Goal: Task Accomplishment & Management: Use online tool/utility

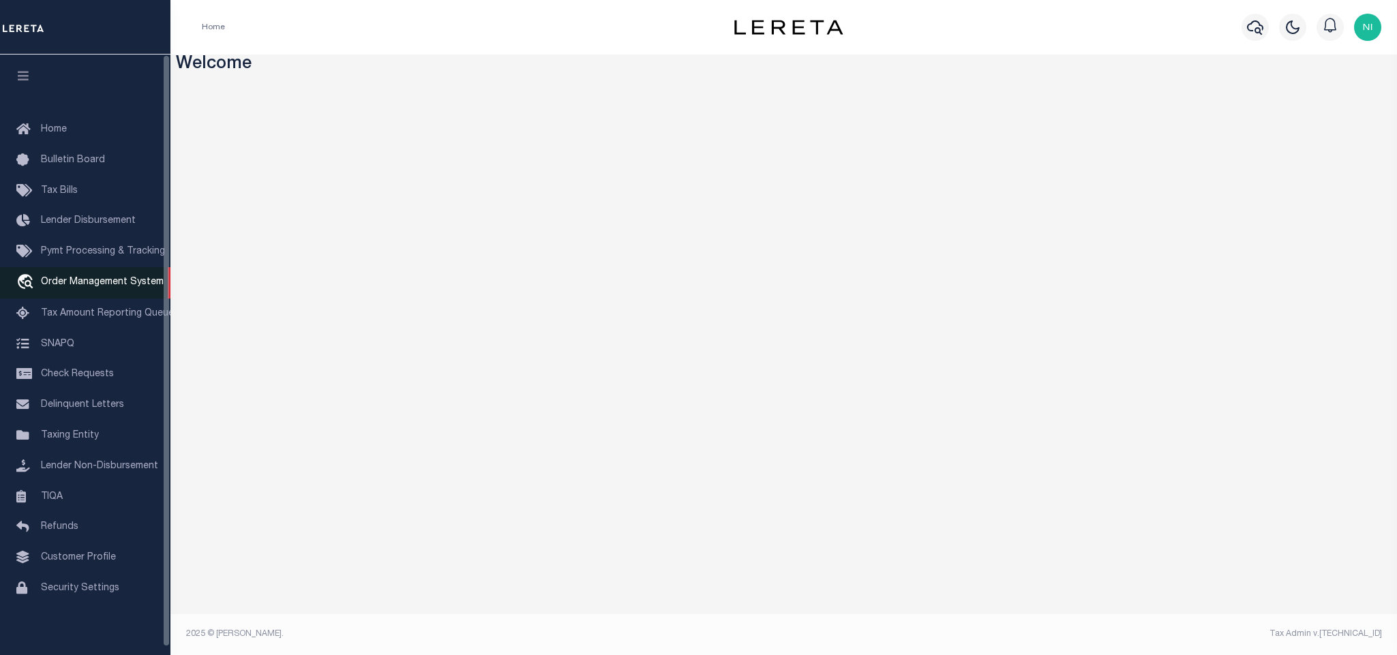
click at [80, 285] on span "Order Management System" at bounding box center [102, 282] width 123 height 10
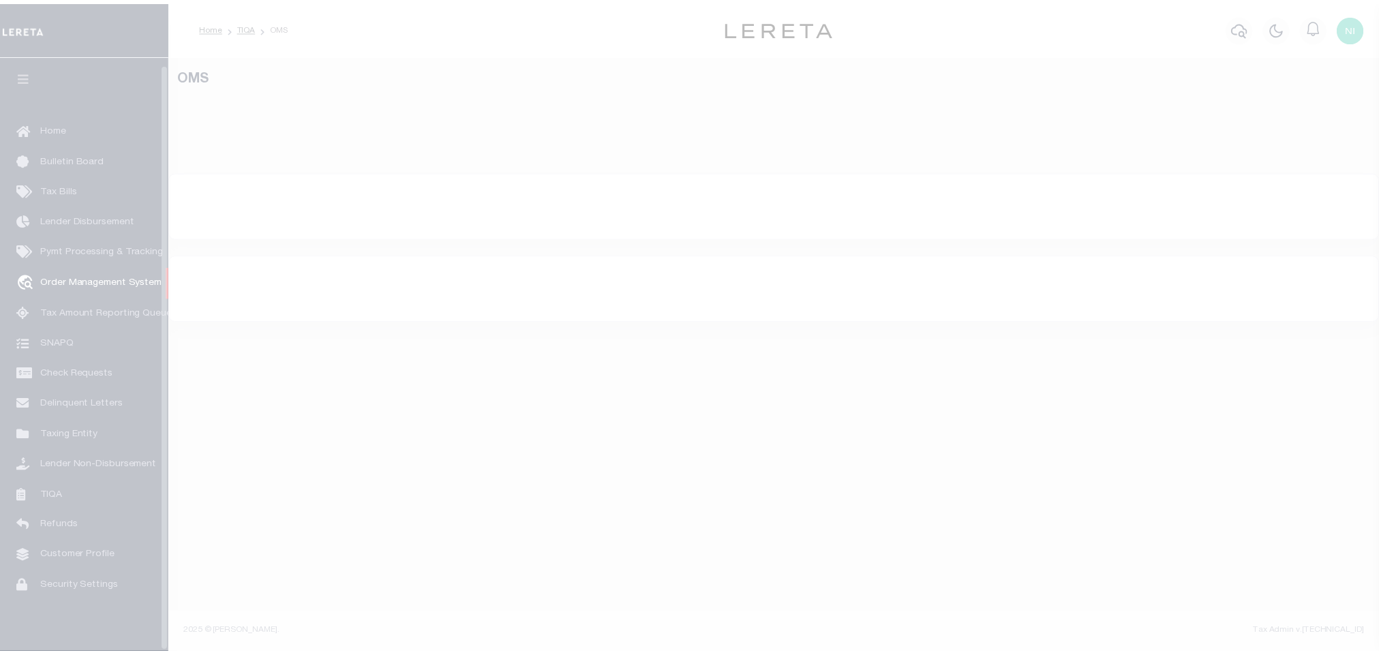
scroll to position [8, 0]
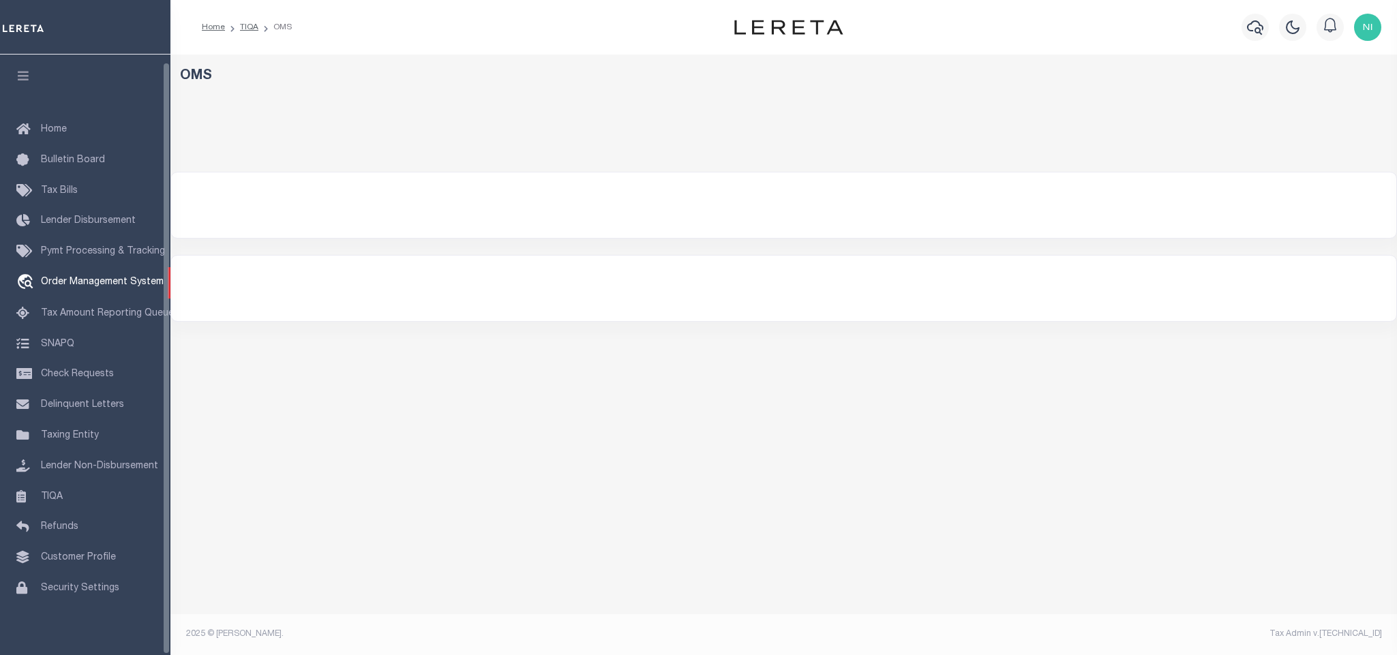
select select "200"
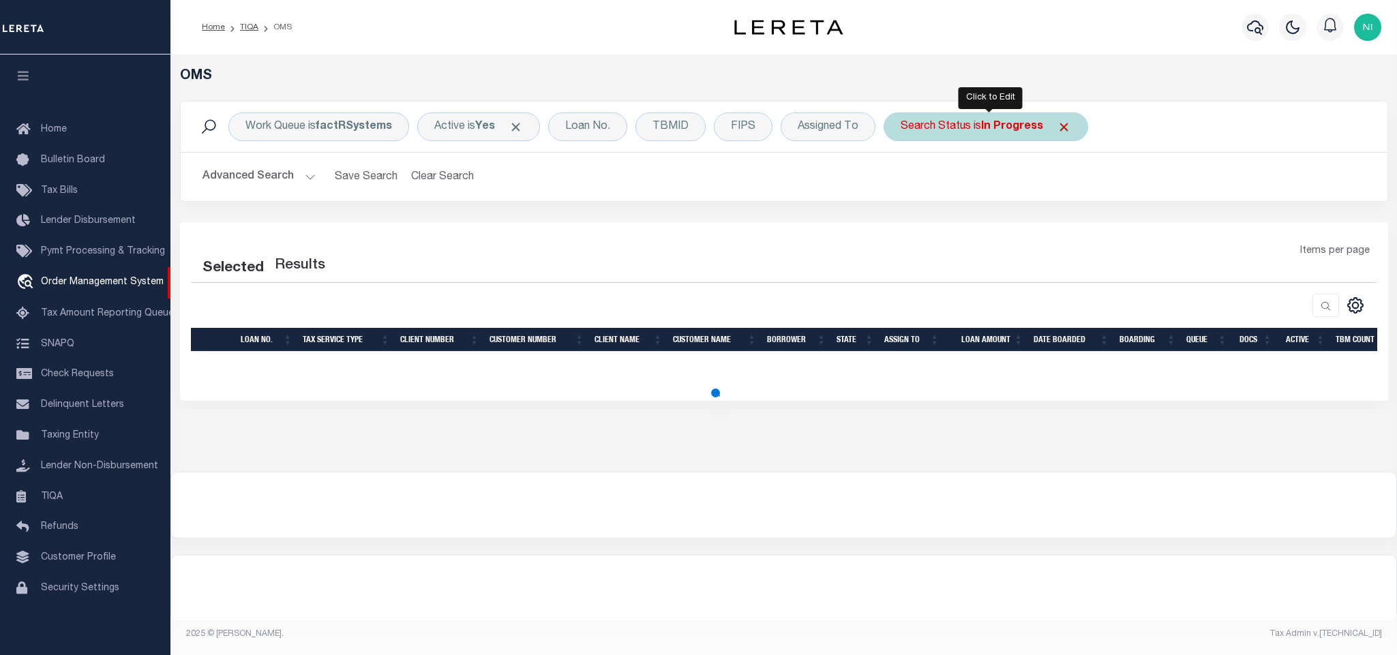
select select "200"
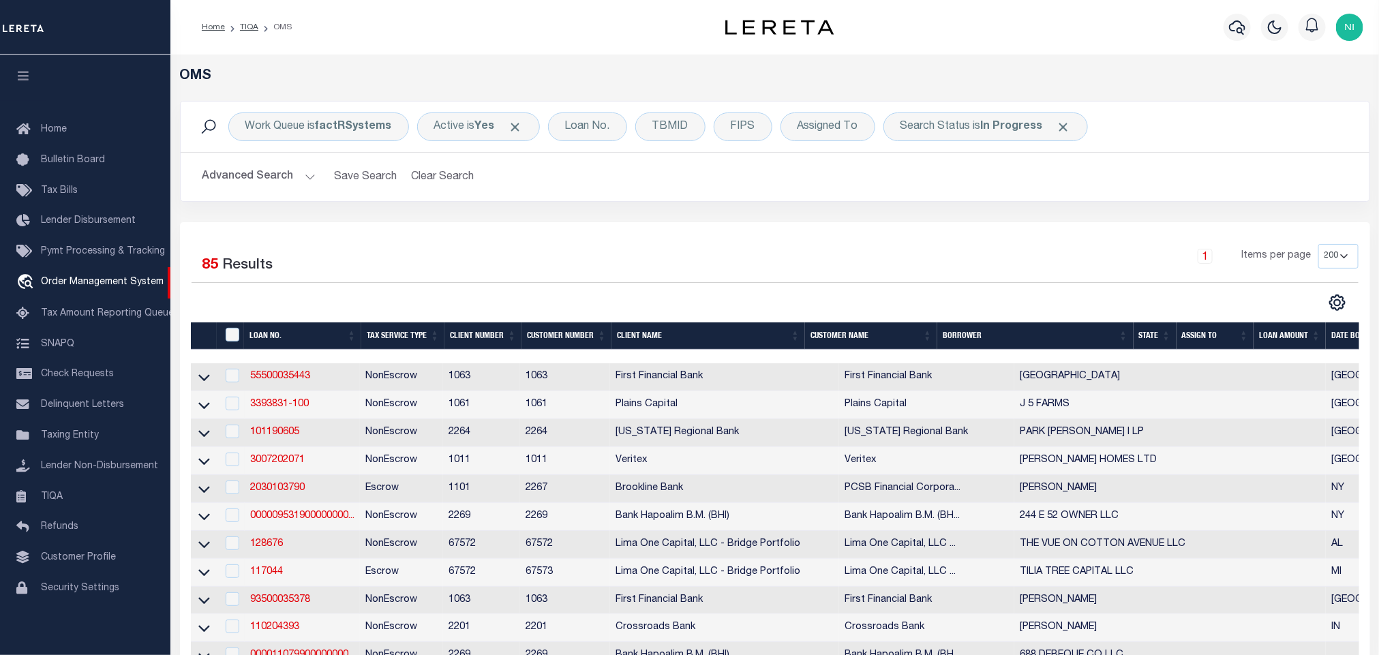
click at [303, 177] on button "Advanced Search" at bounding box center [258, 177] width 113 height 27
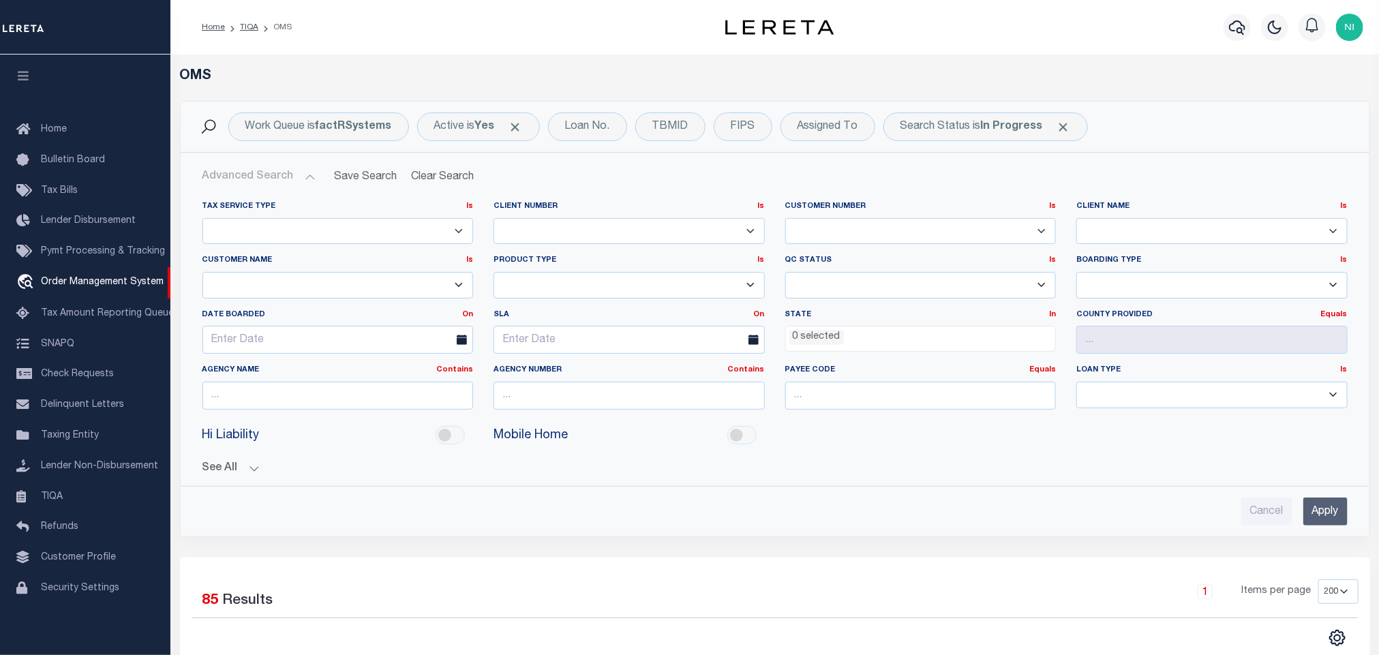
click at [303, 177] on button "Advanced Search" at bounding box center [258, 177] width 113 height 27
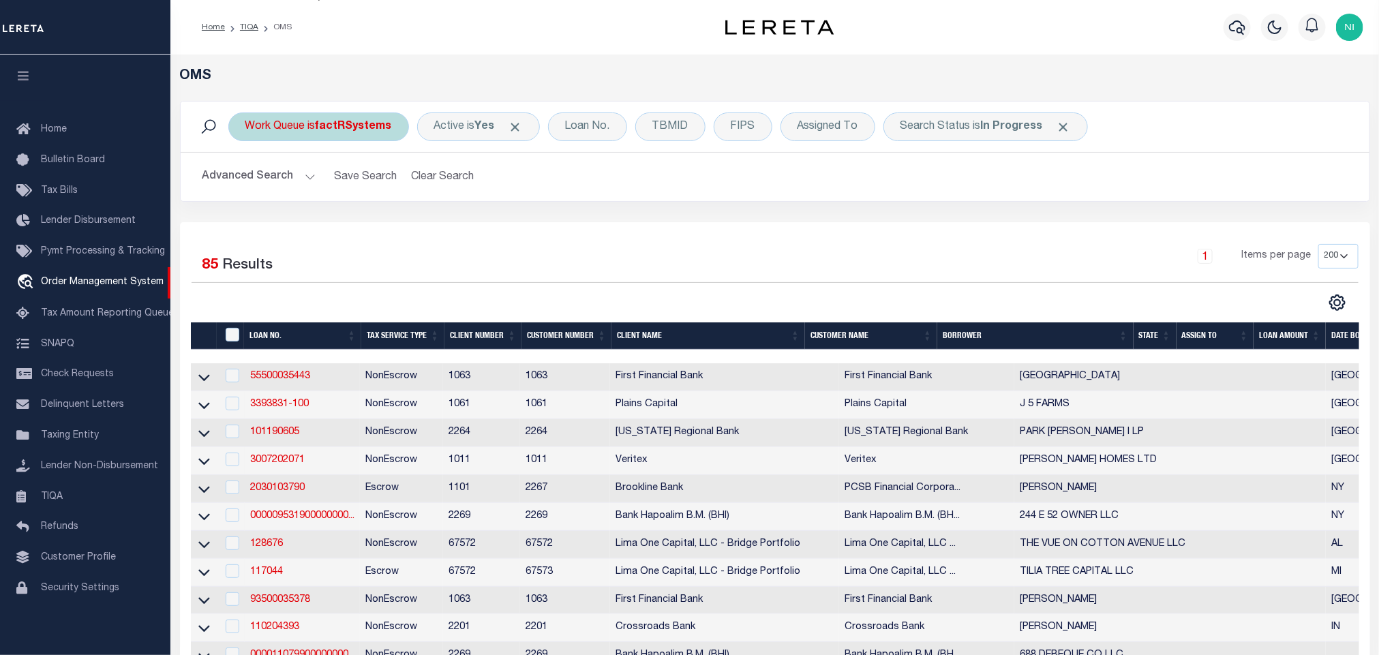
click at [325, 127] on b "factRSystems" at bounding box center [354, 126] width 76 height 11
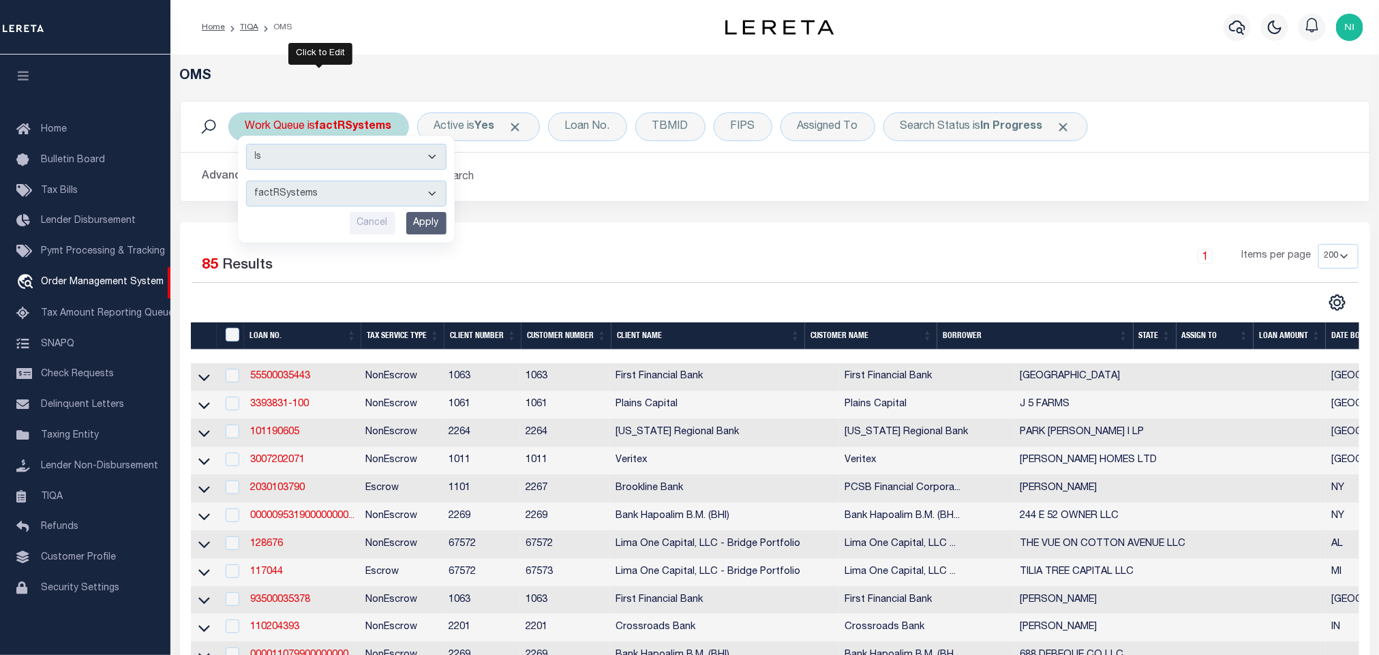
click at [331, 190] on select "--ALL-- factRSystems General ThoughtFocus" at bounding box center [346, 194] width 200 height 26
select select "THF"
click at [246, 182] on select "--ALL-- factRSystems General ThoughtFocus" at bounding box center [346, 194] width 200 height 26
click at [418, 227] on input "Apply" at bounding box center [426, 223] width 40 height 22
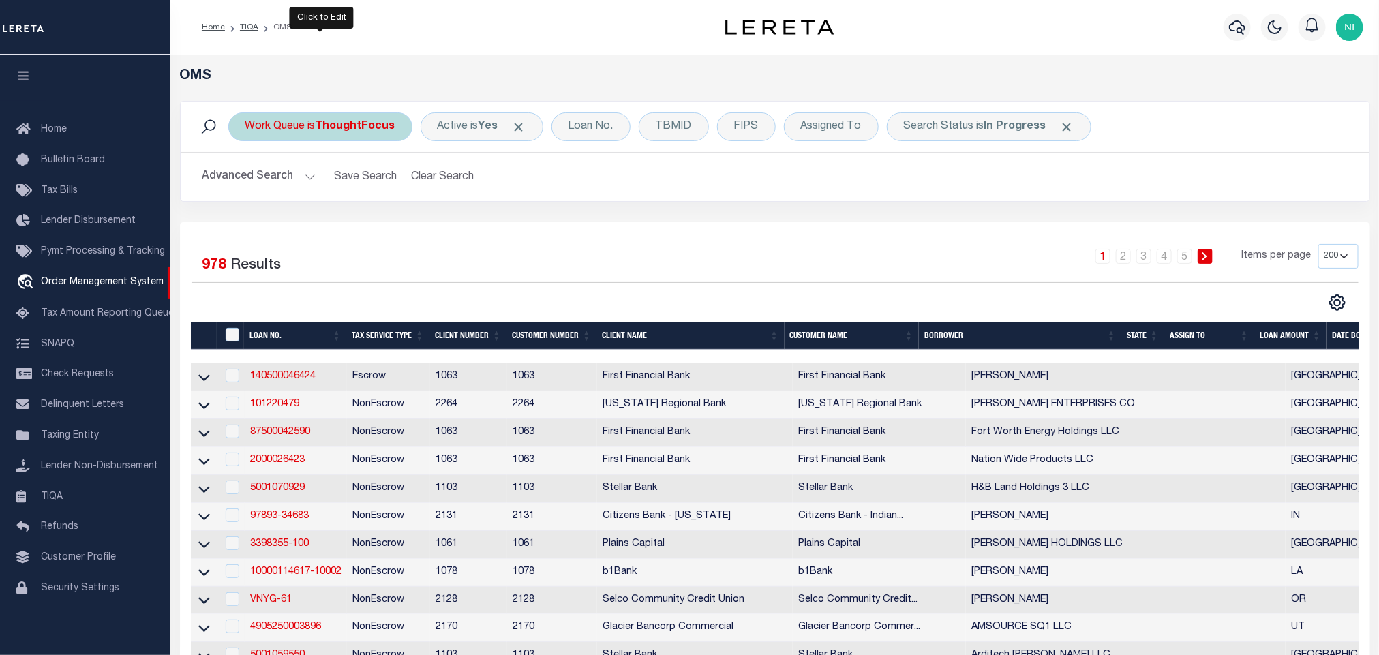
click at [348, 127] on b "ThoughtFocus" at bounding box center [356, 126] width 80 height 11
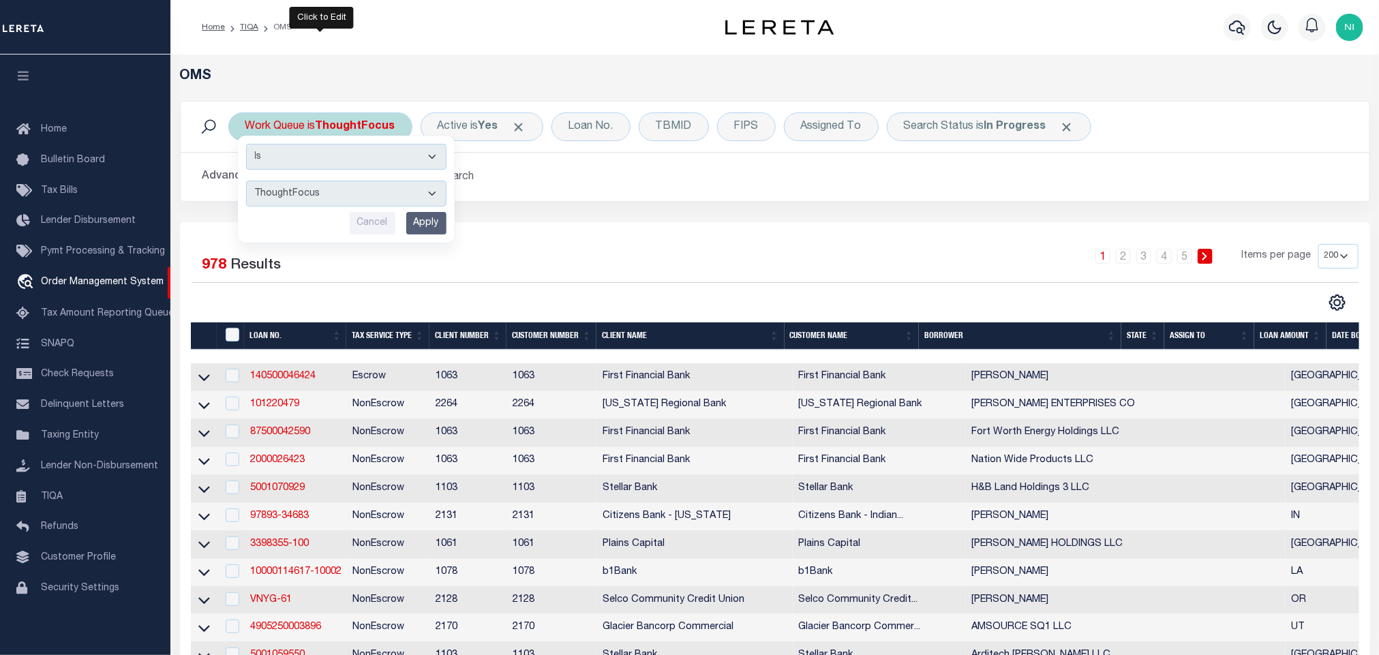
click at [339, 192] on select "--ALL-- factRSystems General ThoughtFocus" at bounding box center [346, 194] width 200 height 26
select select "GEN"
click at [246, 182] on select "--ALL-- factRSystems General ThoughtFocus" at bounding box center [346, 194] width 200 height 26
click at [430, 217] on input "Apply" at bounding box center [426, 223] width 40 height 22
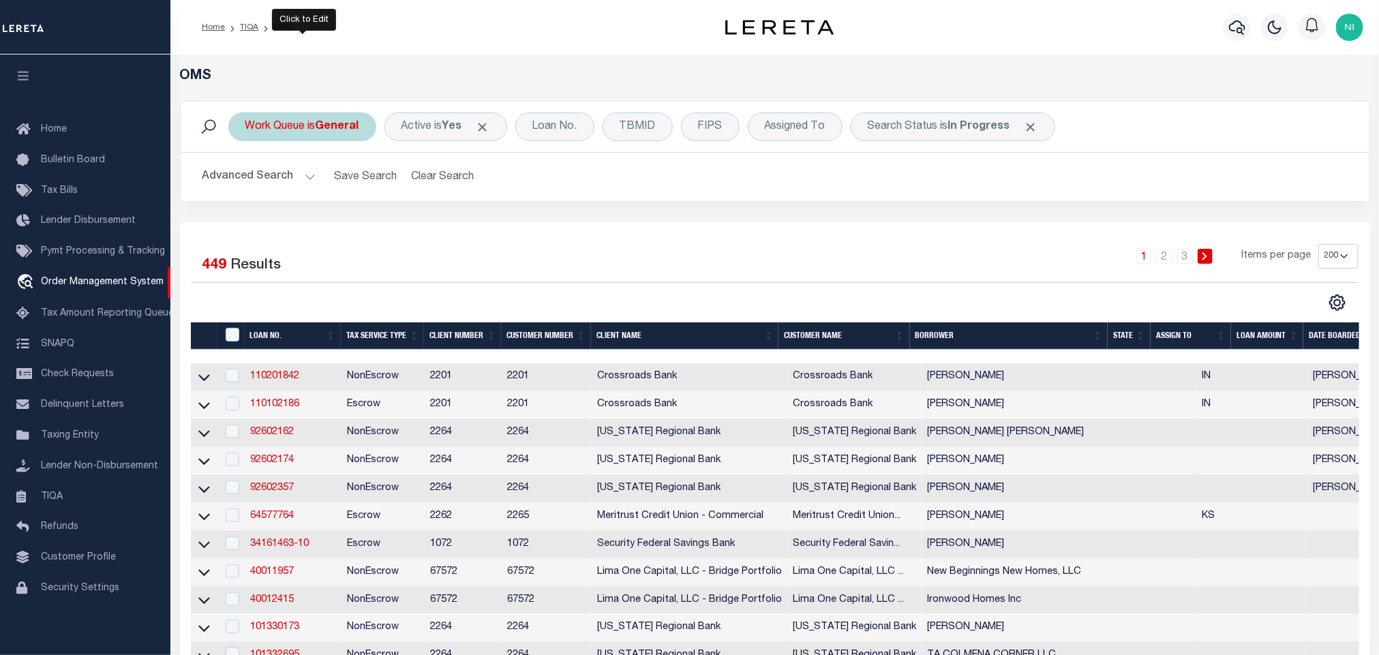
click at [322, 130] on b "General" at bounding box center [338, 126] width 44 height 11
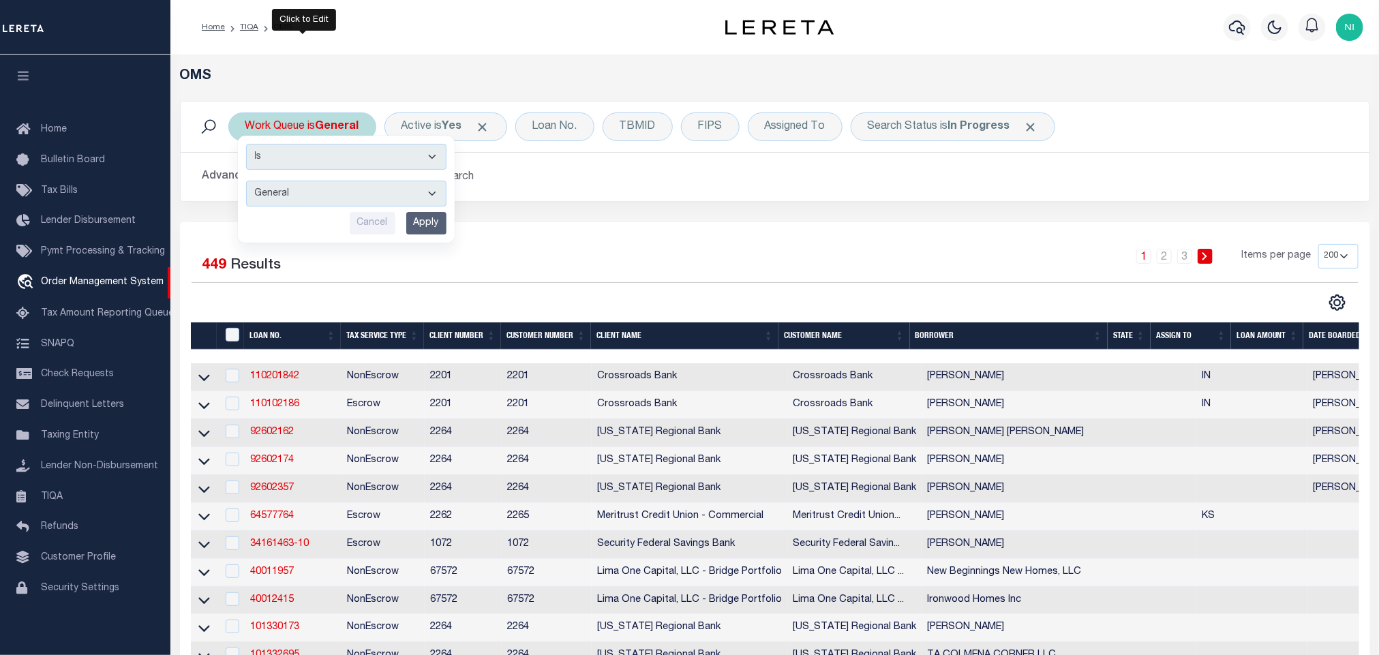
click at [318, 196] on select "--ALL-- factRSystems General ThoughtFocus" at bounding box center [346, 194] width 200 height 26
select select "FAC"
click at [246, 182] on select "--ALL-- factRSystems General ThoughtFocus" at bounding box center [346, 194] width 200 height 26
click at [417, 224] on input "Apply" at bounding box center [426, 223] width 40 height 22
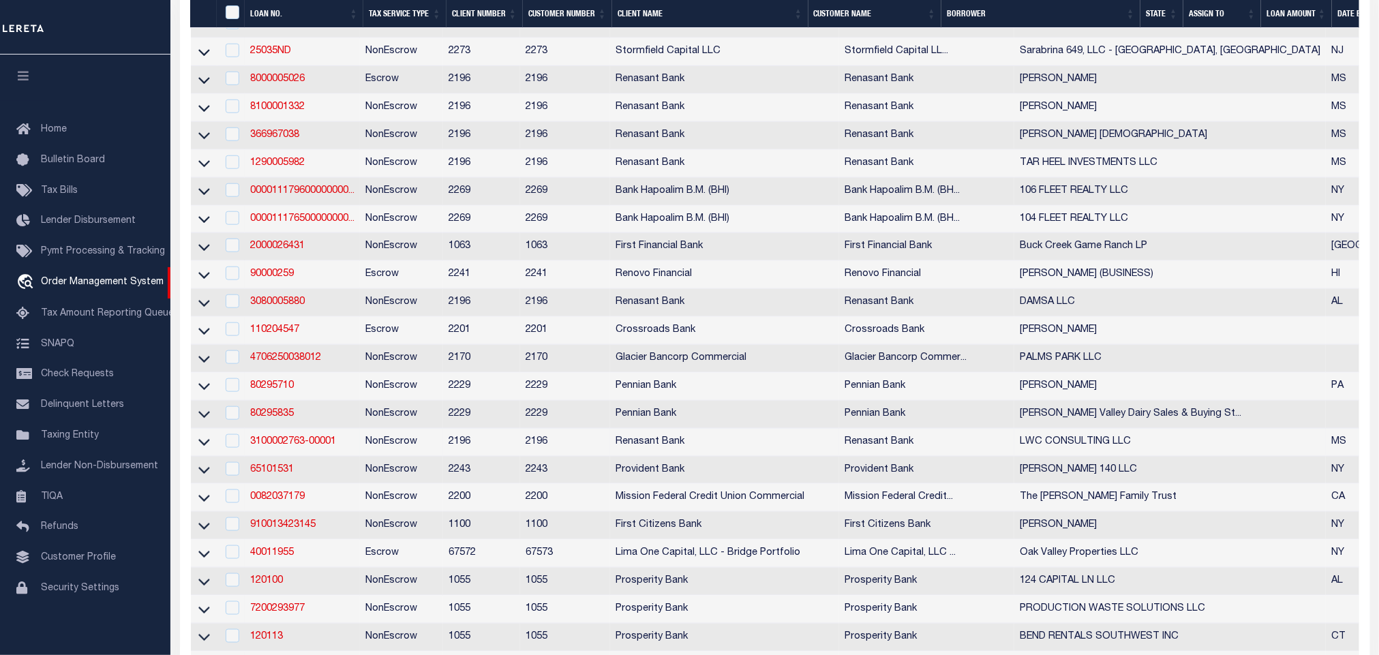
scroll to position [107, 0]
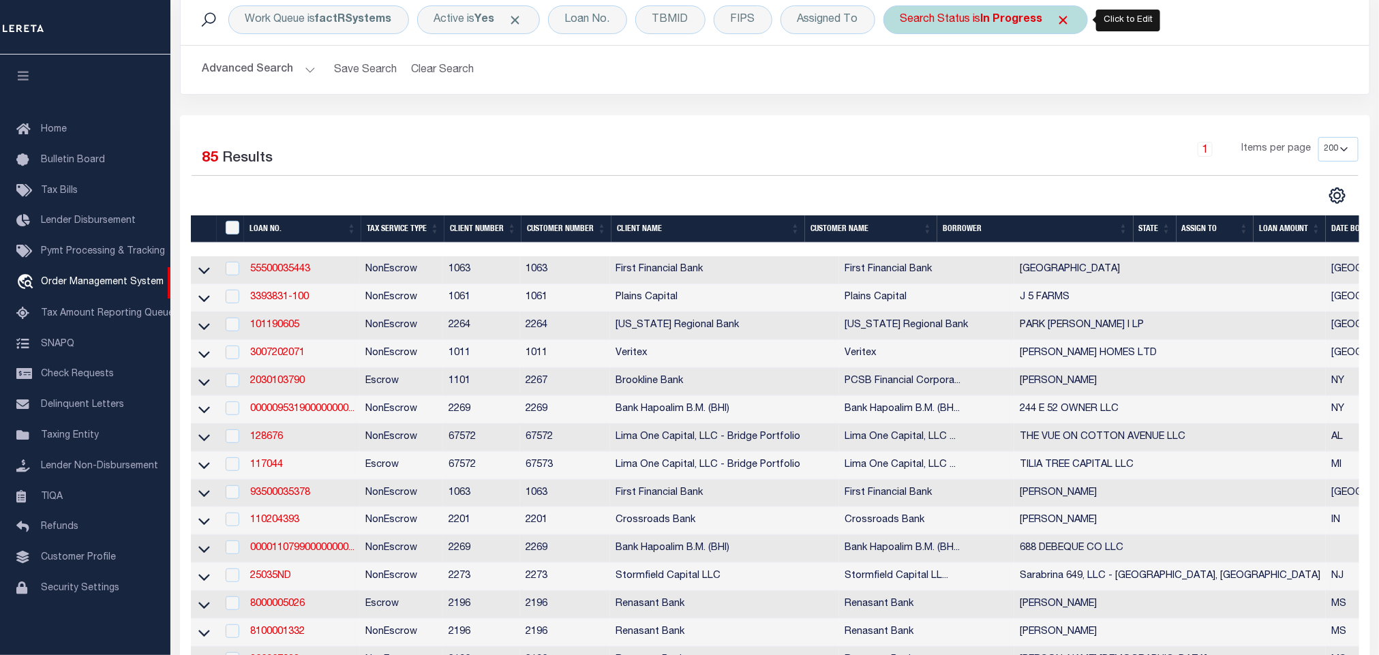
click at [993, 21] on b "In Progress" at bounding box center [1012, 19] width 62 height 11
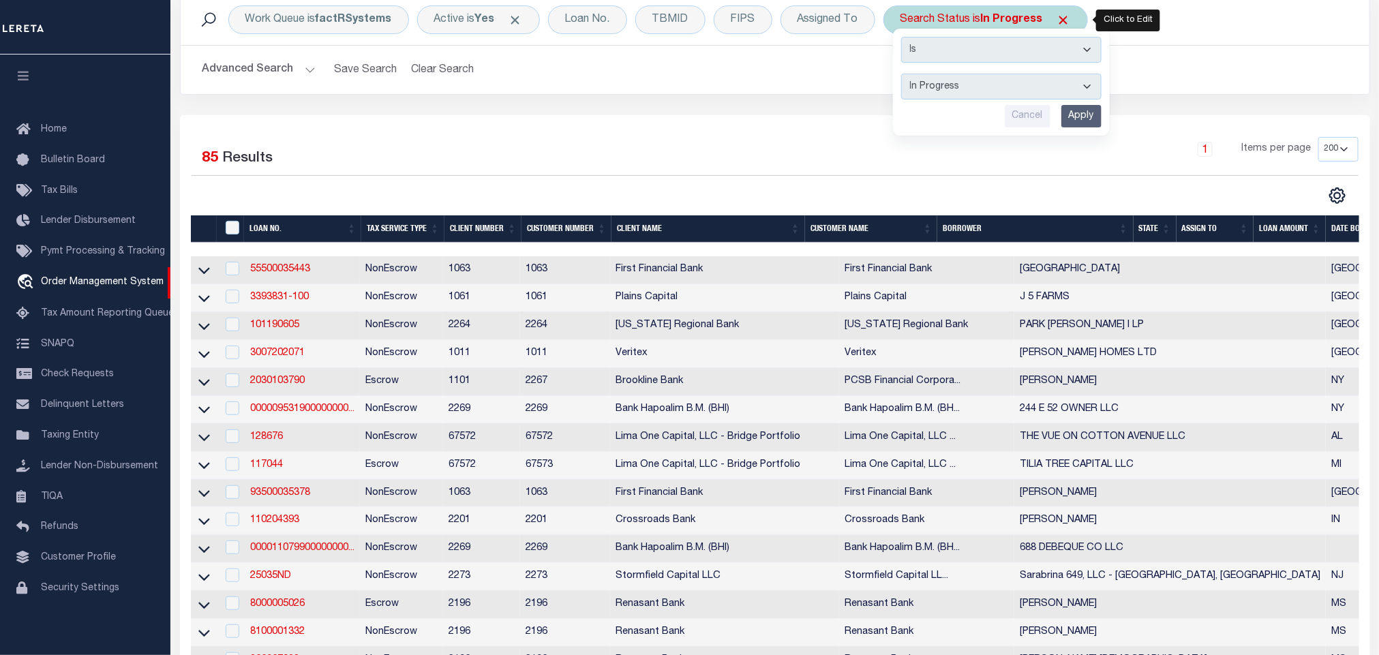
click at [978, 90] on select "Automated Search Bad Parcel Complete Duplicate Parcel High Dollar Reporting In …" at bounding box center [1001, 87] width 200 height 26
select select "RD"
click at [905, 74] on select "Automated Search Bad Parcel Complete Duplicate Parcel High Dollar Reporting In …" at bounding box center [1001, 87] width 200 height 26
click at [1082, 117] on input "Apply" at bounding box center [1081, 116] width 40 height 22
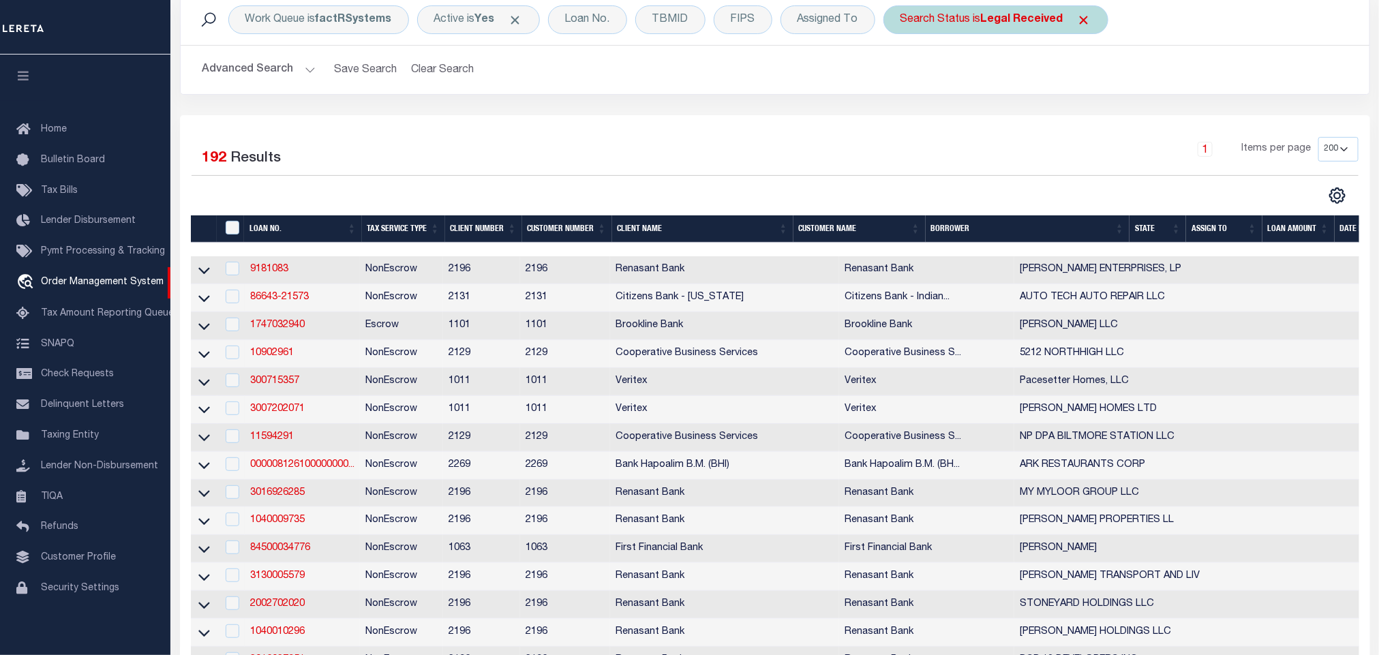
click at [990, 18] on b "Legal Received" at bounding box center [1022, 19] width 82 height 11
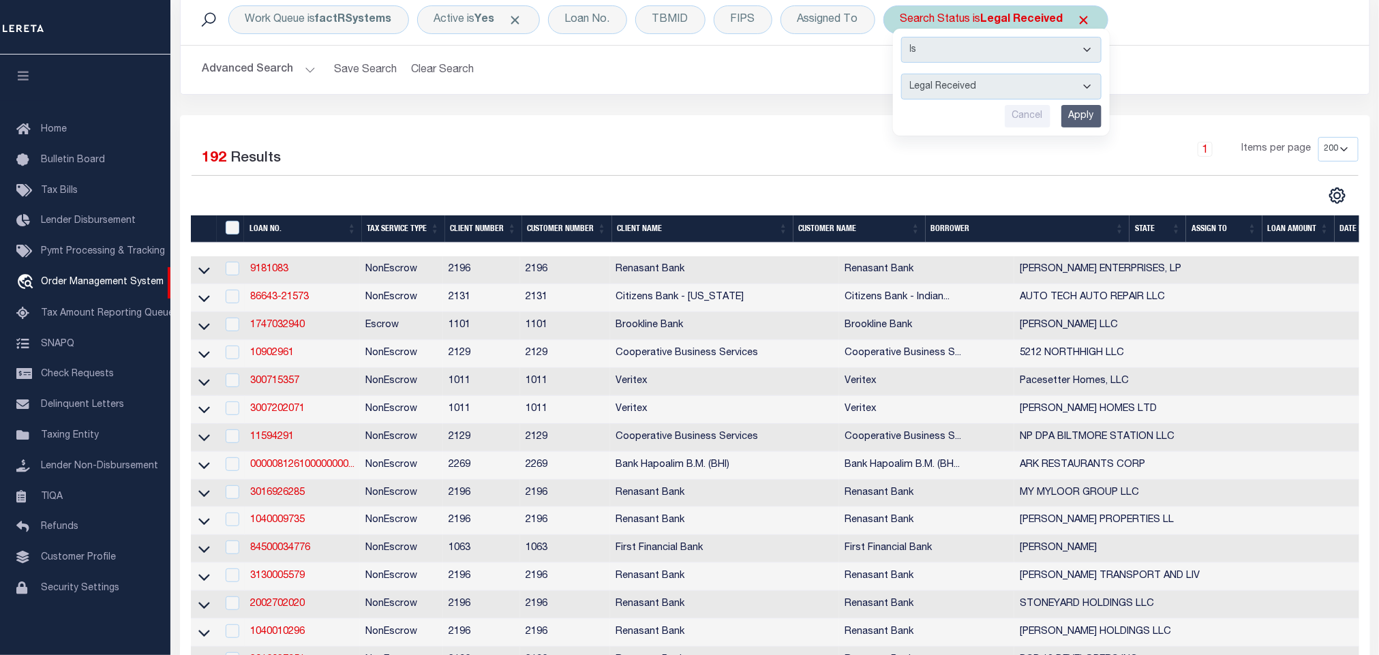
click at [975, 97] on select "Automated Search Bad Parcel Complete Duplicate Parcel High Dollar Reporting In …" at bounding box center [1001, 87] width 200 height 26
click at [978, 92] on select "Automated Search Bad Parcel Complete Duplicate Parcel High Dollar Reporting In …" at bounding box center [1001, 87] width 200 height 26
select select "QC"
click at [905, 74] on select "Automated Search Bad Parcel Complete Duplicate Parcel High Dollar Reporting In …" at bounding box center [1001, 87] width 200 height 26
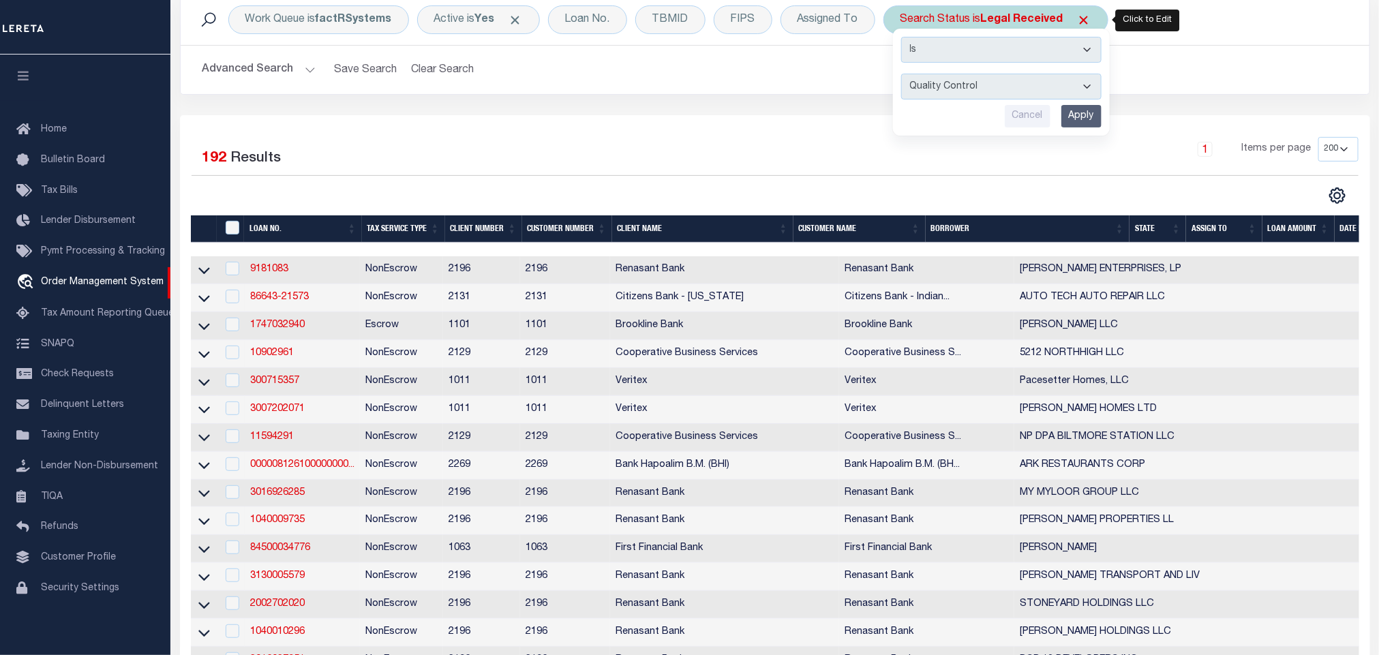
click at [1068, 119] on input "Apply" at bounding box center [1081, 116] width 40 height 22
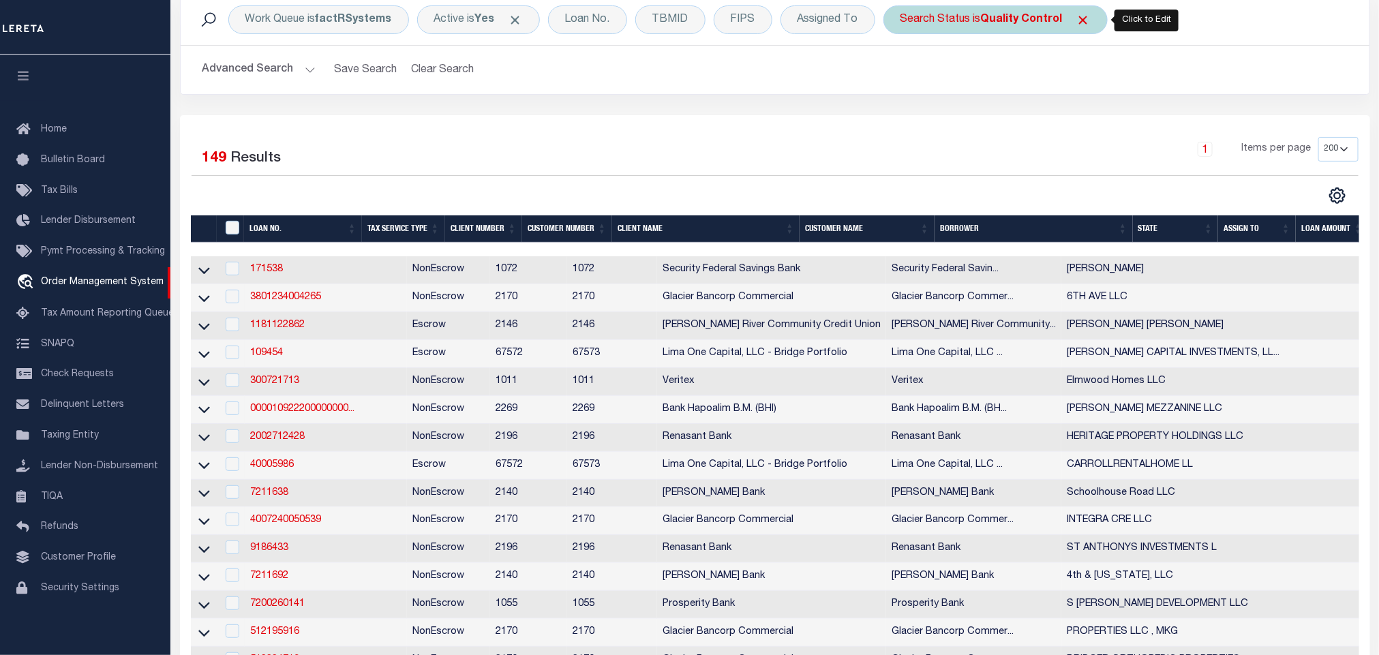
click at [1021, 14] on b "Quality Control" at bounding box center [1022, 19] width 82 height 11
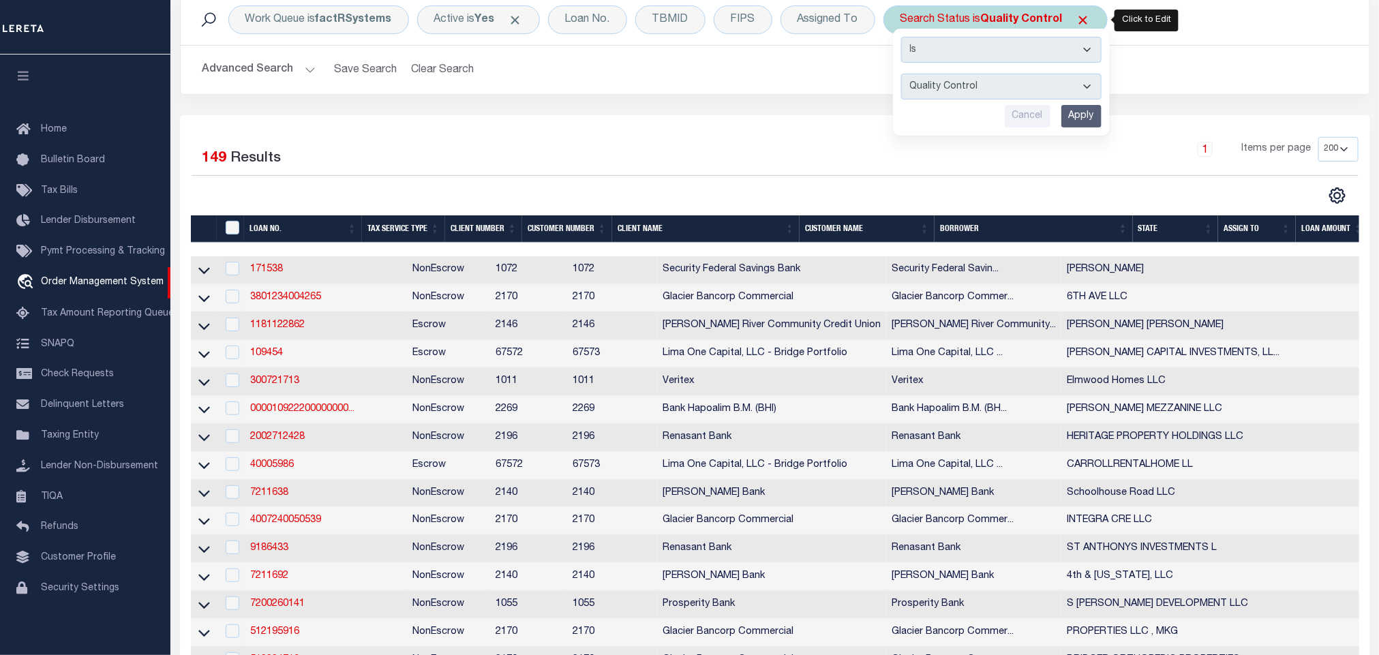
click at [1008, 82] on select "Automated Search Bad Parcel Complete Duplicate Parcel High Dollar Reporting In …" at bounding box center [1001, 87] width 200 height 26
select select "IP"
click at [905, 74] on select "Automated Search Bad Parcel Complete Duplicate Parcel High Dollar Reporting In …" at bounding box center [1001, 87] width 200 height 26
click at [1074, 112] on input "Apply" at bounding box center [1081, 116] width 40 height 22
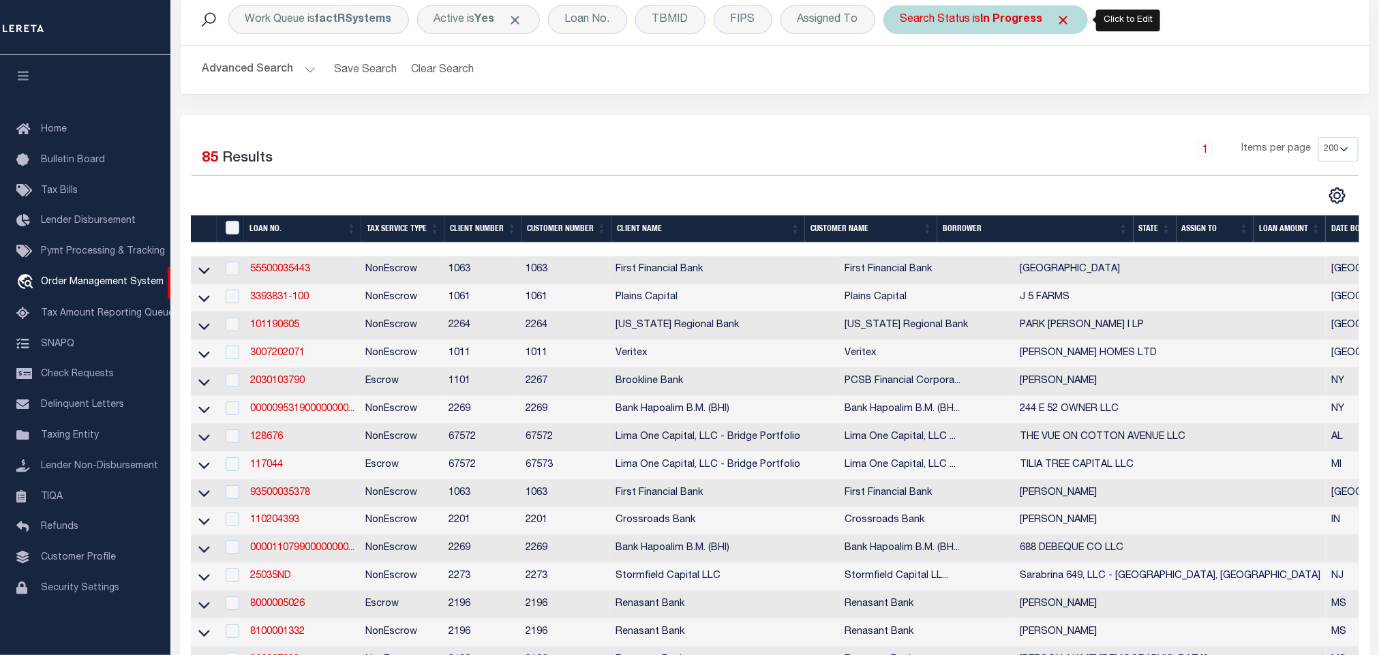
click at [1001, 25] on b "In Progress" at bounding box center [1012, 19] width 62 height 11
select select "IP"
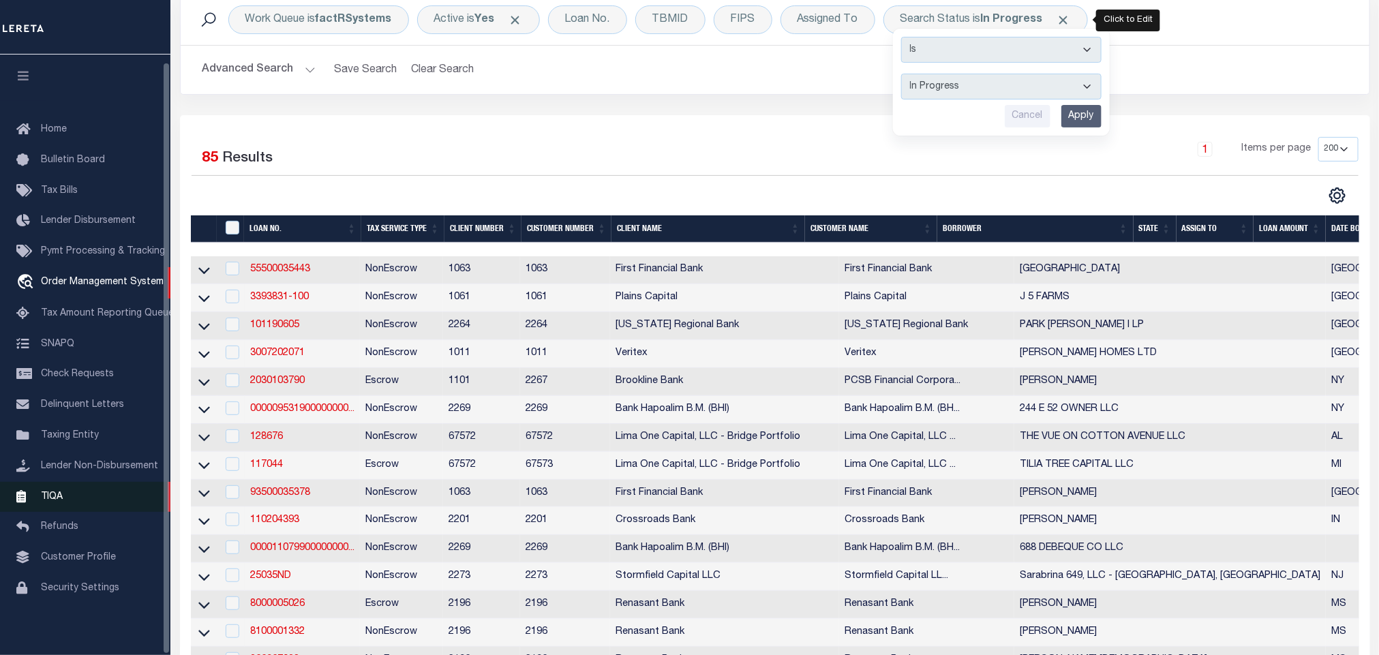
click at [68, 487] on link "TIQA" at bounding box center [85, 497] width 170 height 31
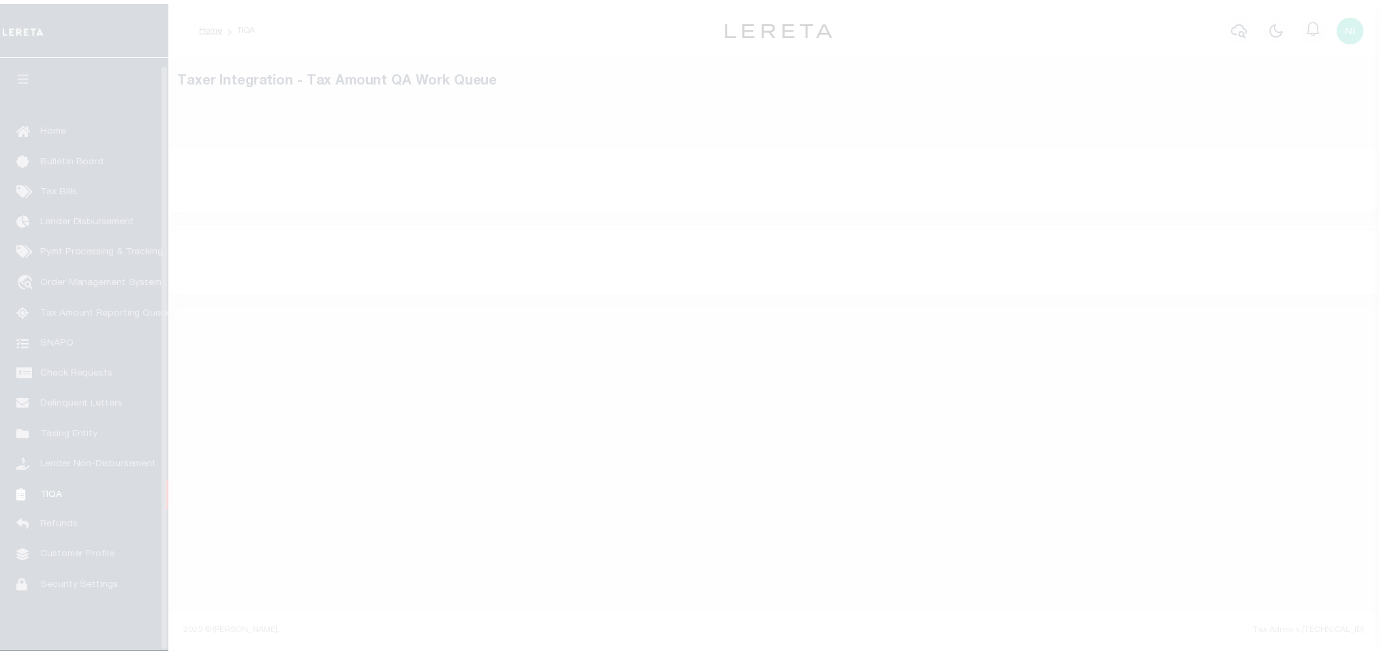
scroll to position [8, 0]
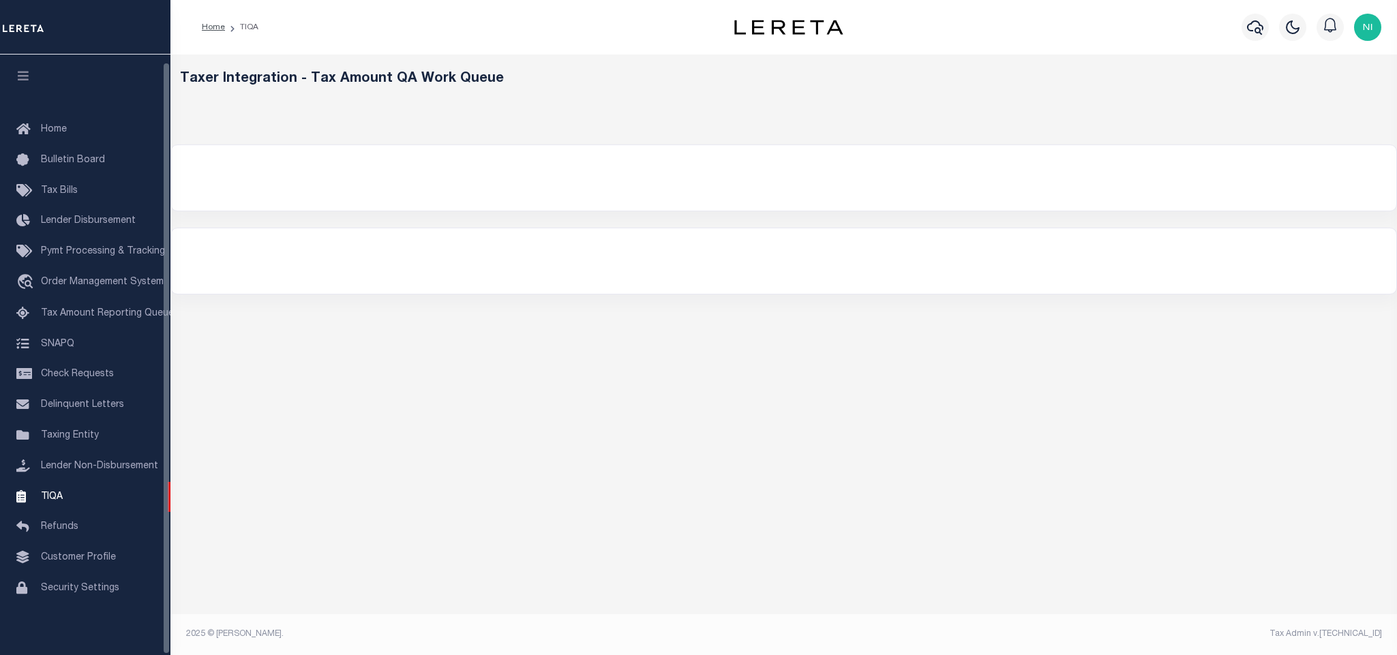
select select
select select "200"
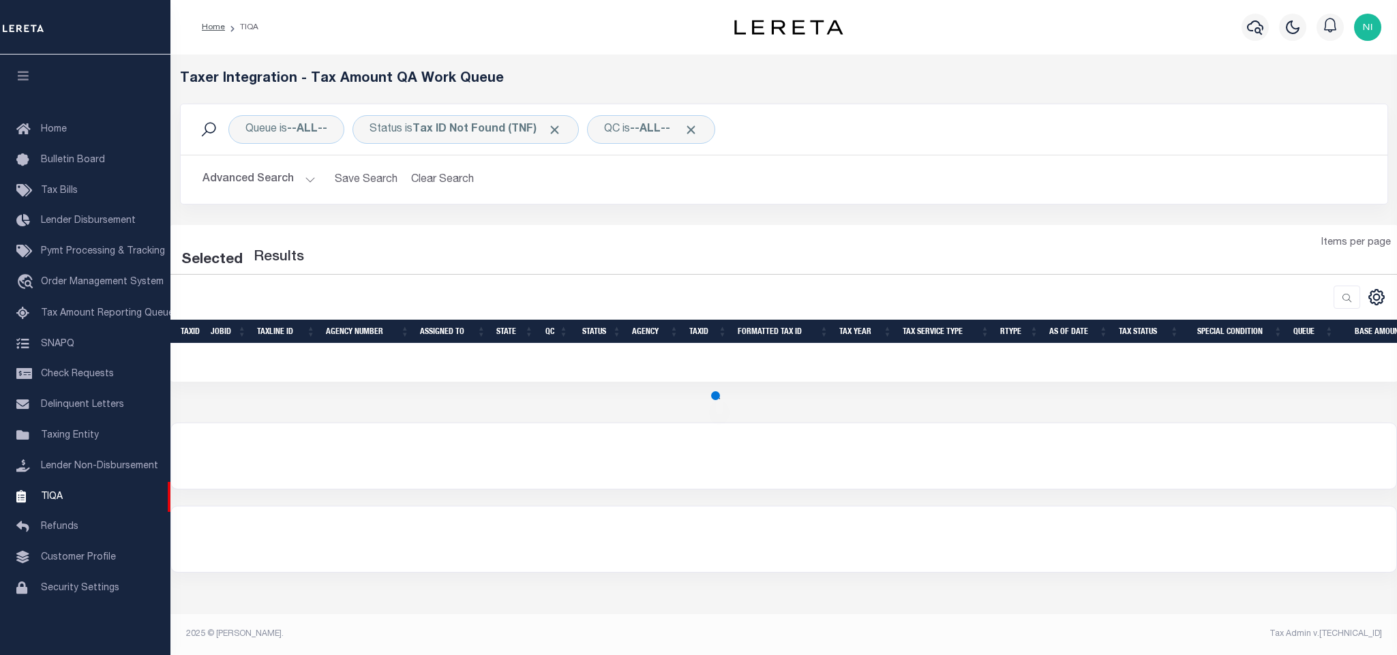
select select "200"
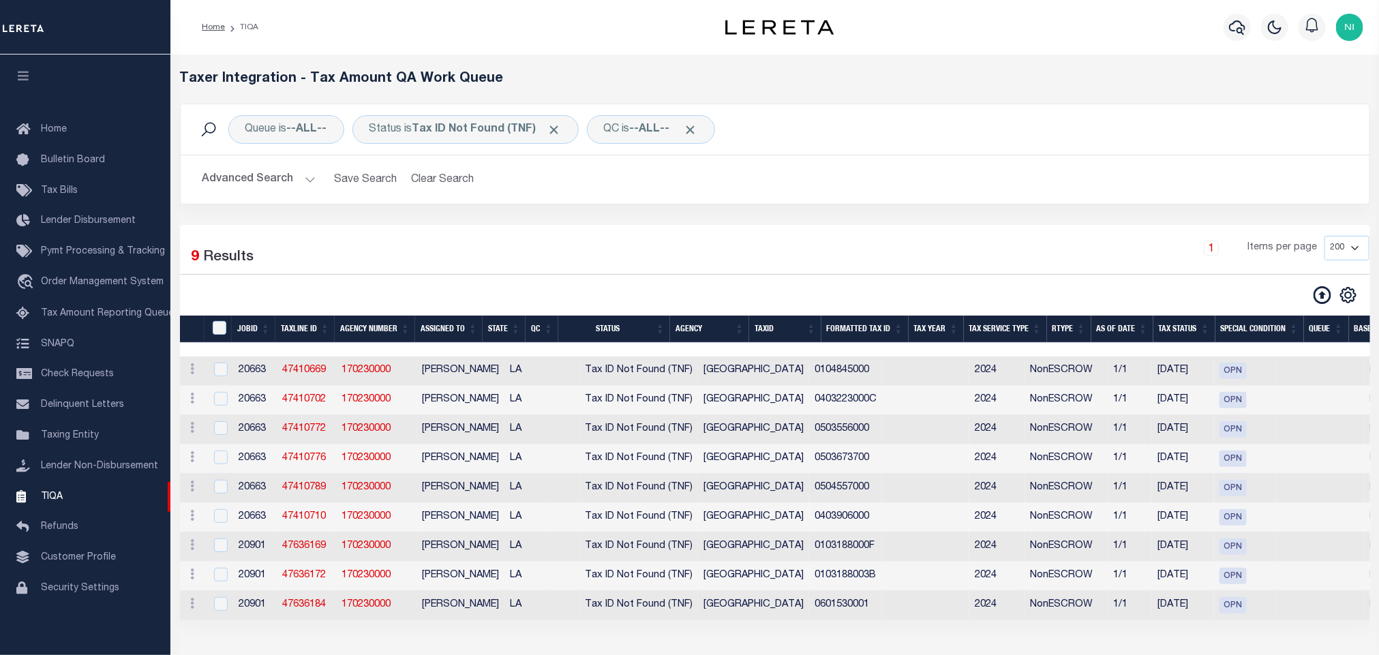
click at [279, 191] on button "Advanced Search" at bounding box center [258, 179] width 113 height 27
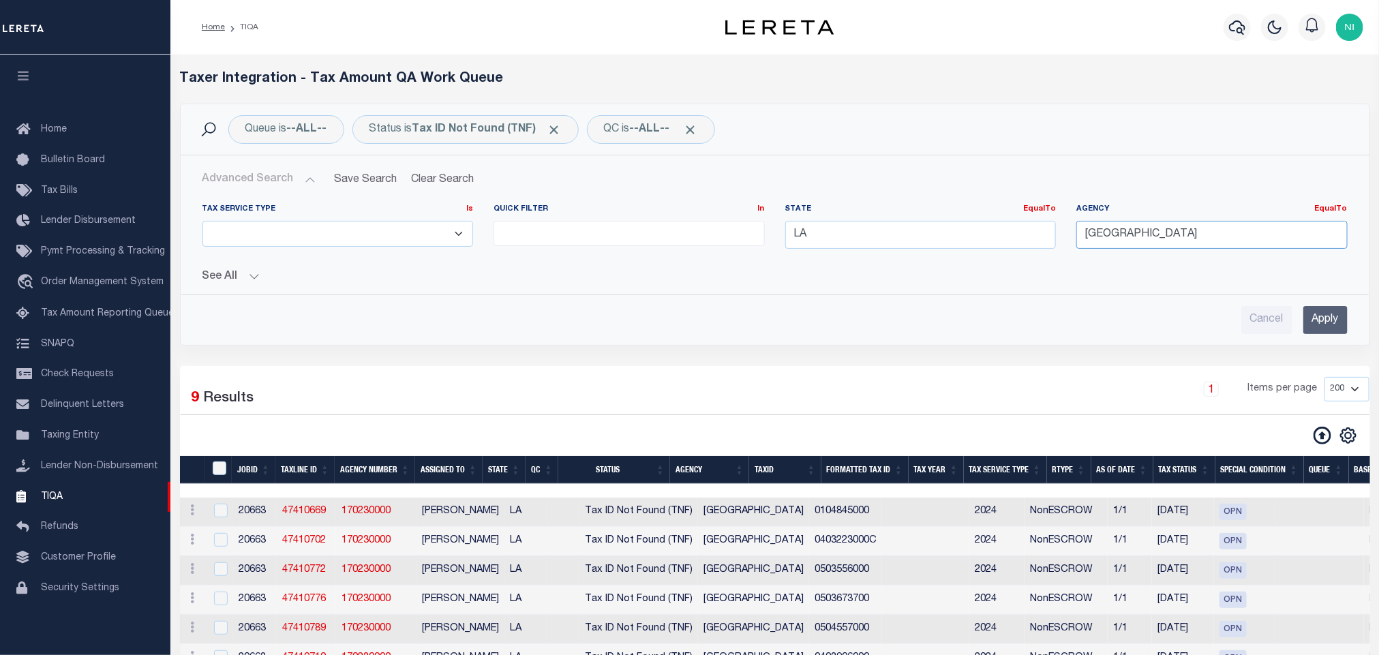
drag, startPoint x: 1228, startPoint y: 240, endPoint x: 867, endPoint y: 219, distance: 361.2
click at [859, 221] on div "Tax Service Type Is Is Contains ESCROW NonESCROW Quick Filter In In View Only L…" at bounding box center [775, 232] width 1166 height 56
drag, startPoint x: 802, startPoint y: 242, endPoint x: 700, endPoint y: 234, distance: 101.9
click at [700, 235] on div "Tax Service Type Is Is Contains ESCROW NonESCROW Quick Filter In In View Only L…" at bounding box center [775, 232] width 1166 height 56
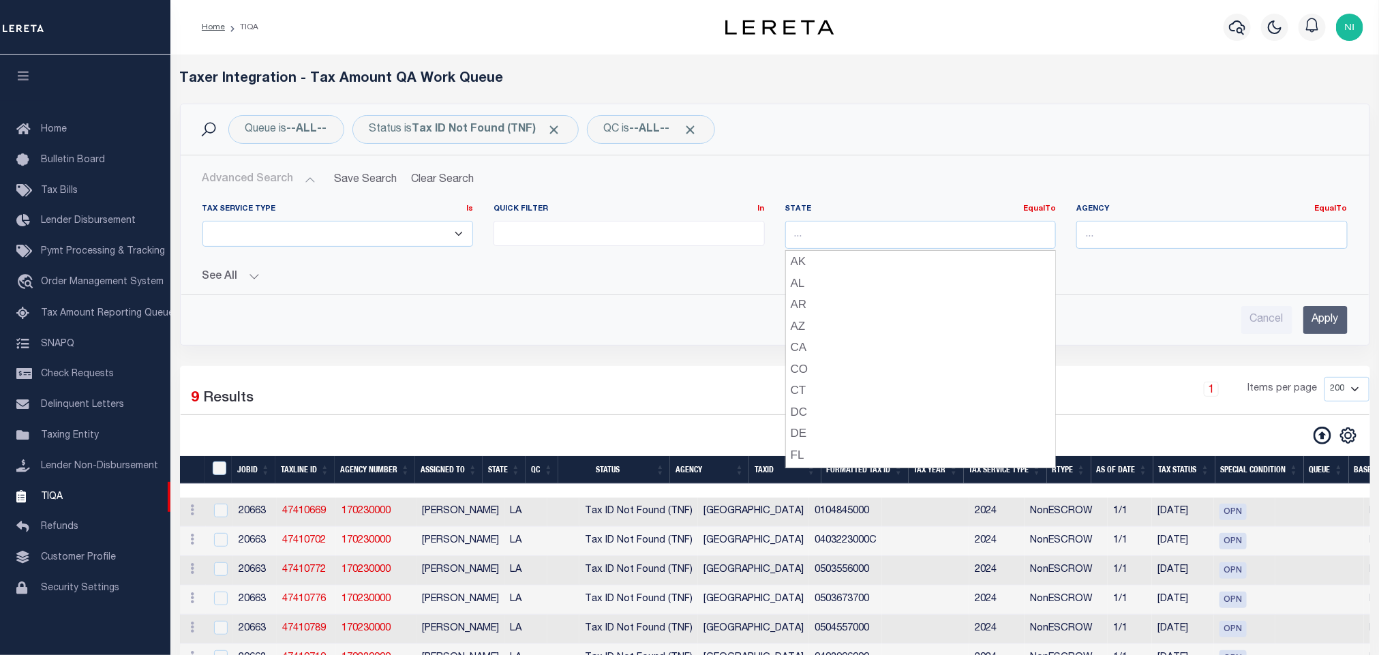
click at [1313, 315] on input "Apply" at bounding box center [1325, 320] width 44 height 28
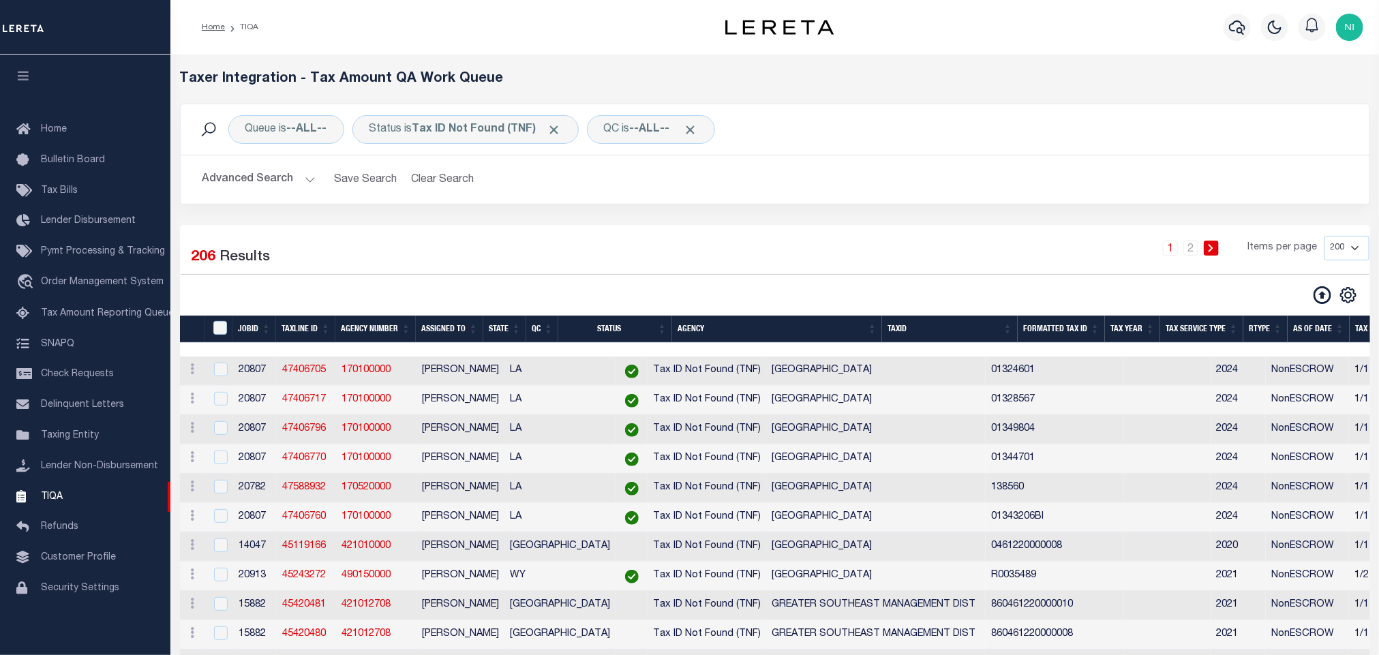
click at [896, 221] on div "Queue is --ALL-- Status is Tax ID Not Found (TNF) QC is --ALL-- Search Advanced…" at bounding box center [775, 164] width 1211 height 121
click at [935, 162] on div "Advanced Search Save Search Clear Search TIQATaxLineSearchTable_dynamictable___…" at bounding box center [775, 179] width 1189 height 48
click at [63, 277] on span "Order Management System" at bounding box center [102, 282] width 123 height 10
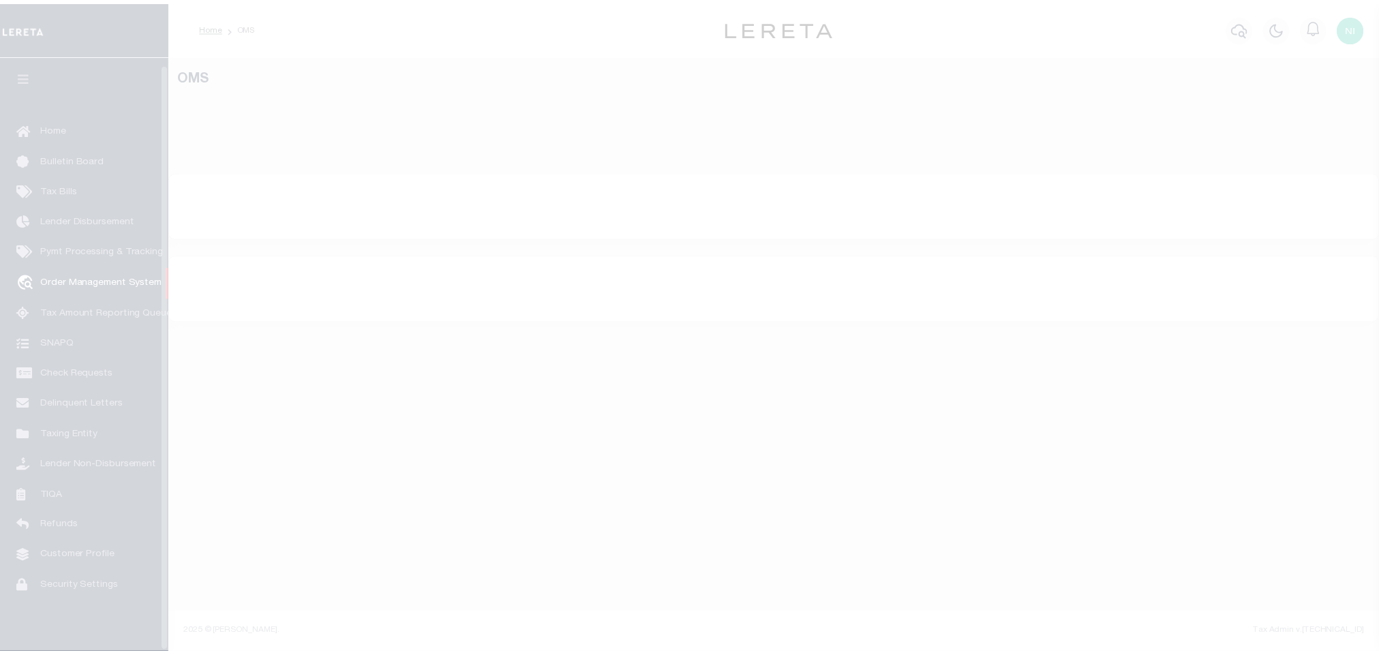
scroll to position [8, 0]
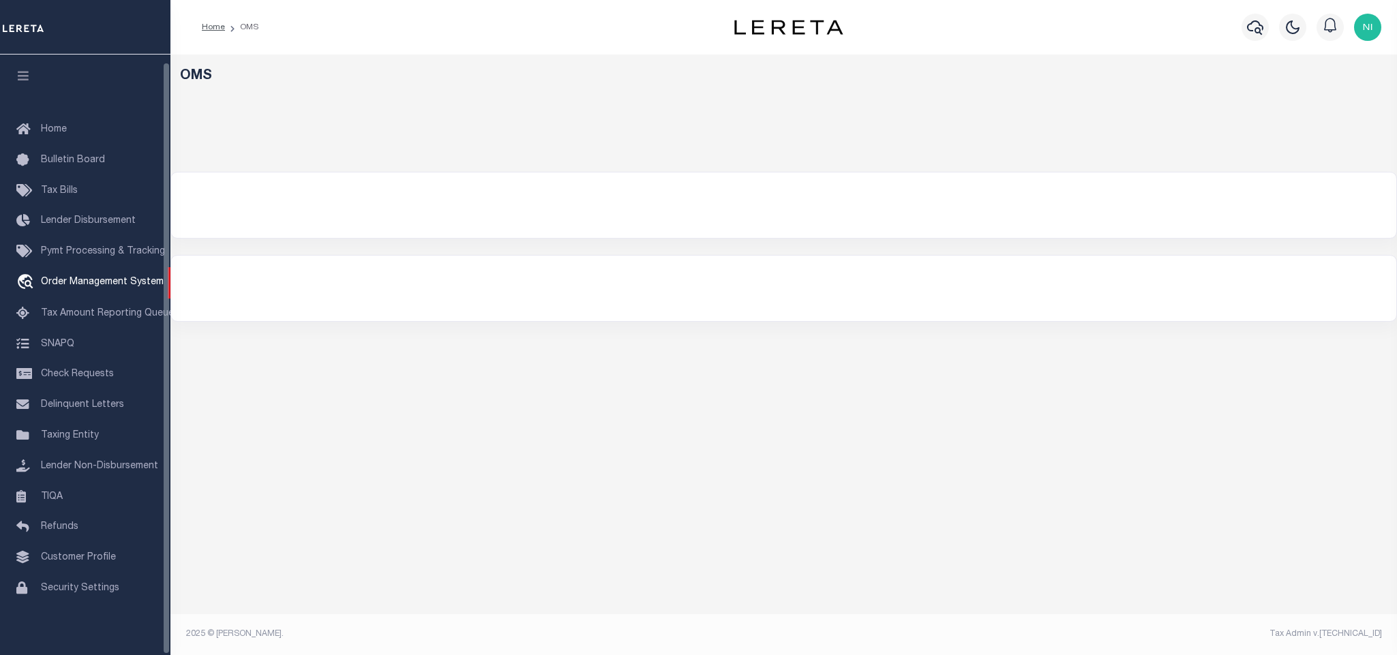
select select "200"
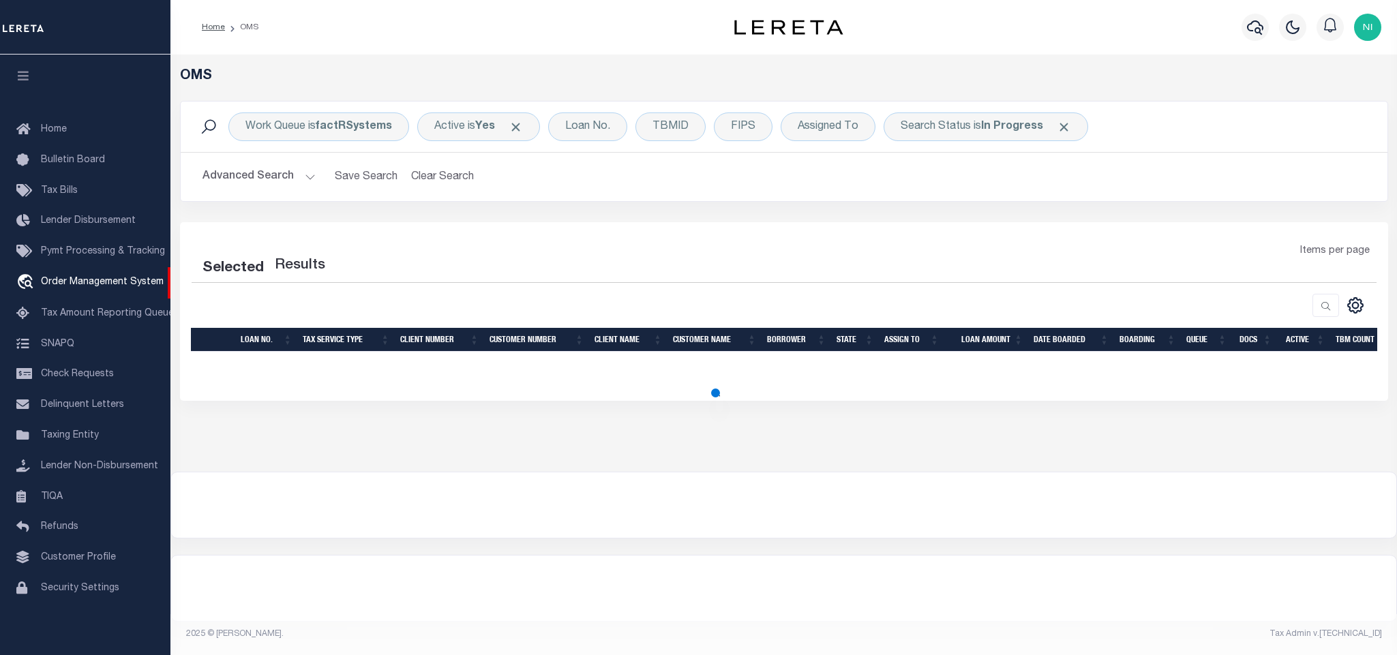
select select "200"
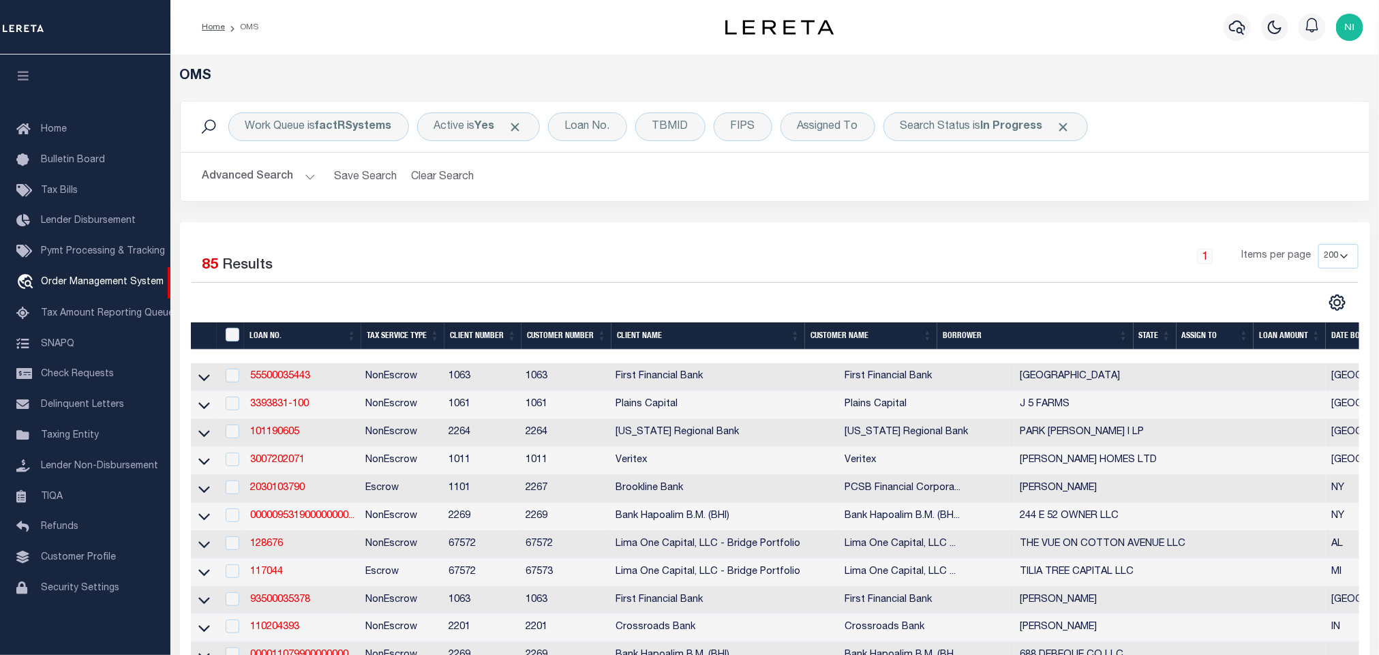
click at [935, 209] on div "Work Queue is factRSystems Active is Yes Loan No. TBMID FIPS Assigned To Search…" at bounding box center [775, 161] width 1211 height 121
click at [994, 123] on b "In Progress" at bounding box center [1012, 126] width 62 height 11
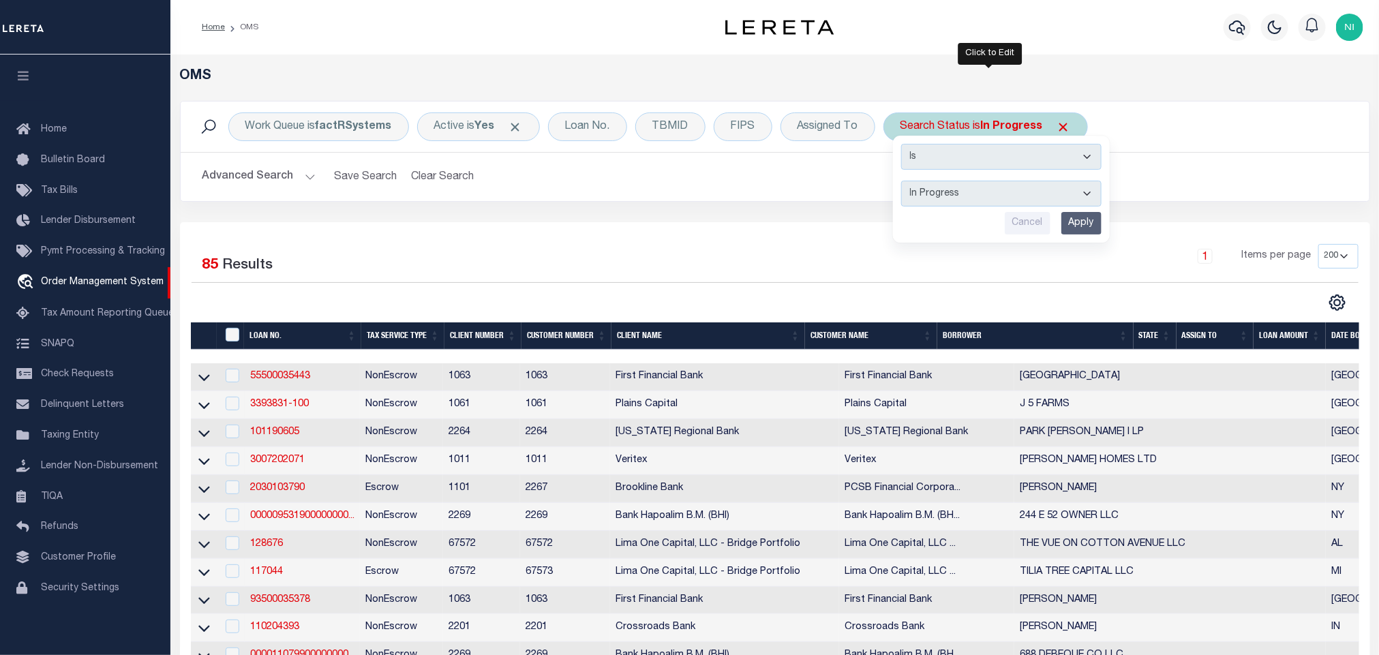
click at [982, 193] on select "Automated Search Bad Parcel Complete Duplicate Parcel High Dollar Reporting In …" at bounding box center [1001, 194] width 200 height 26
select select "QC"
click at [905, 182] on select "Automated Search Bad Parcel Complete Duplicate Parcel High Dollar Reporting In …" at bounding box center [1001, 194] width 200 height 26
click at [1085, 225] on input "Apply" at bounding box center [1081, 223] width 40 height 22
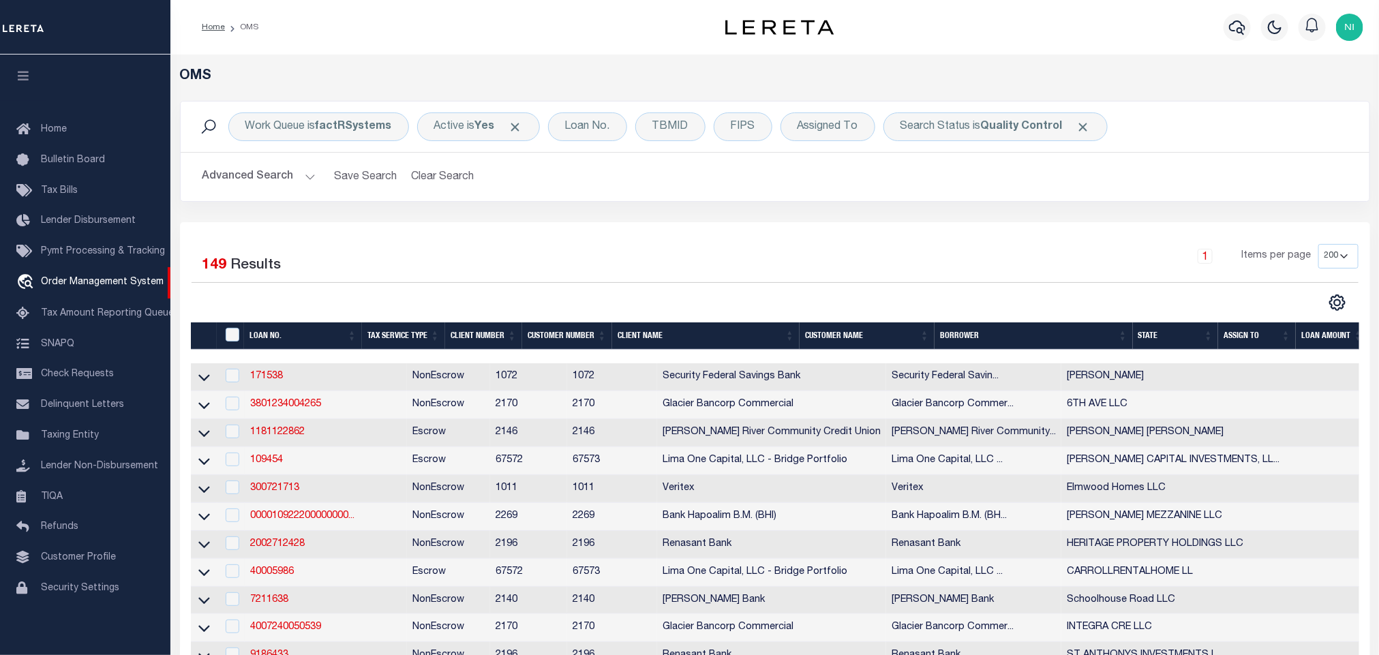
click at [961, 217] on div "Work Queue is factRSystems Active is Yes Loan No. TBMID FIPS Assigned To Search…" at bounding box center [775, 161] width 1211 height 121
click at [962, 217] on div "Work Queue is factRSystems Active is Yes Loan No. TBMID FIPS Assigned To Search…" at bounding box center [775, 161] width 1211 height 121
click at [334, 123] on b "factRSystems" at bounding box center [354, 126] width 76 height 11
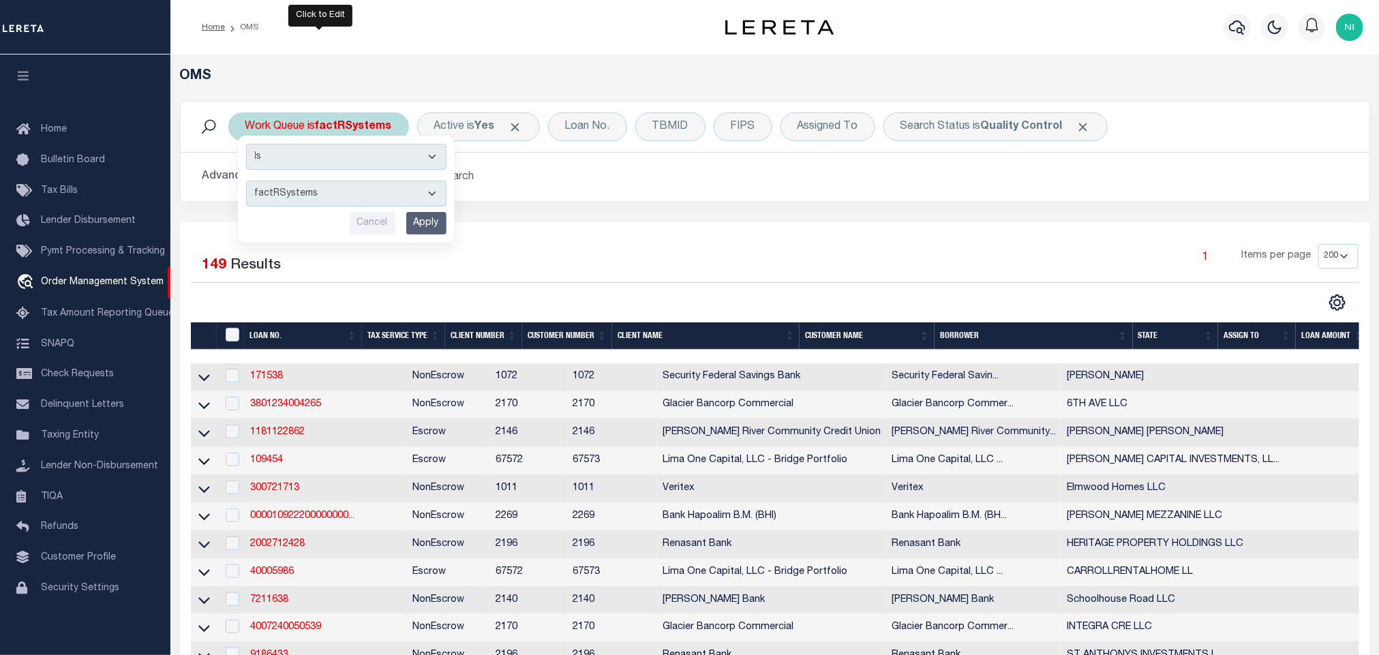
drag, startPoint x: 327, startPoint y: 187, endPoint x: 328, endPoint y: 205, distance: 17.7
click at [327, 187] on select "--ALL-- factRSystems General ThoughtFocus" at bounding box center [346, 194] width 200 height 26
select select "THF"
click at [246, 182] on select "--ALL-- factRSystems General ThoughtFocus" at bounding box center [346, 194] width 200 height 26
click at [432, 229] on input "Apply" at bounding box center [426, 223] width 40 height 22
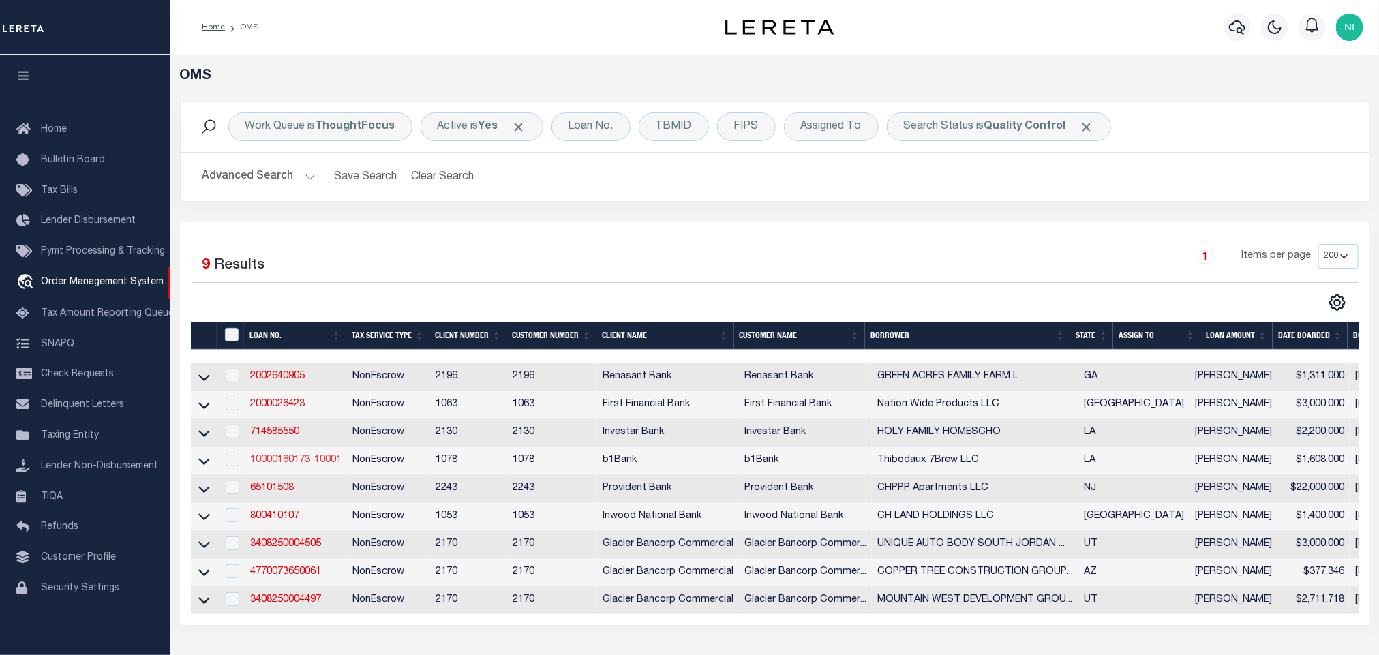
click at [270, 462] on link "10000160173-10001" at bounding box center [295, 460] width 91 height 10
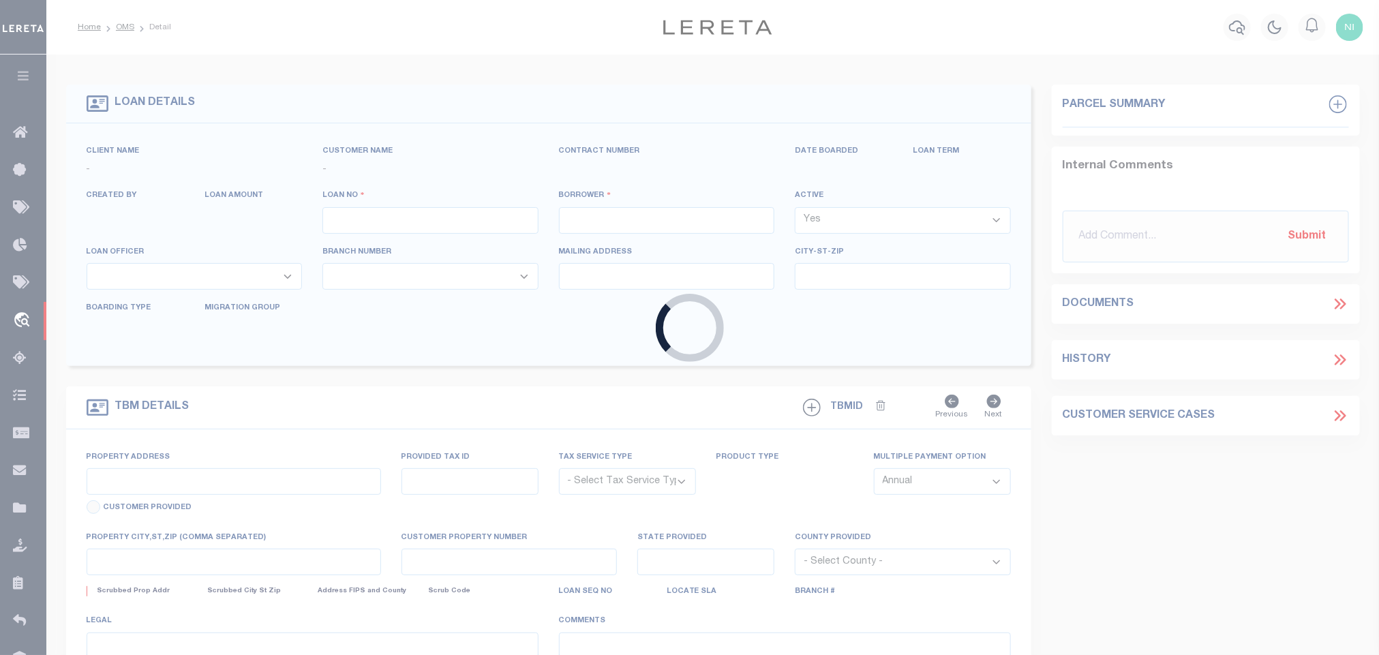
type input "10000160173-10001"
type input "Thibodaux 7Brew LLC"
select select
type input "08/08/2025"
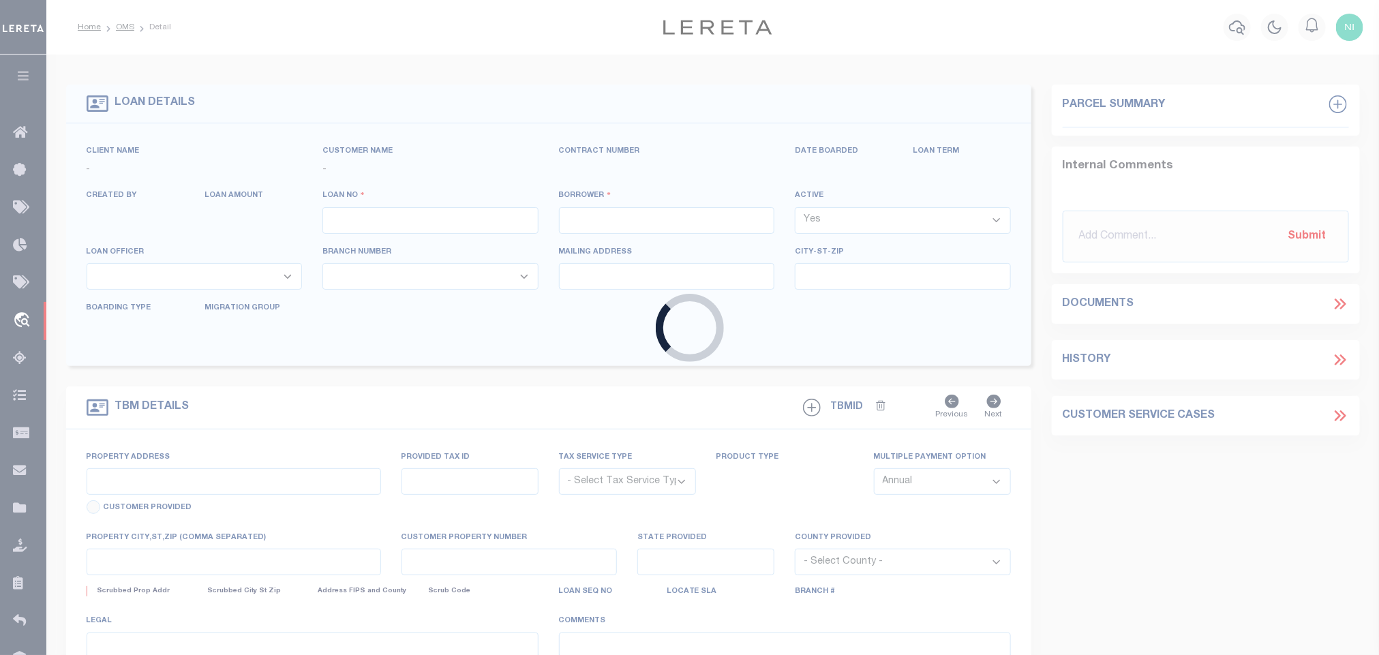
select select "20"
select select "NonEscrow"
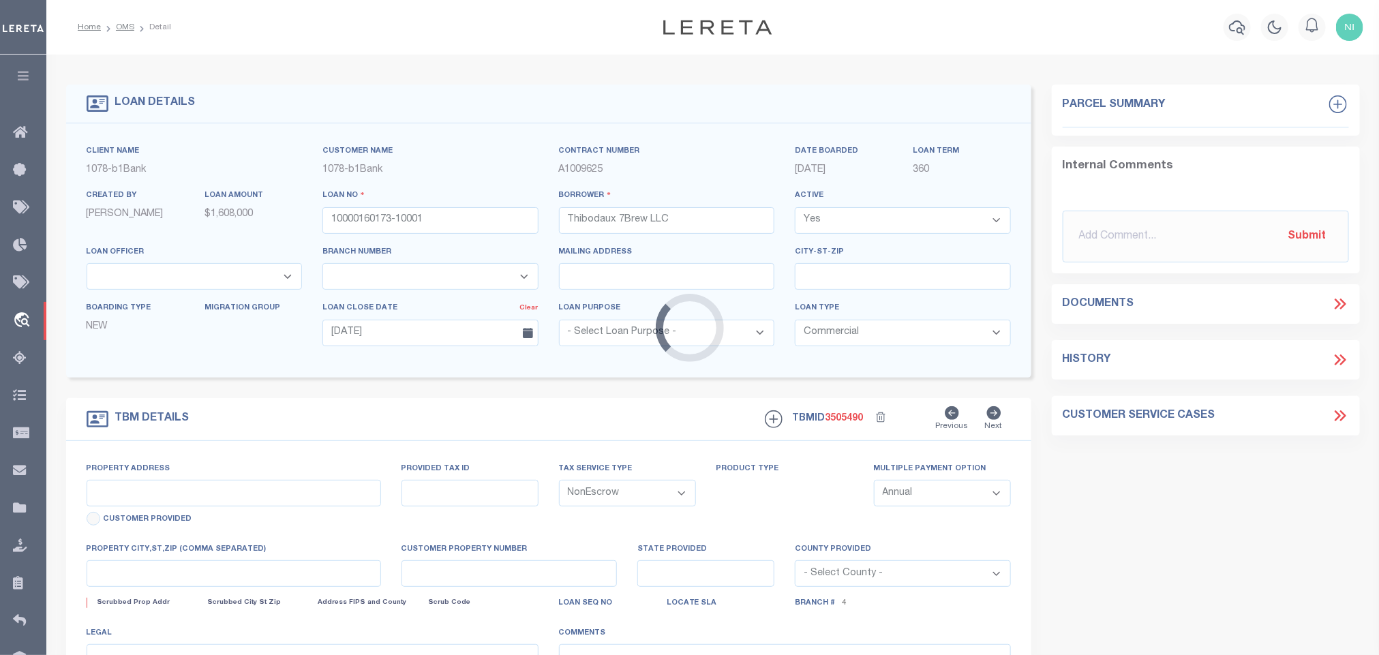
select select "49526"
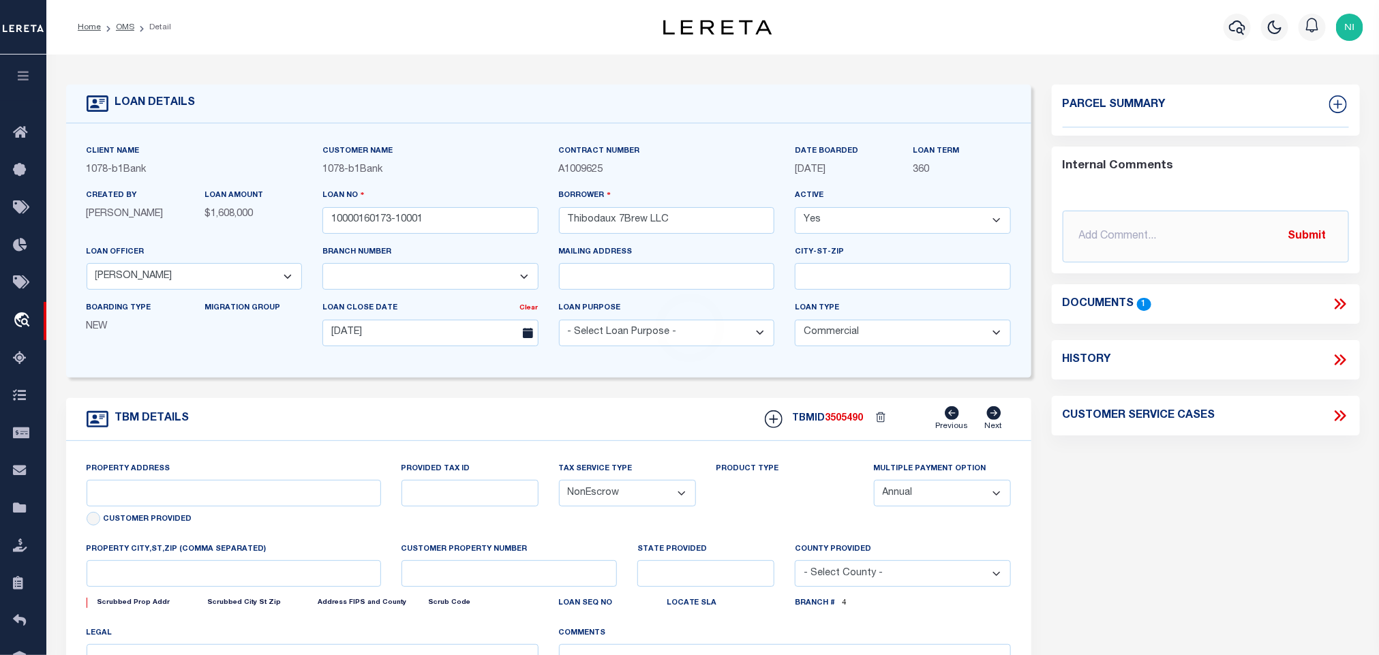
type input "375 N Canal Blvd,"
select select
type input "Thibodaux LA 70301"
type input "52867525"
type input "LA"
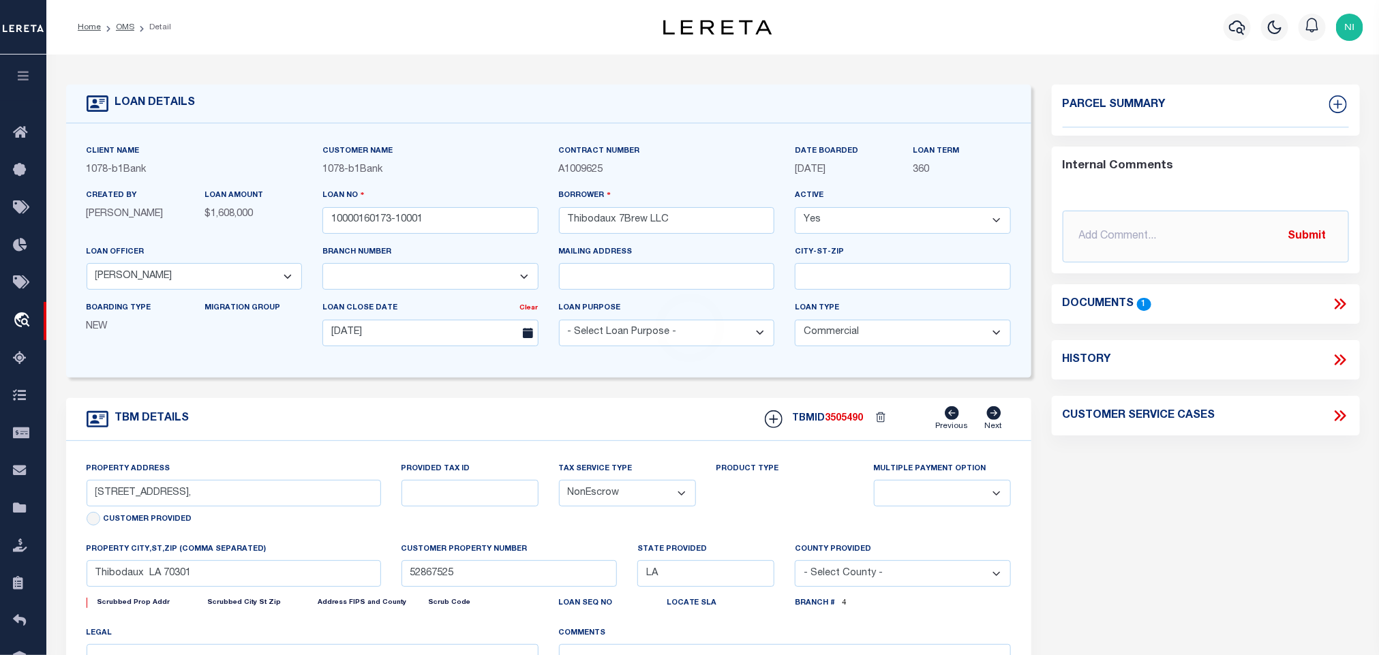
select select
type textarea "A certain tract or parcel of land designated as "PROPOSED LEASE LOT" within Lot…"
select select "470"
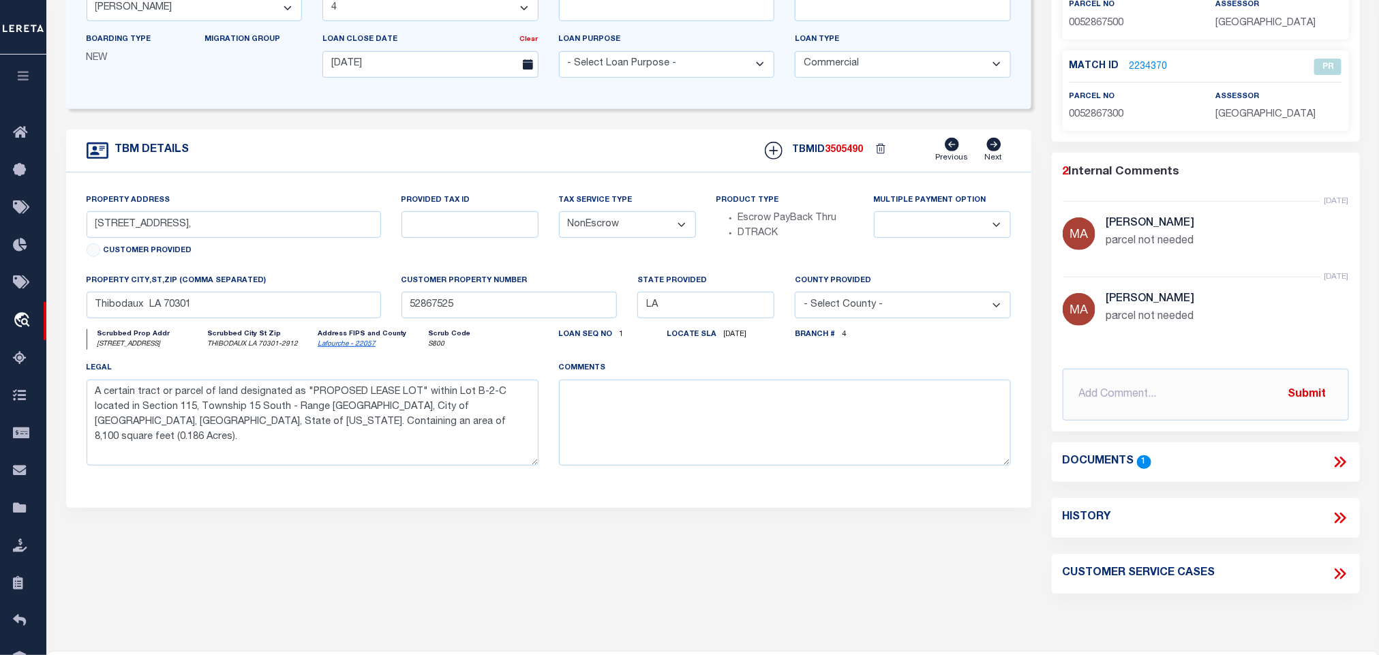
scroll to position [307, 0]
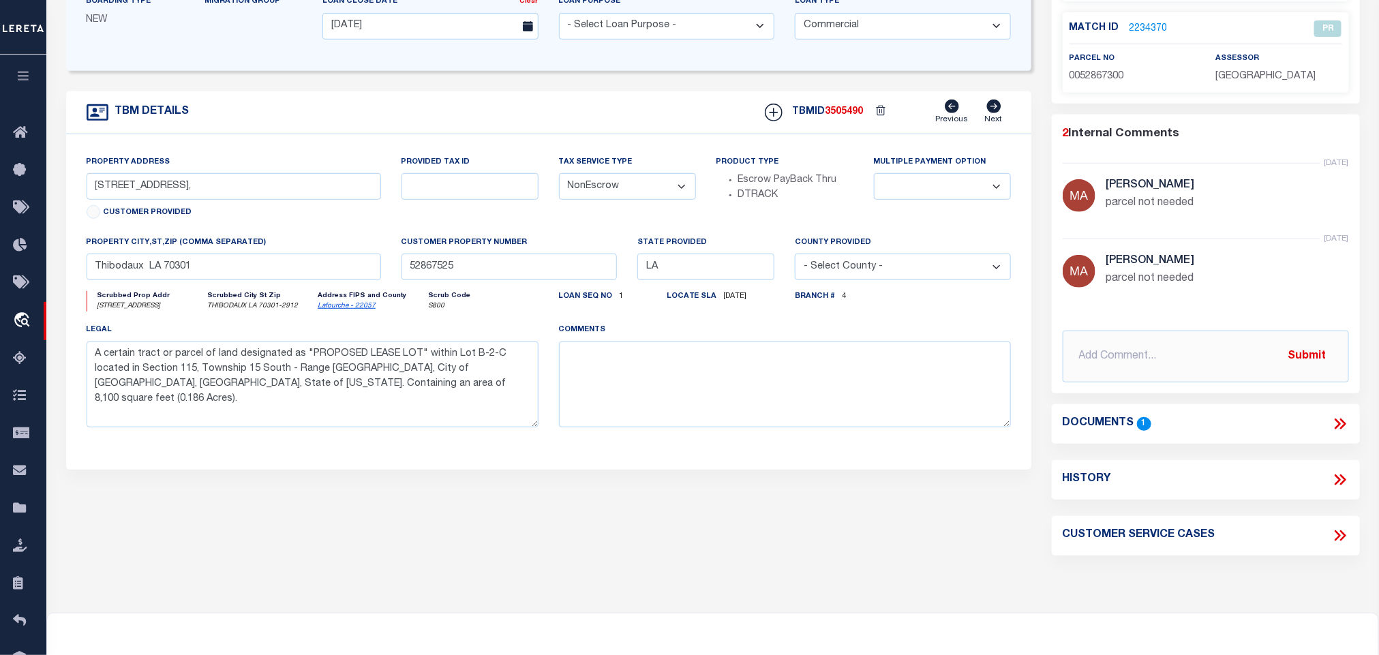
click at [1342, 424] on icon at bounding box center [1342, 424] width 6 height 11
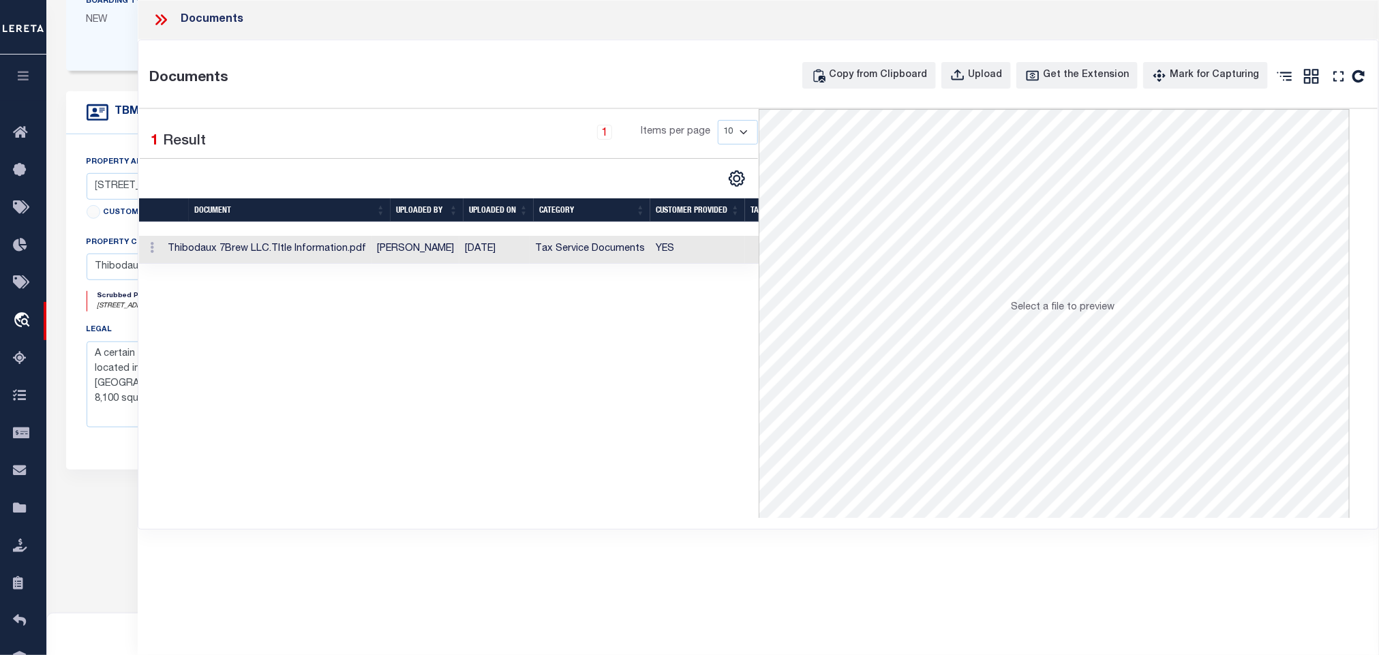
click at [566, 254] on td "Tax Service Documents" at bounding box center [590, 250] width 121 height 28
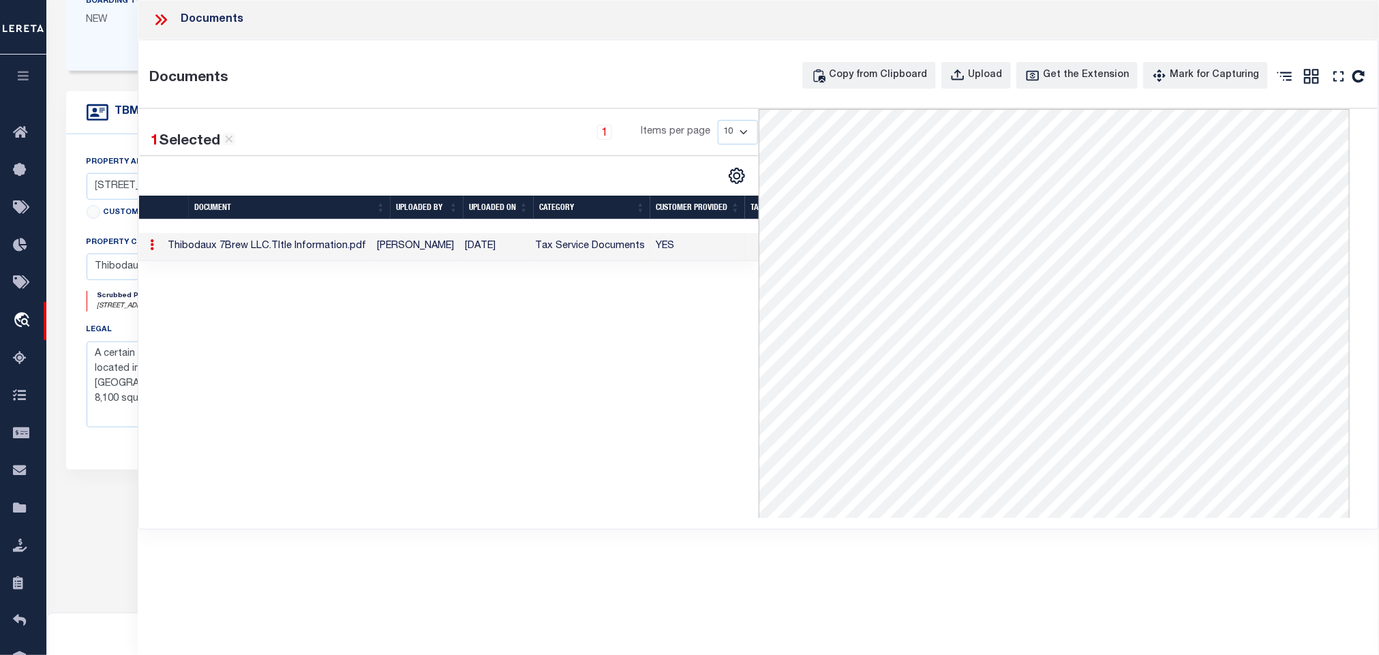
click at [155, 16] on icon at bounding box center [161, 20] width 18 height 18
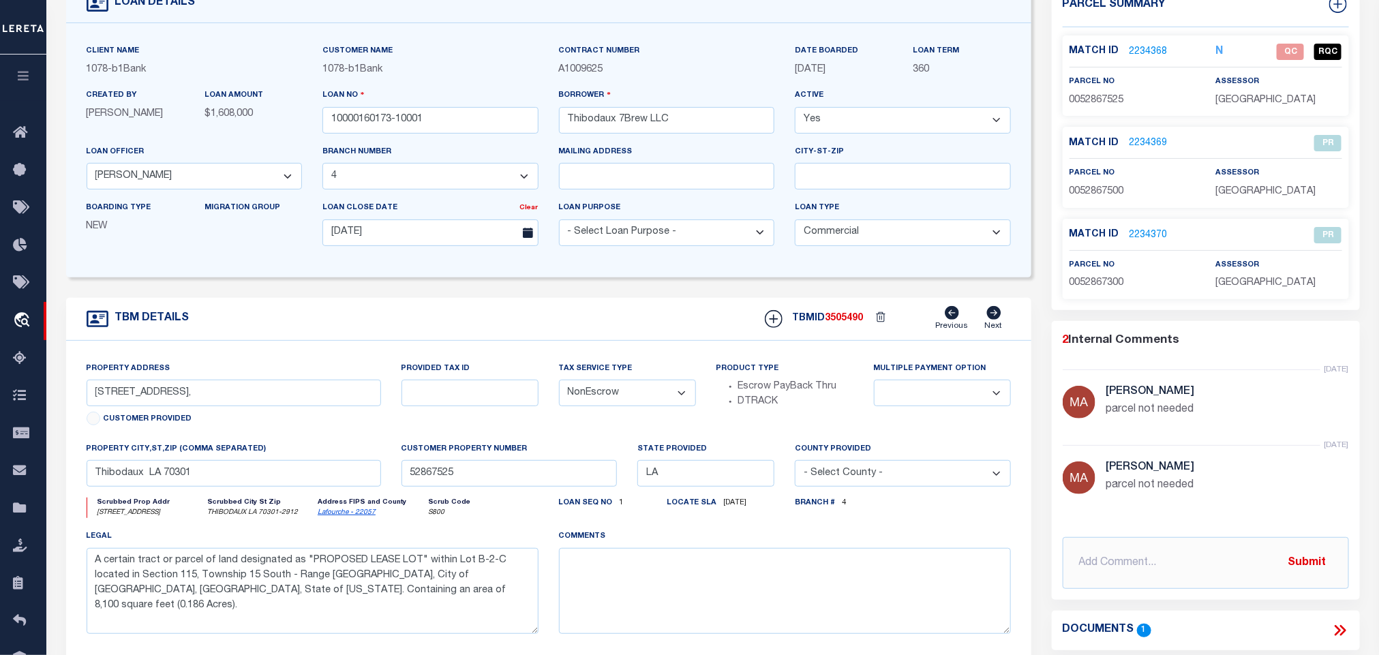
scroll to position [0, 0]
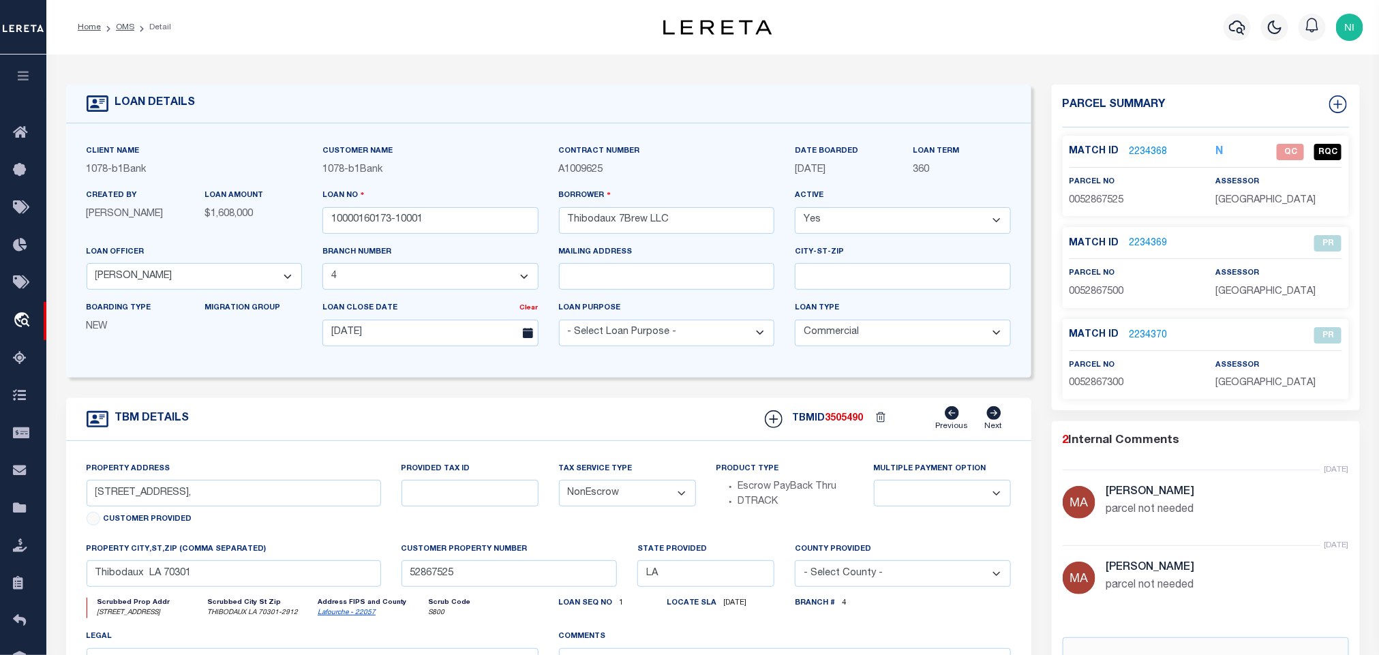
click at [339, 616] on link "Lafourche - 22057" at bounding box center [347, 612] width 58 height 7
click at [1096, 196] on span "0052867525" at bounding box center [1097, 201] width 55 height 10
copy span "0052867525"
drag, startPoint x: 153, startPoint y: 503, endPoint x: 87, endPoint y: 500, distance: 66.9
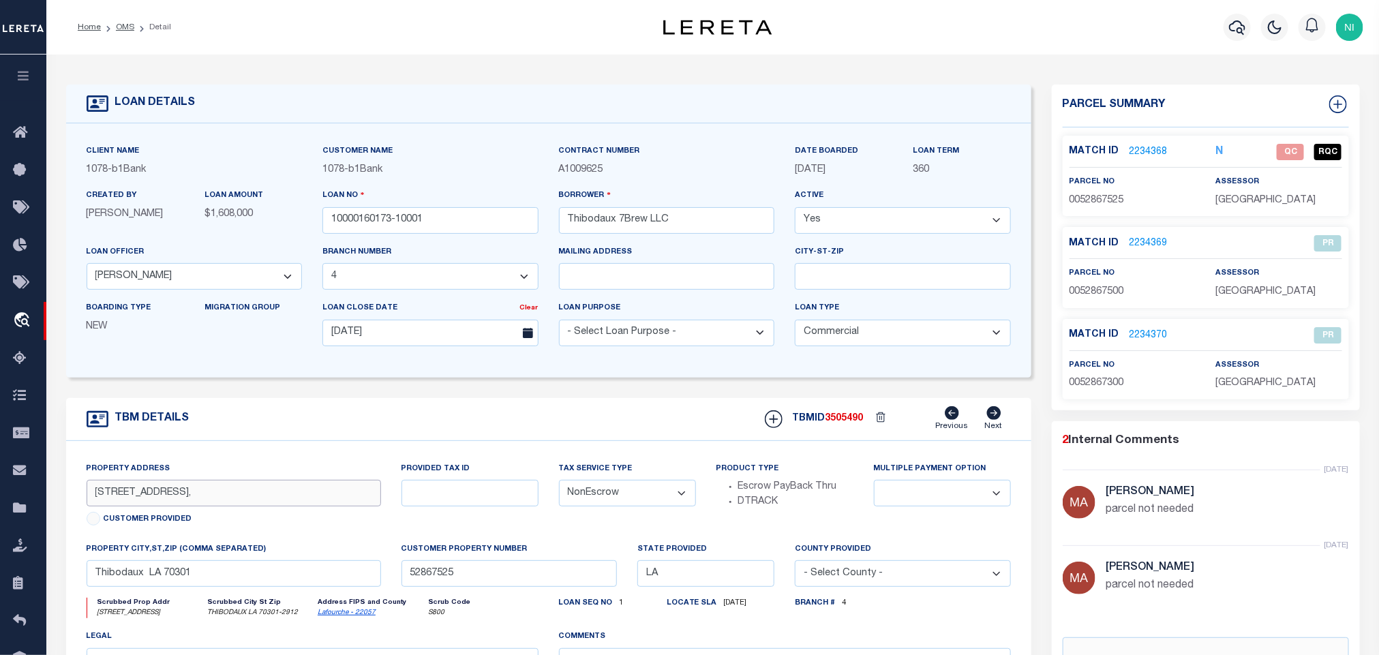
click at [87, 500] on input "375 N Canal Blvd," at bounding box center [234, 493] width 294 height 27
click at [1148, 147] on link "2234368" at bounding box center [1149, 152] width 38 height 14
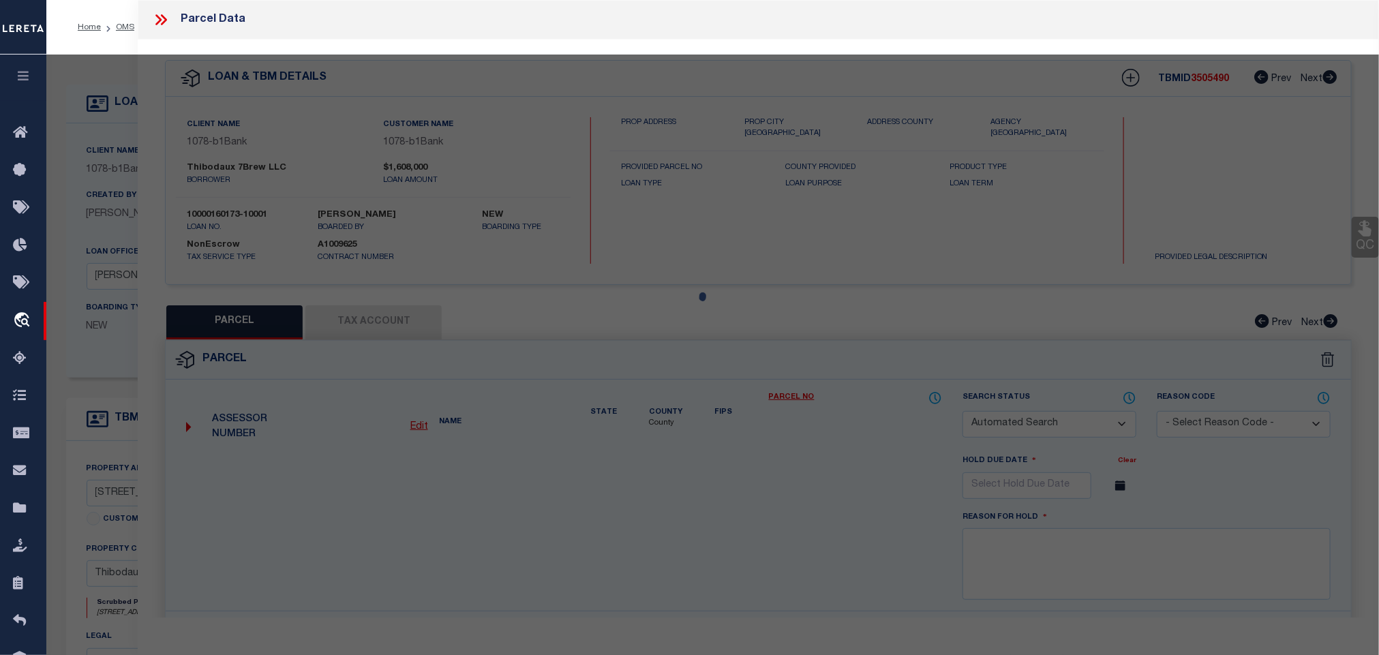
checkbox input "false"
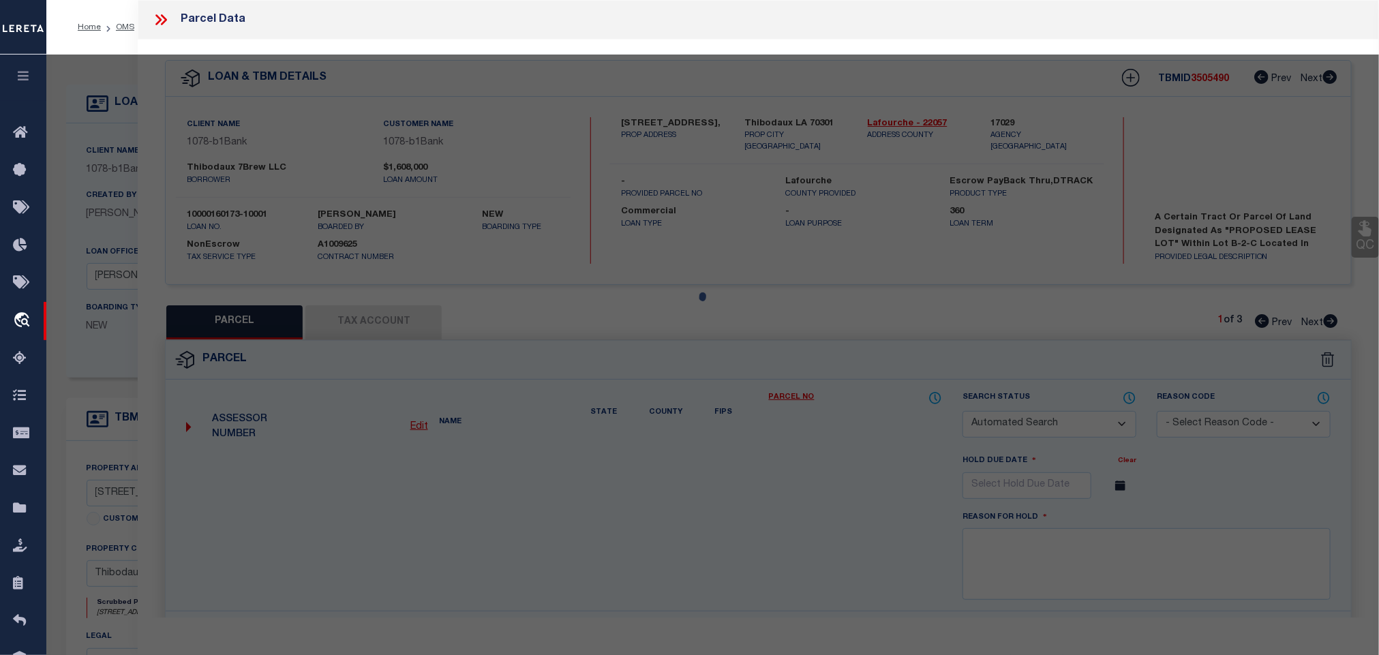
select select "QC"
type input "HASCO THIBODAUX, L L C"
select select "PHN"
select select "LEG"
type input "375 N CANAL BLVD"
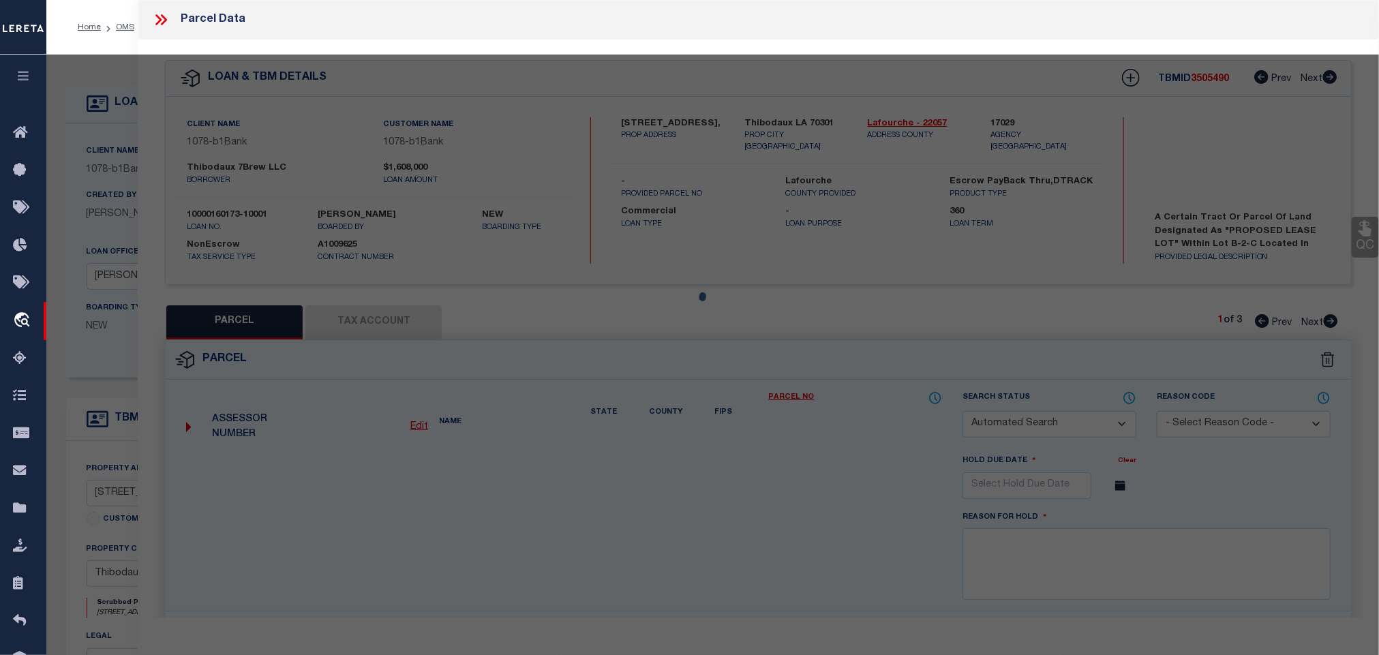
type input "THIBODAUX, LA 70301"
type textarea "IMPROVEMENTS (COMMERCIAL)(WINN-DIXIE) LOCATED ON LANDS OF J. B. LEVERT LAND, CO…"
type textarea "INFORMATION AS PER TA"
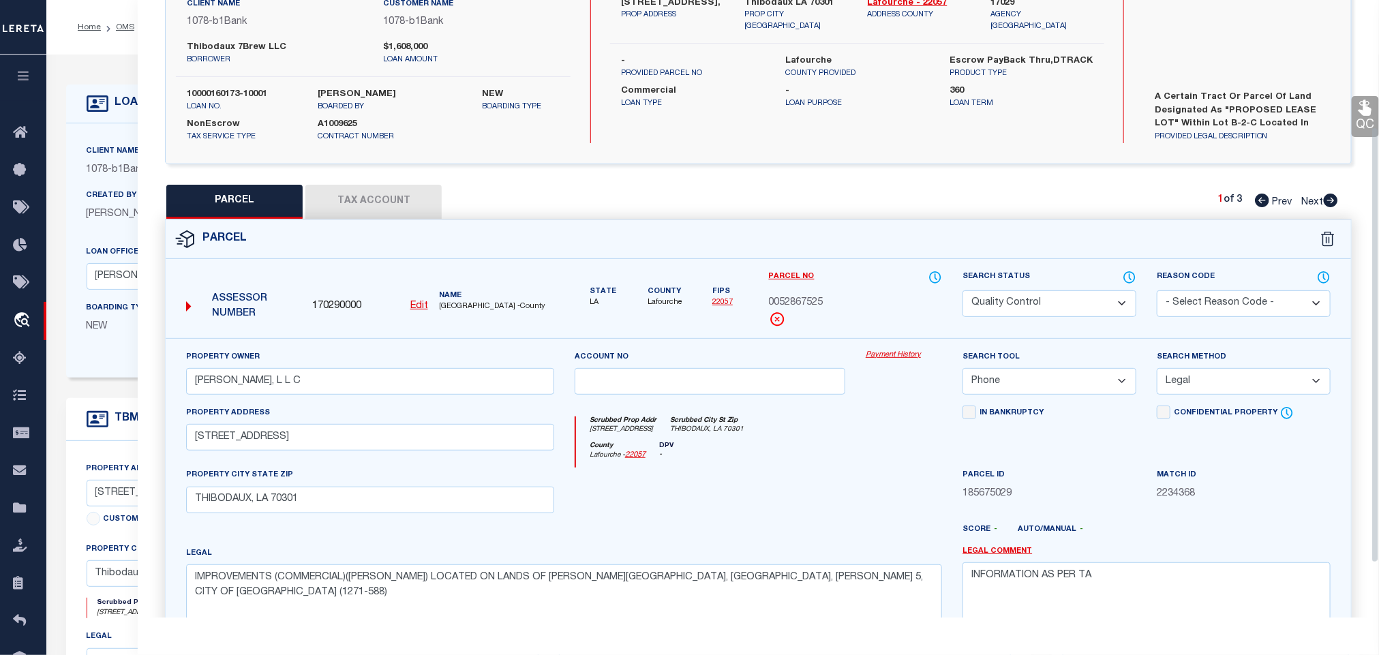
scroll to position [256, 0]
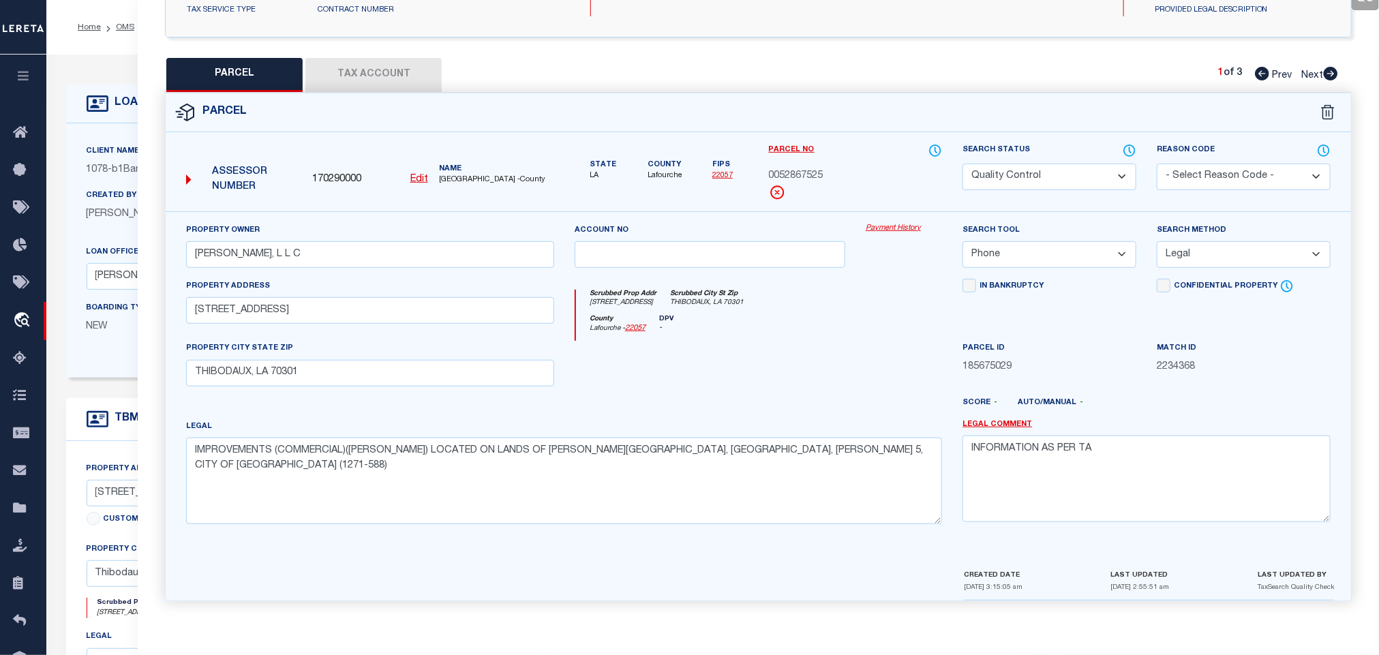
click at [357, 76] on button "Tax Account" at bounding box center [373, 75] width 136 height 34
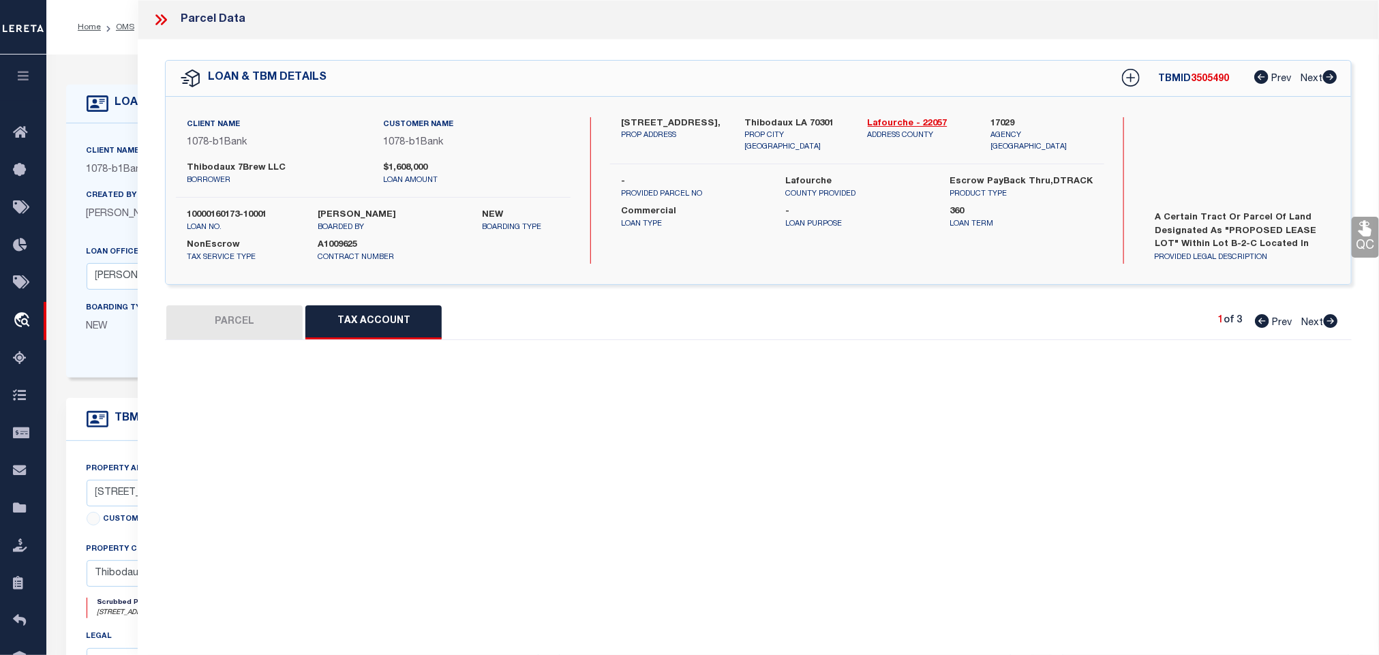
scroll to position [0, 0]
select select "100"
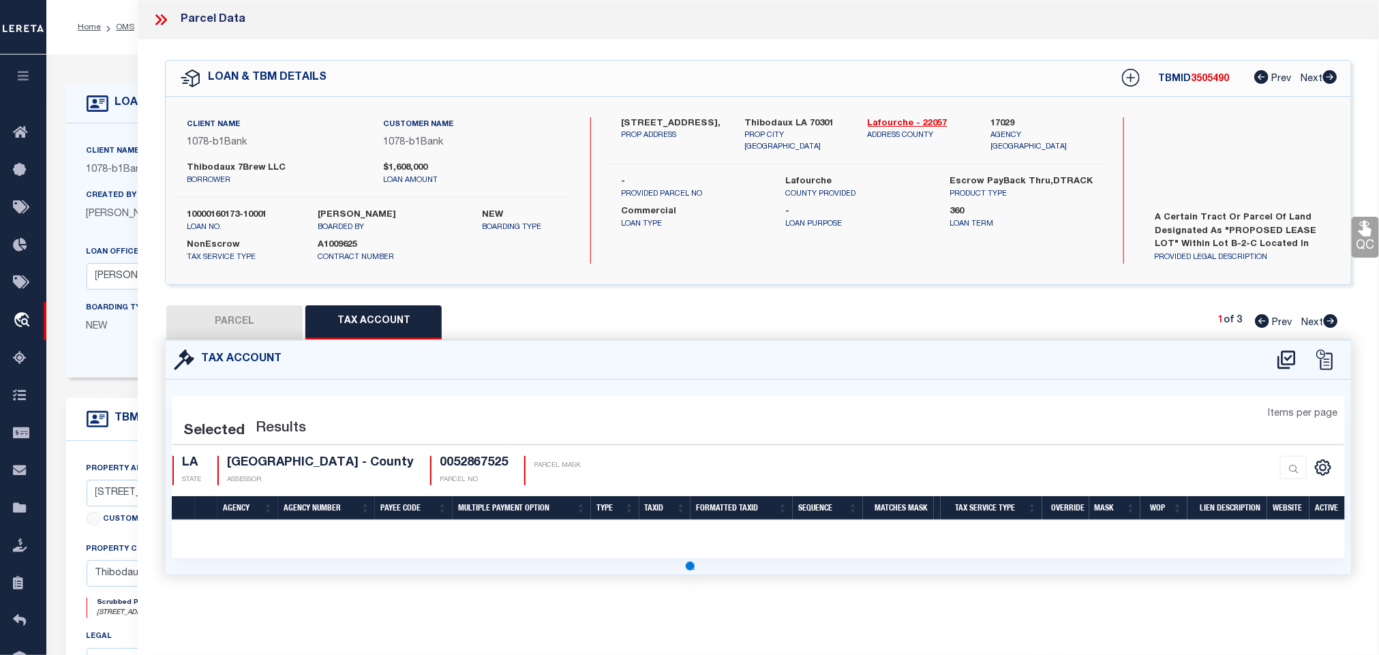
select select "100"
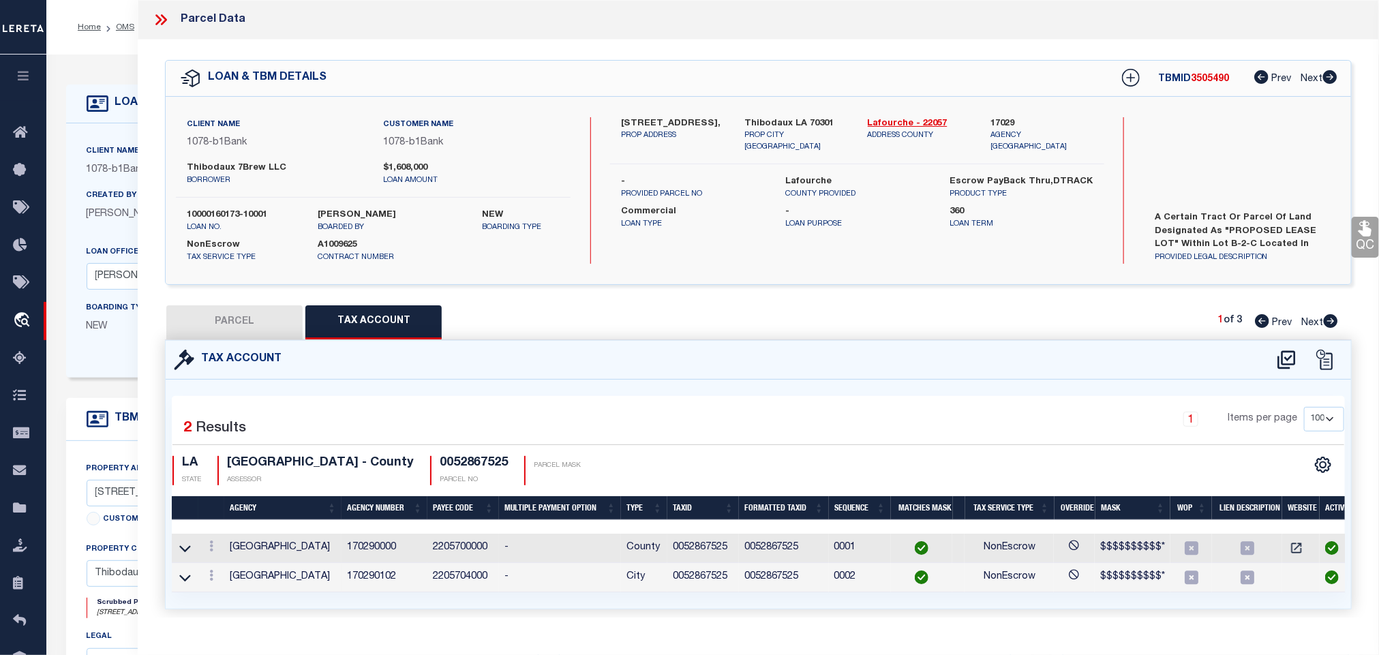
click at [254, 325] on button "PARCEL" at bounding box center [234, 322] width 136 height 34
select select "AS"
select select
checkbox input "false"
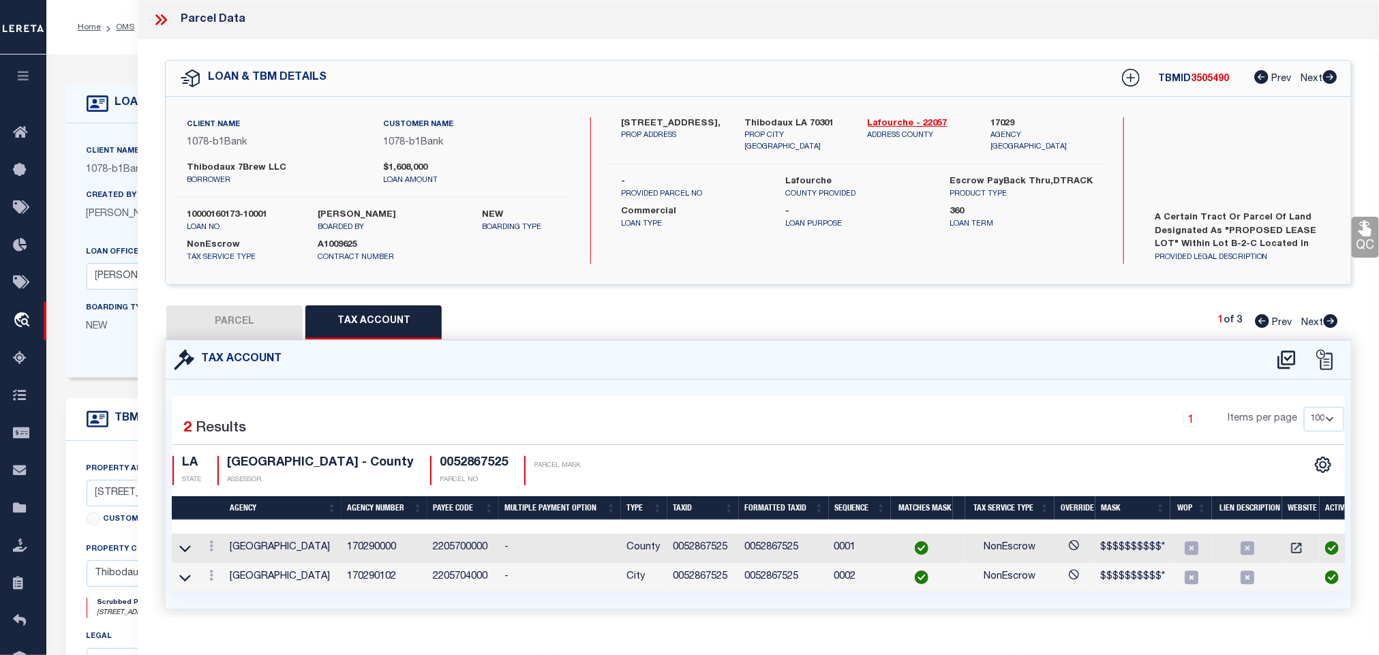
checkbox input "false"
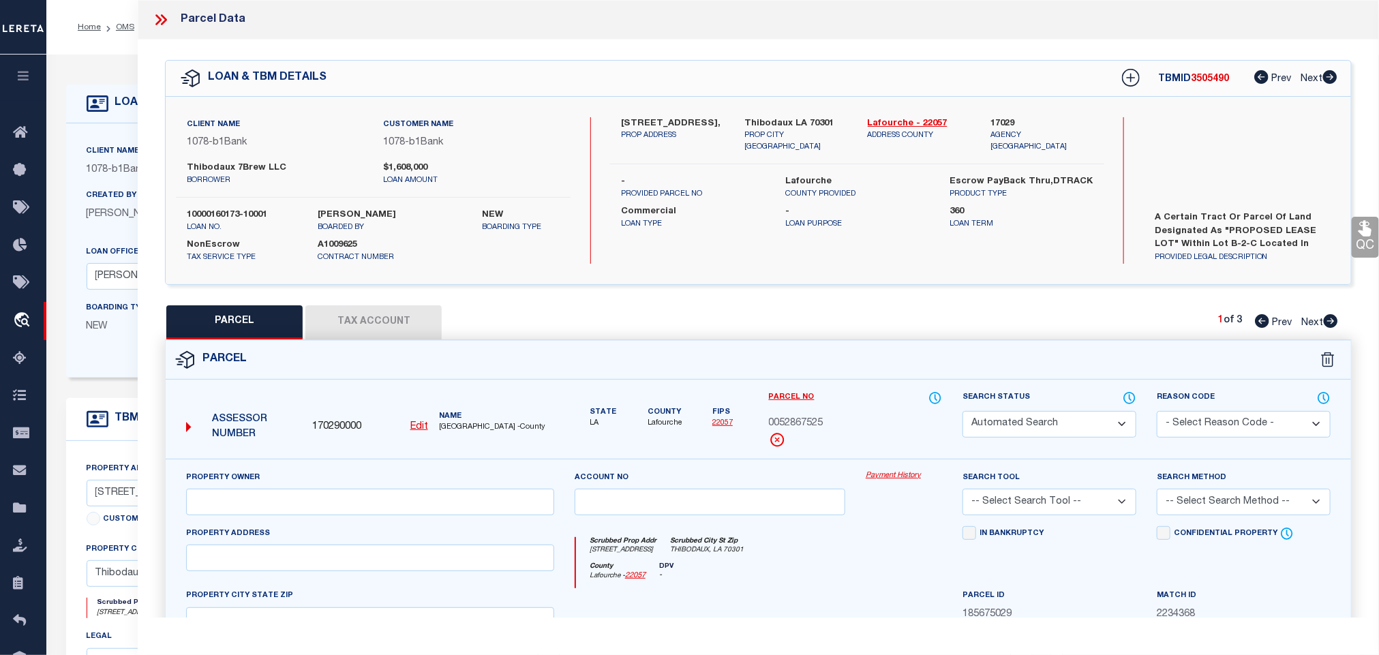
select select "QC"
type input "HASCO THIBODAUX, L L C"
select select "PHN"
select select "LEG"
type input "375 N CANAL BLVD"
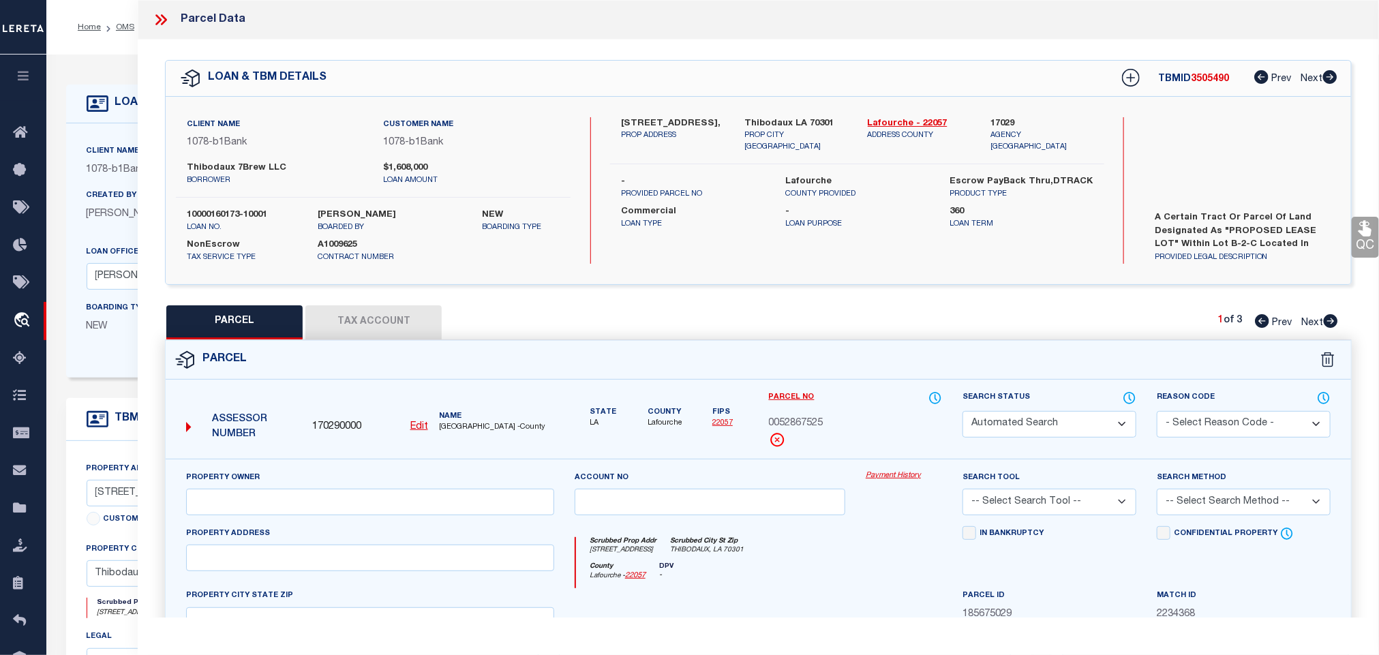
type input "THIBODAUX, LA 70301"
type textarea "IMPROVEMENTS (COMMERCIAL)(WINN-DIXIE) LOCATED ON LANDS OF J. B. LEVERT LAND, CO…"
type textarea "INFORMATION AS PER TA"
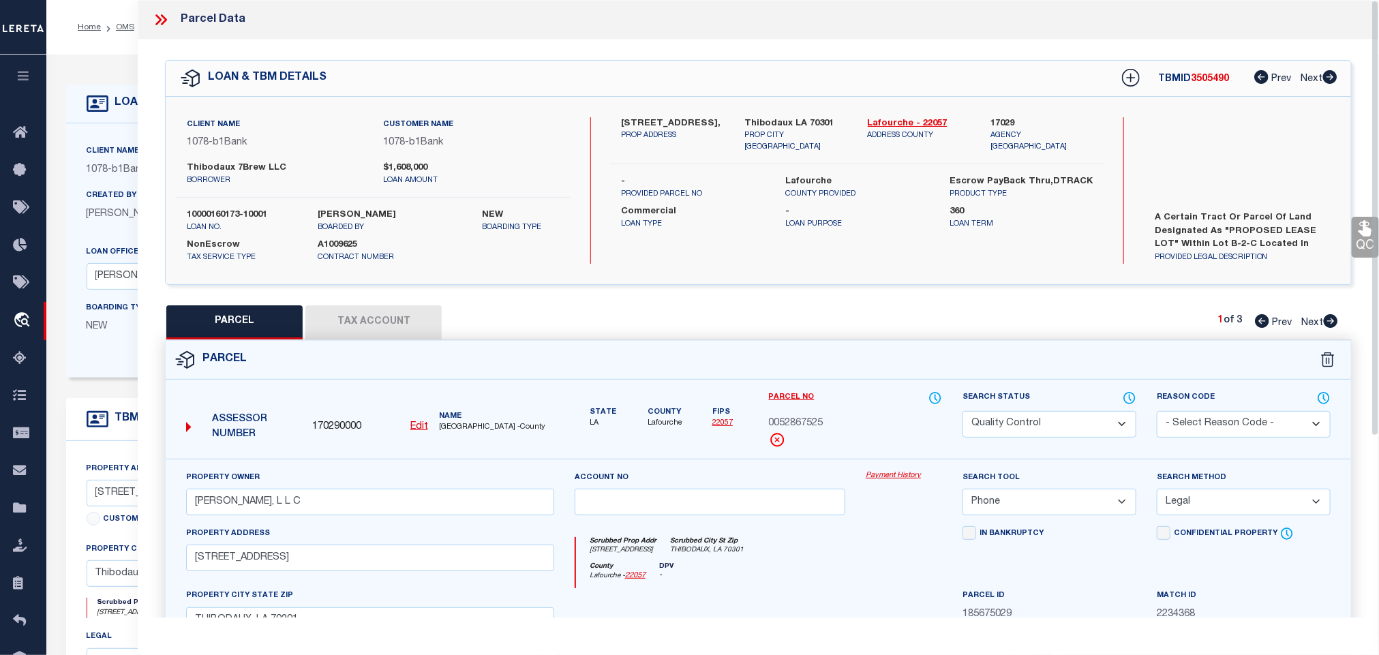
click at [236, 213] on label "10000160173-10001" at bounding box center [242, 216] width 111 height 14
copy div "10000160173-10001"
click at [815, 424] on span "0052867525" at bounding box center [796, 424] width 55 height 15
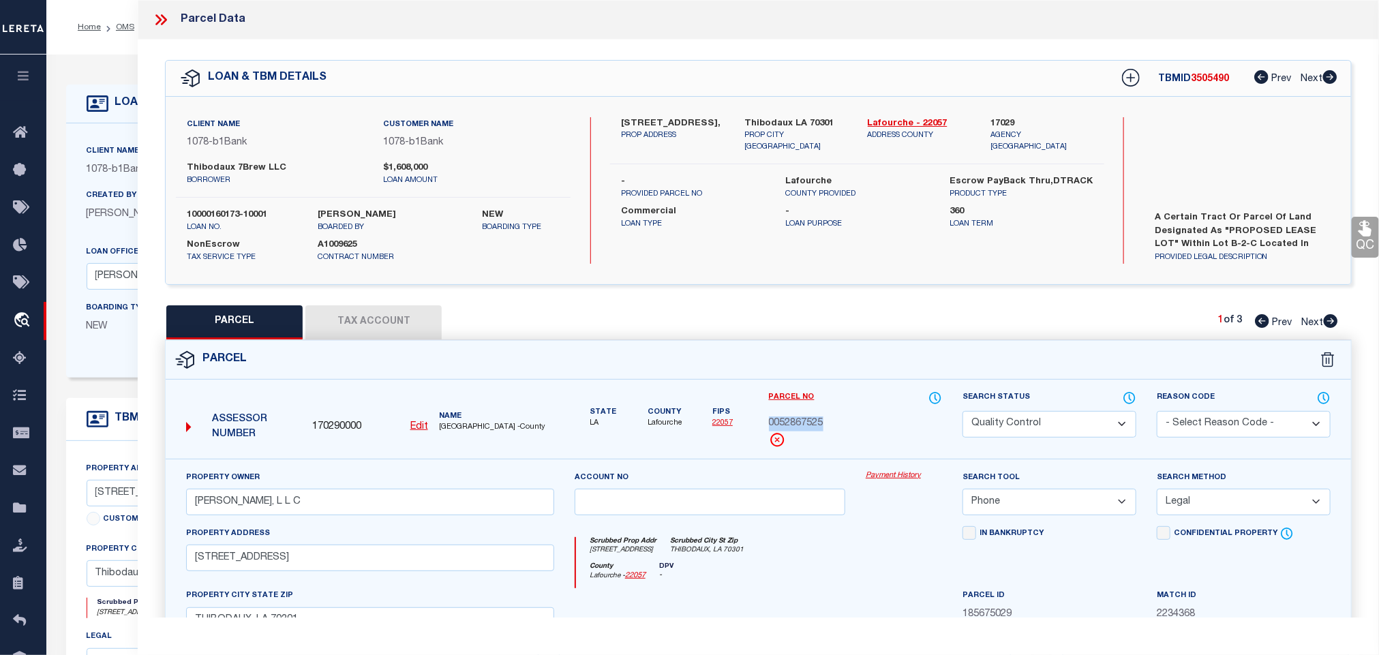
click at [815, 424] on span "0052867525" at bounding box center [796, 424] width 55 height 15
copy span "0052867525"
click at [144, 25] on div "Parcel Data" at bounding box center [758, 20] width 1241 height 40
click at [154, 17] on icon at bounding box center [161, 20] width 18 height 18
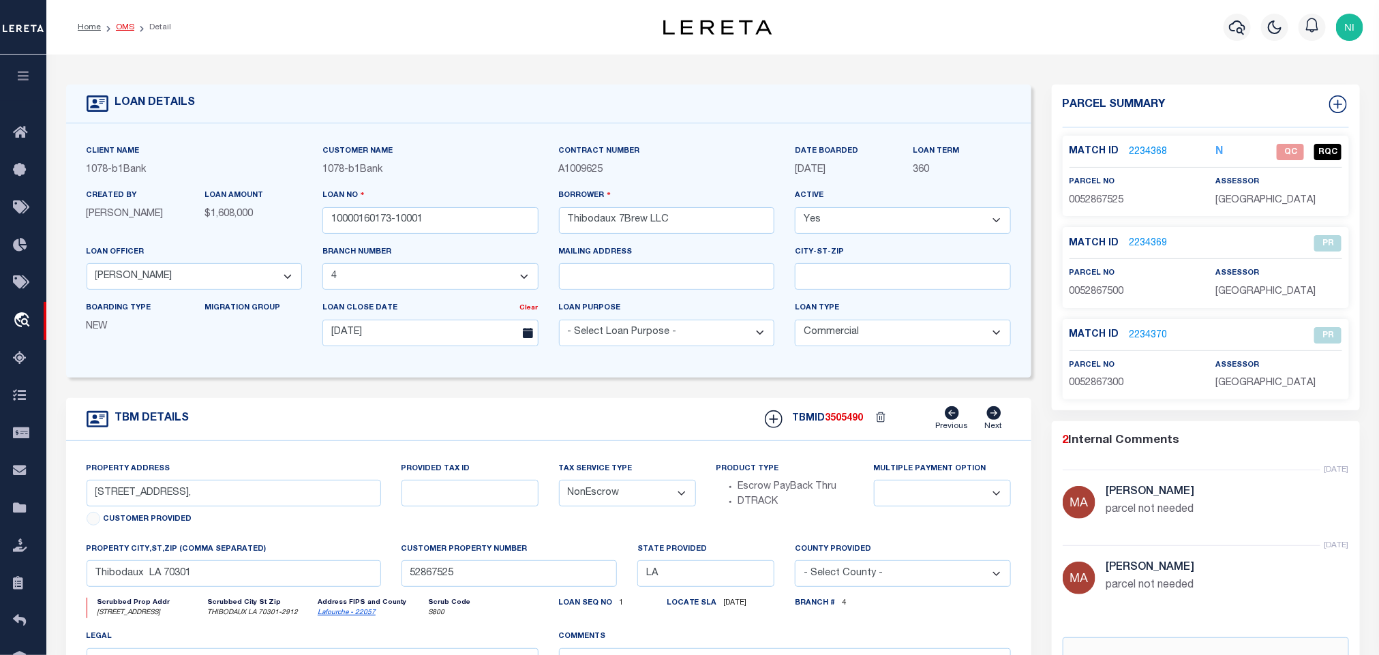
click at [125, 29] on link "OMS" at bounding box center [125, 27] width 18 height 8
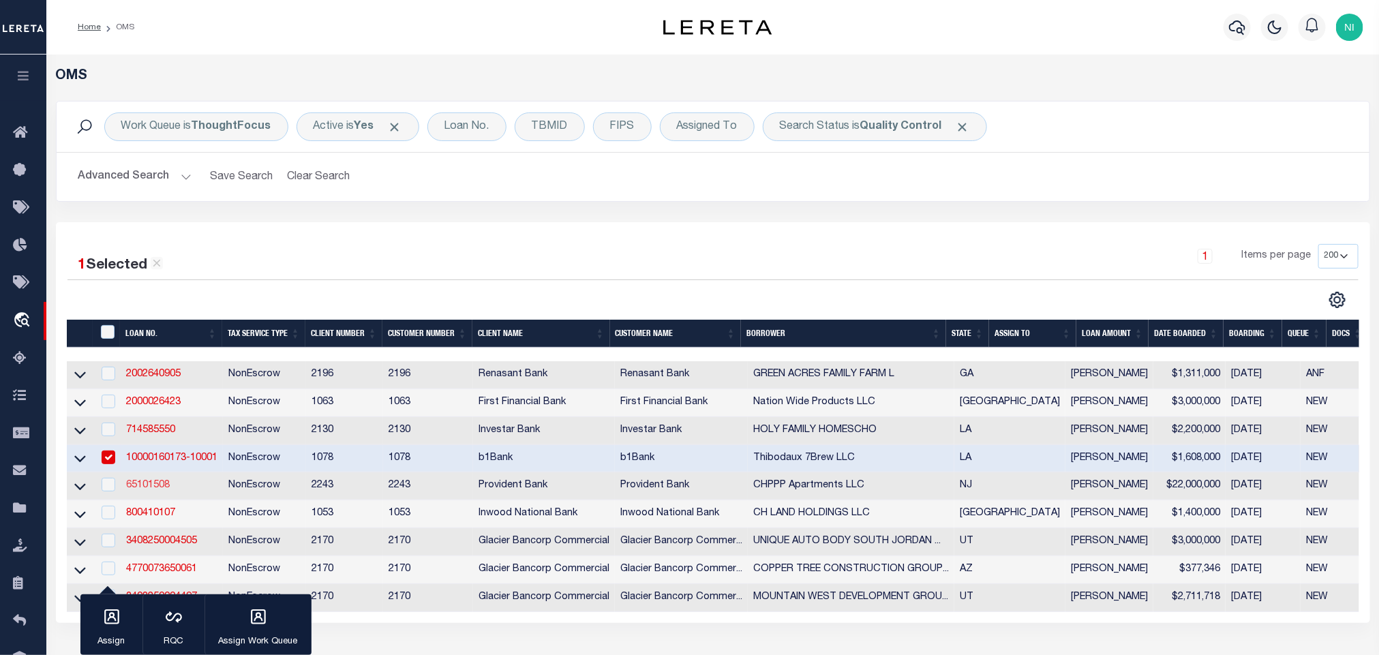
click at [155, 487] on link "65101508" at bounding box center [148, 486] width 44 height 10
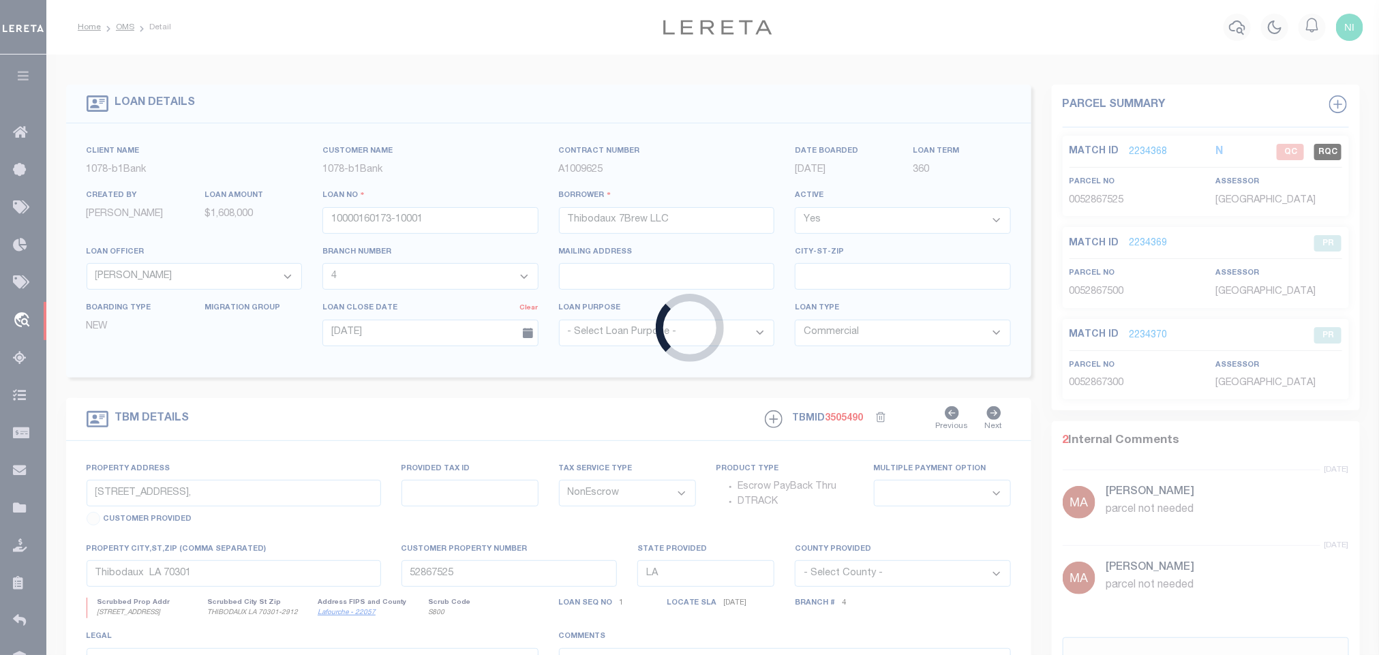
type input "65101508"
type input "CHPPP Apartments LLC"
select select
type input "08/12/2025"
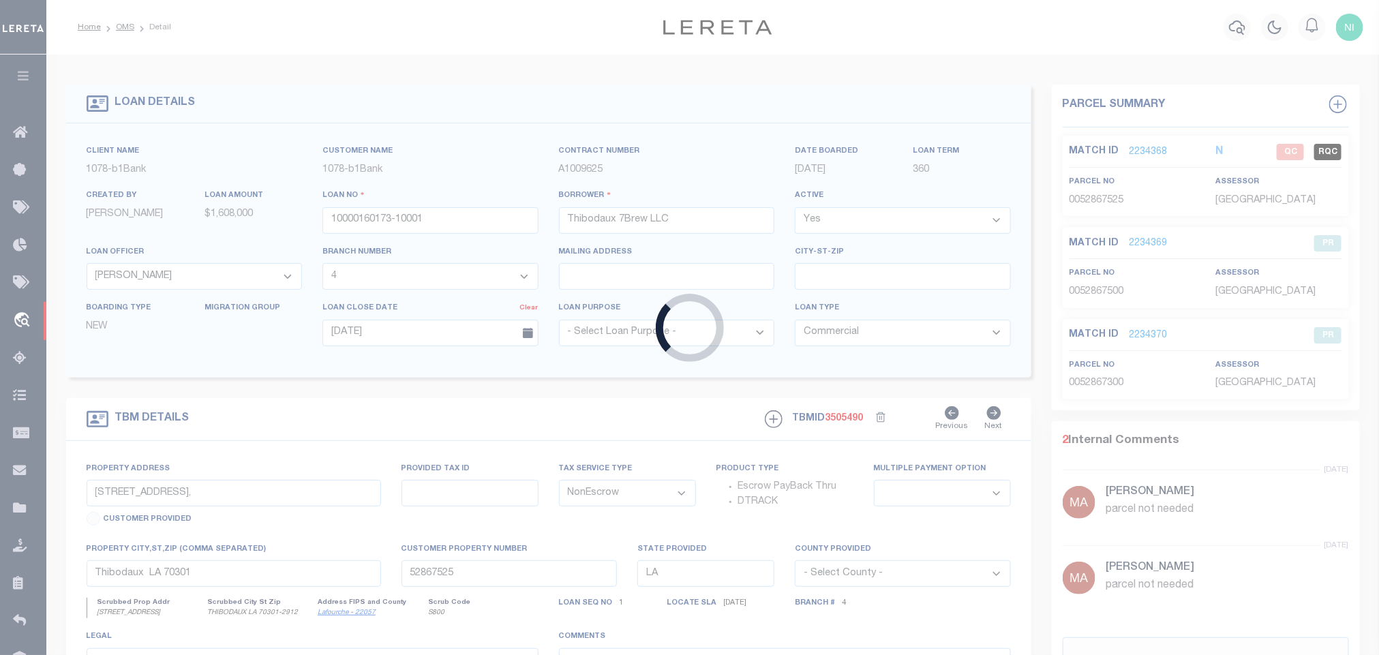
select select "10"
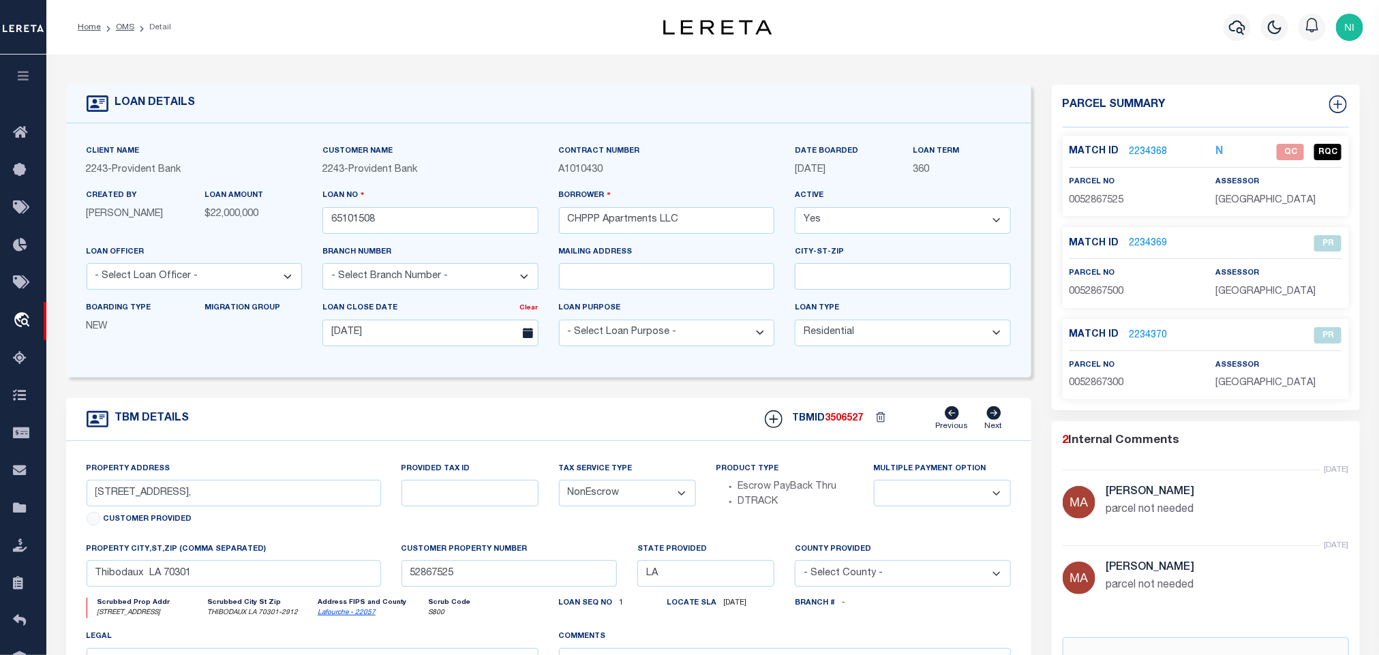
type input "111 BREEDERS CUP DR # 144"
select select
type input "CHERRY HILL NJ 08002-4041"
type input "NJ"
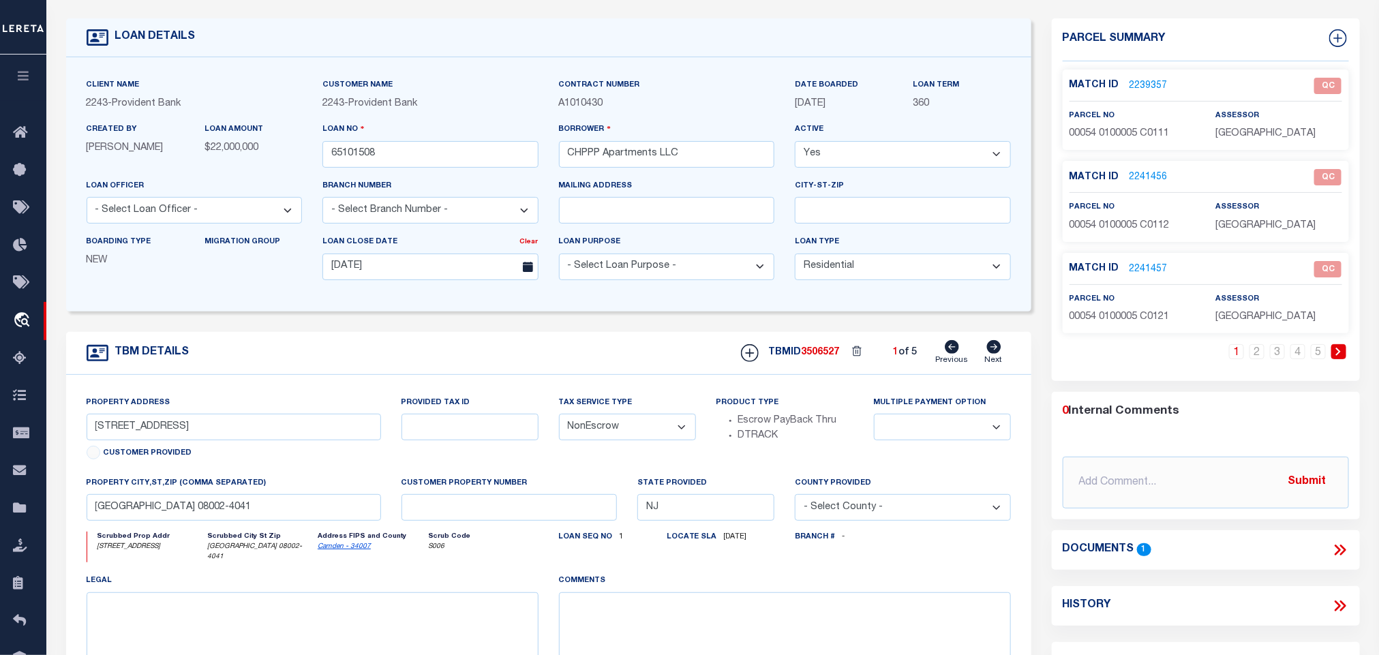
scroll to position [102, 0]
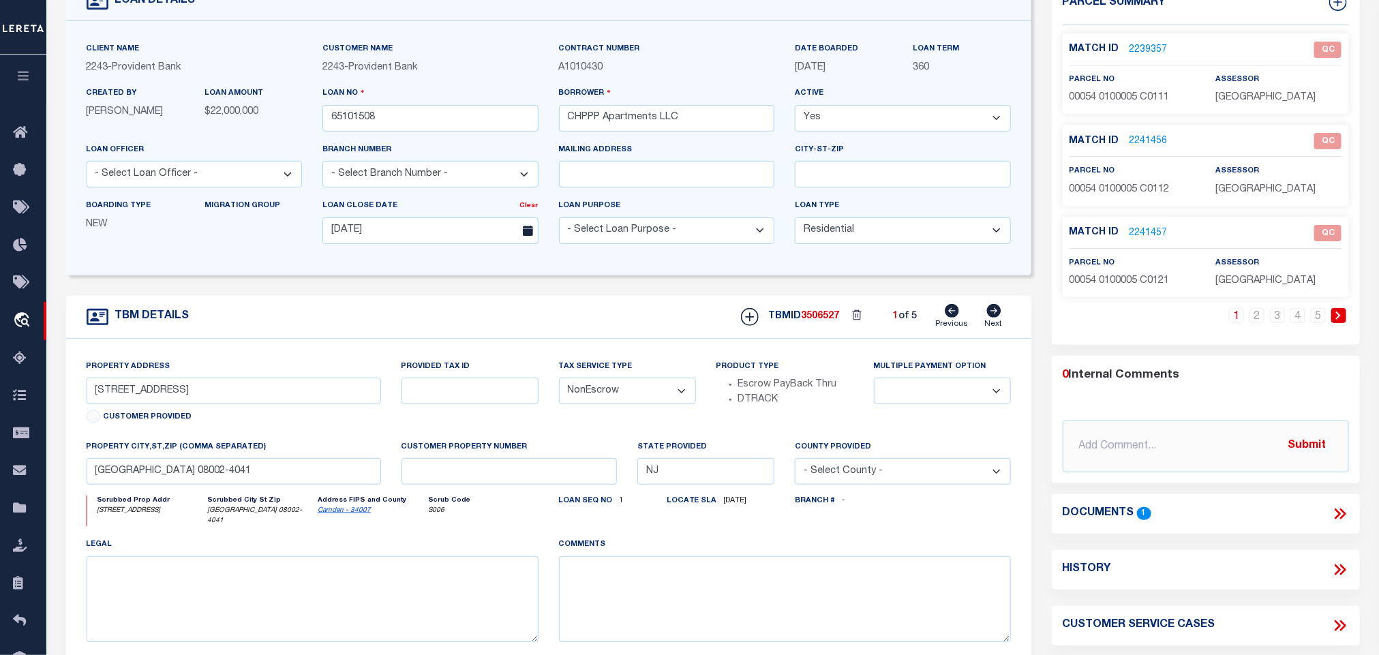
click at [996, 318] on icon at bounding box center [993, 311] width 14 height 14
type input "4911 OMAHA RD # 4944"
select select
type input "CHERRY HILL NJ 08002-4263"
click at [996, 318] on icon at bounding box center [993, 311] width 14 height 14
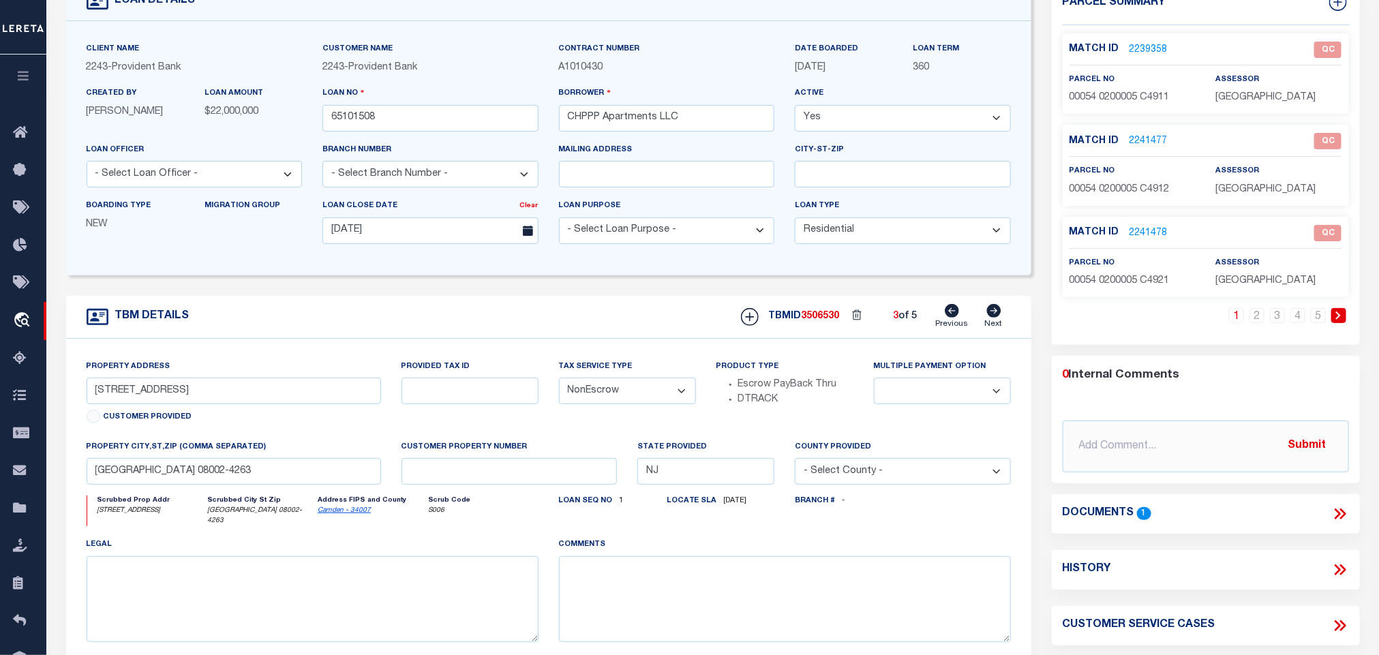
type input "5111 STIRRUP CT # 5146"
select select
type input "CHERRY HILL NJ 08002-4259"
click at [996, 318] on icon at bounding box center [993, 311] width 14 height 14
type input "5211 PALOMINO CT # 5246"
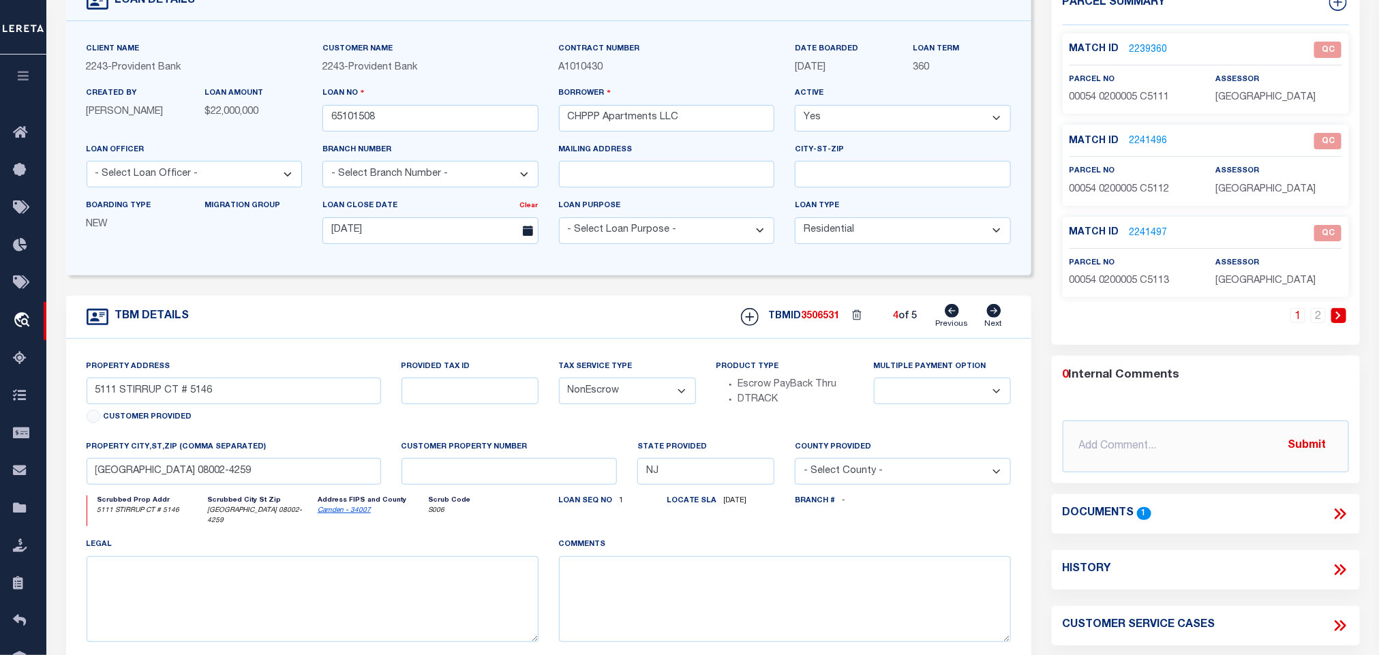
select select
type input "CHERRY HILL NJ 08002-3875"
click at [1344, 512] on icon at bounding box center [1340, 514] width 18 height 18
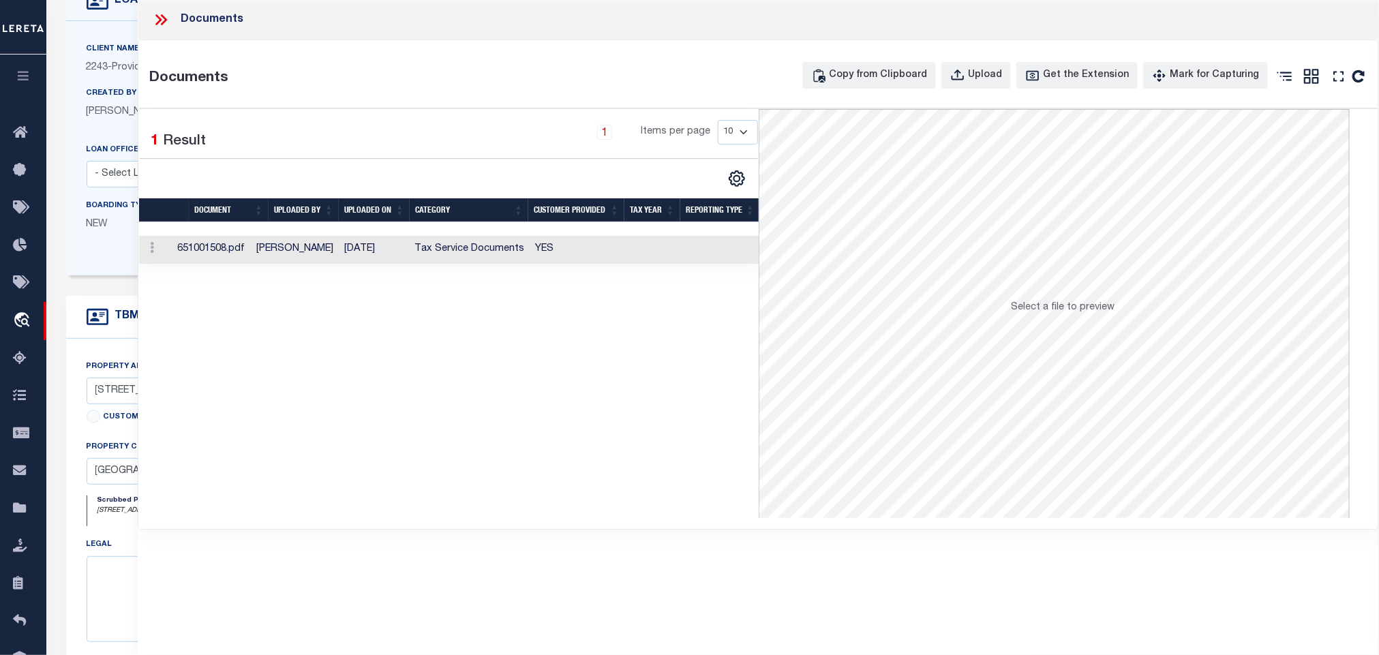
click at [579, 254] on td "YES" at bounding box center [577, 250] width 95 height 28
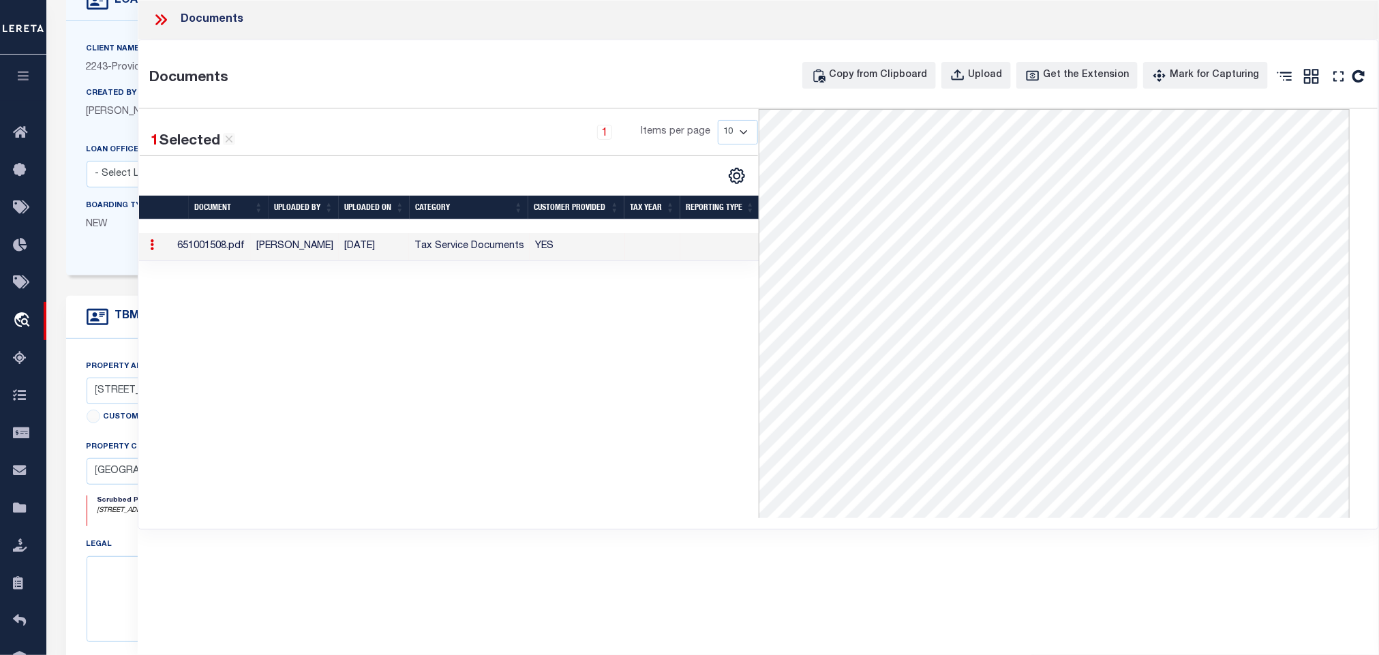
click at [162, 20] on icon at bounding box center [161, 20] width 18 height 18
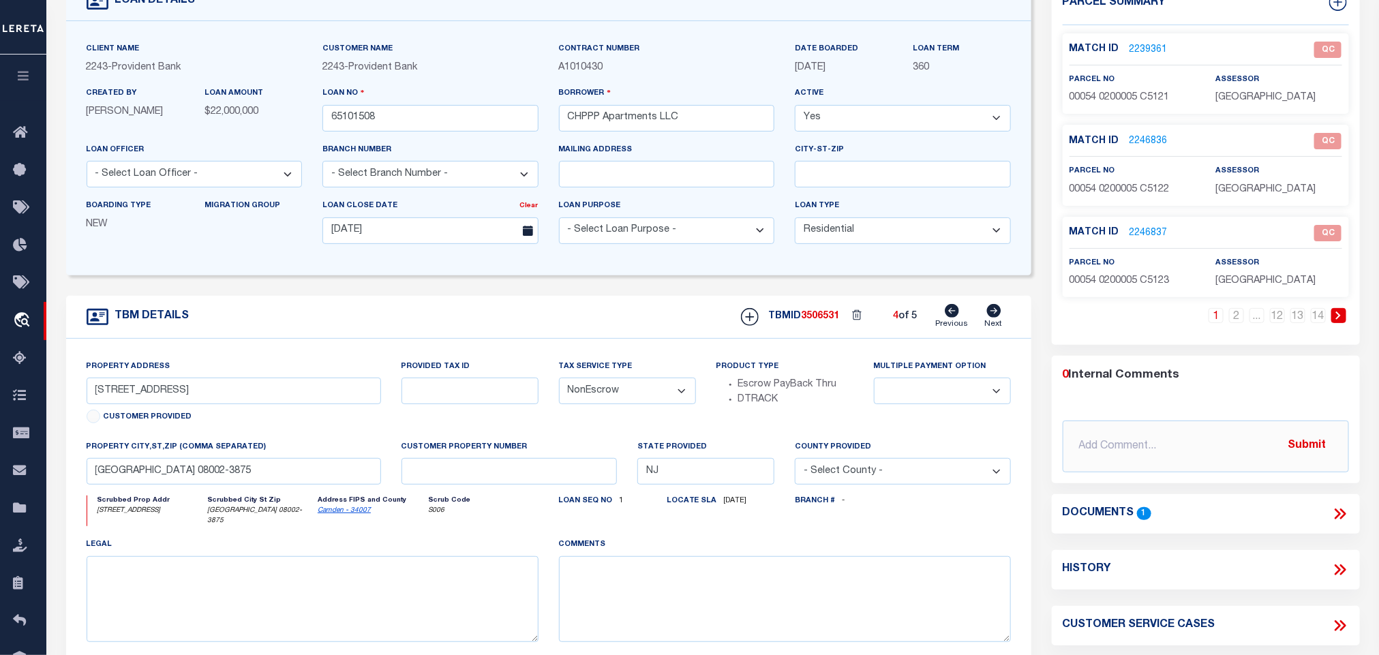
click at [951, 318] on icon at bounding box center [952, 311] width 14 height 14
type input "5111 STIRRUP CT # 5146"
select select
type input "CHERRY HILL NJ 08002-4259"
click at [951, 318] on icon at bounding box center [952, 311] width 14 height 14
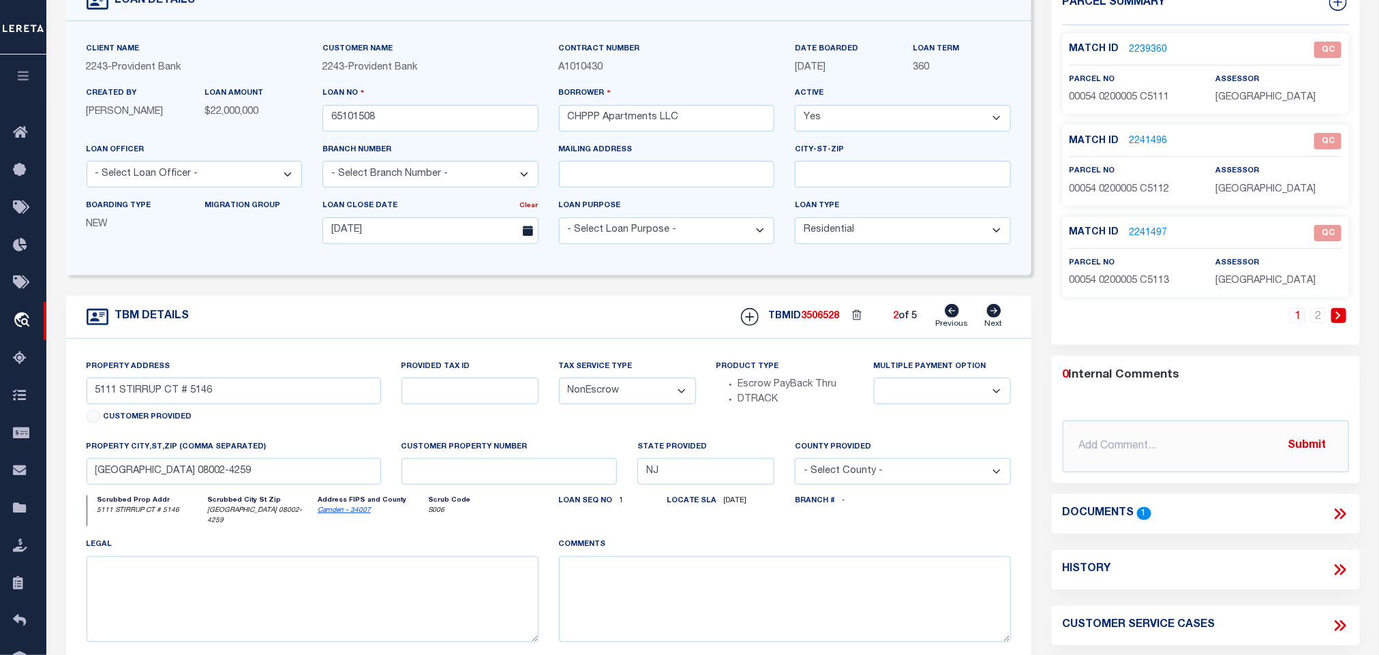
type input "4911 OMAHA RD # 4944"
select select
type input "CHERRY HILL NJ 08002-4263"
click at [951, 318] on icon at bounding box center [952, 311] width 14 height 14
type input "111 BREEDERS CUP DR # 144"
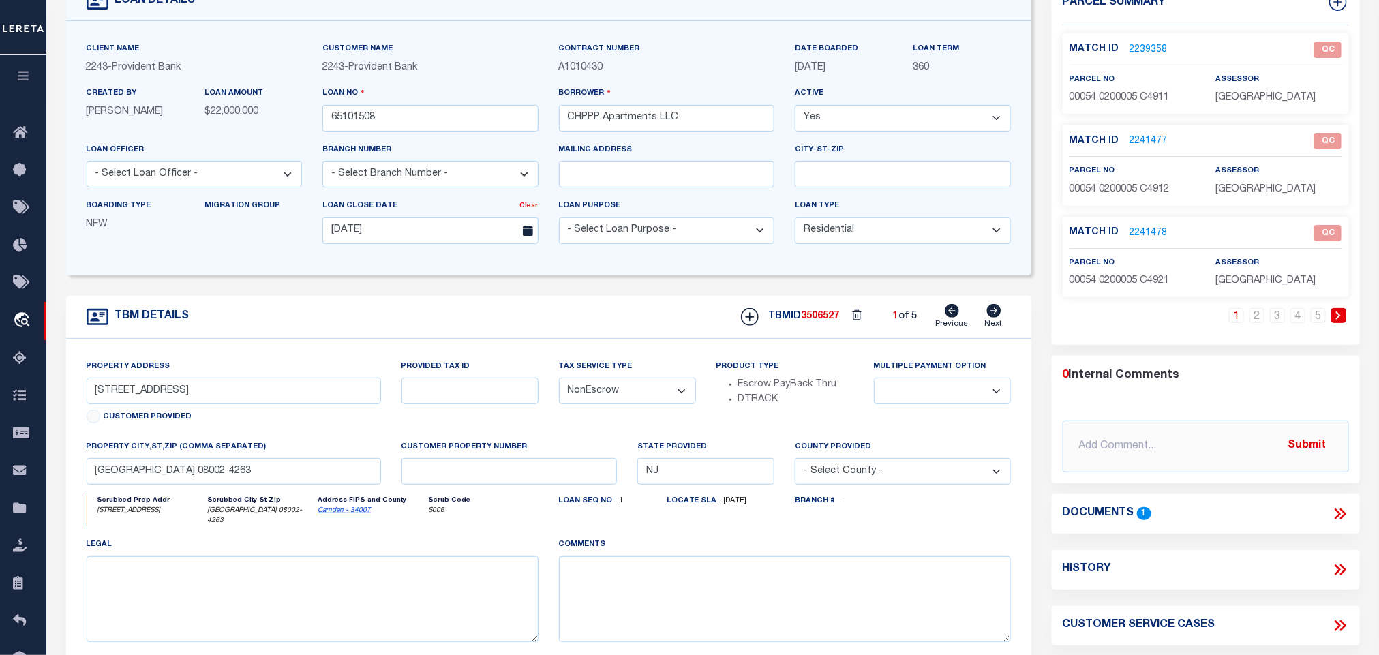
select select
type input "CHERRY HILL NJ 08002-4041"
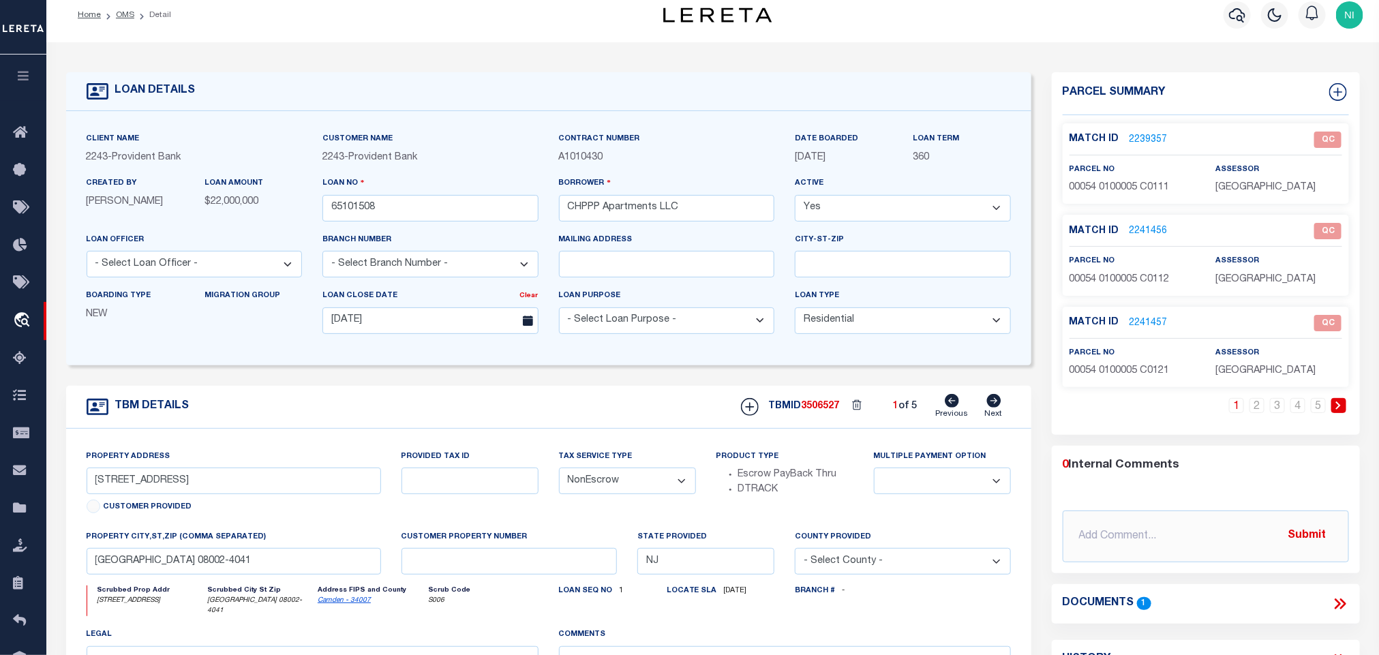
scroll to position [0, 0]
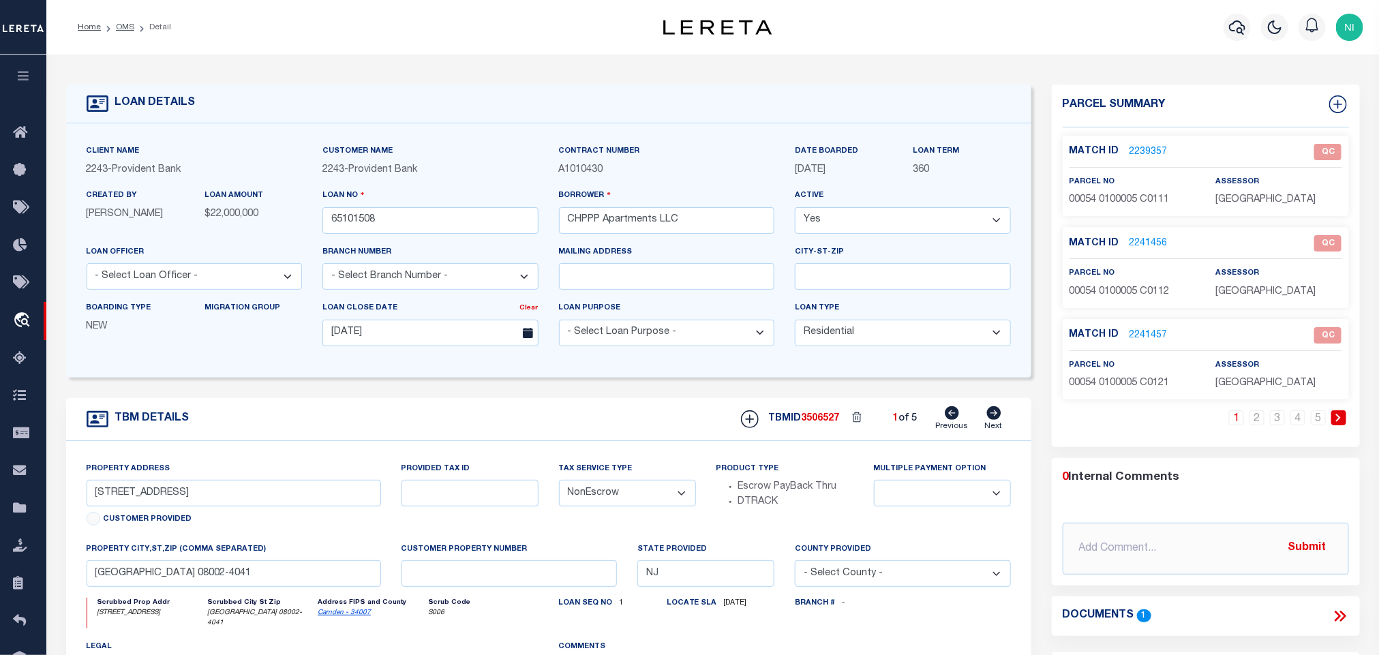
click at [1262, 425] on li "2" at bounding box center [1257, 417] width 20 height 15
click at [1276, 422] on link "3" at bounding box center [1277, 417] width 15 height 15
click at [1297, 421] on link "4" at bounding box center [1297, 417] width 15 height 15
click at [1317, 424] on link "5" at bounding box center [1318, 417] width 15 height 15
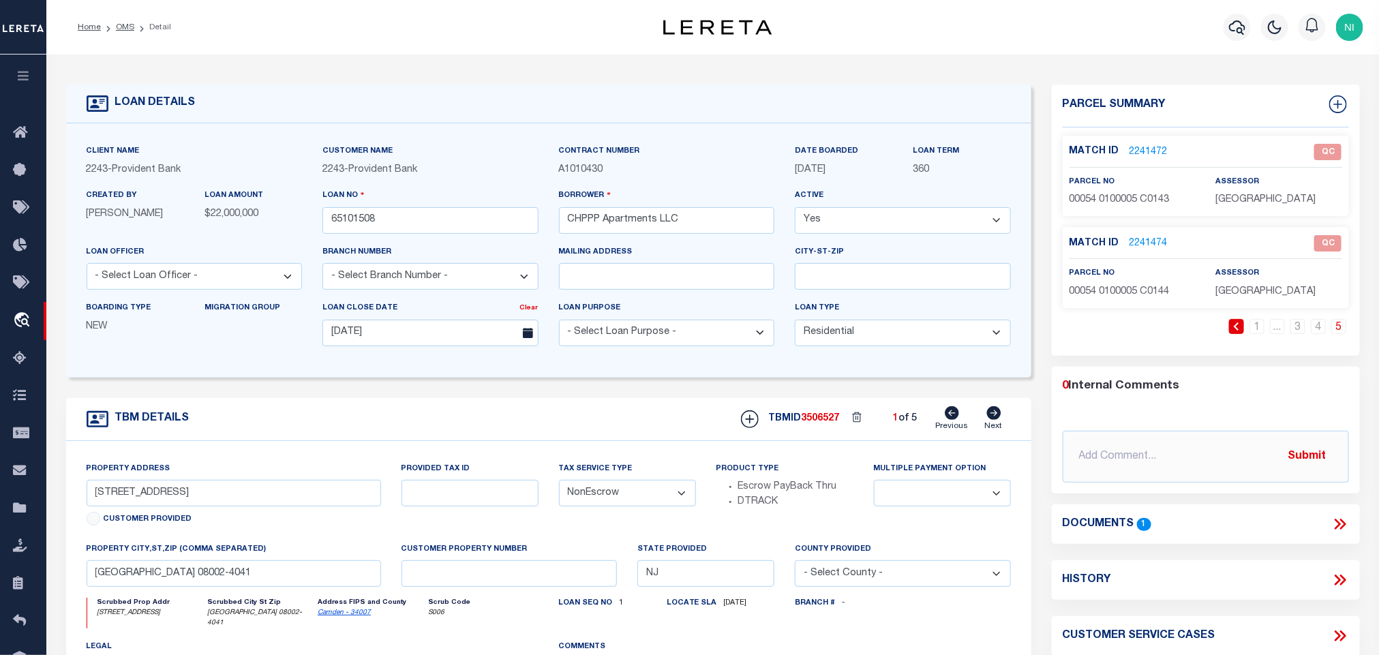
click at [988, 420] on icon at bounding box center [993, 413] width 14 height 14
type input "4911 OMAHA RD # 4944"
select select
type input "CHERRY HILL NJ 08002-4263"
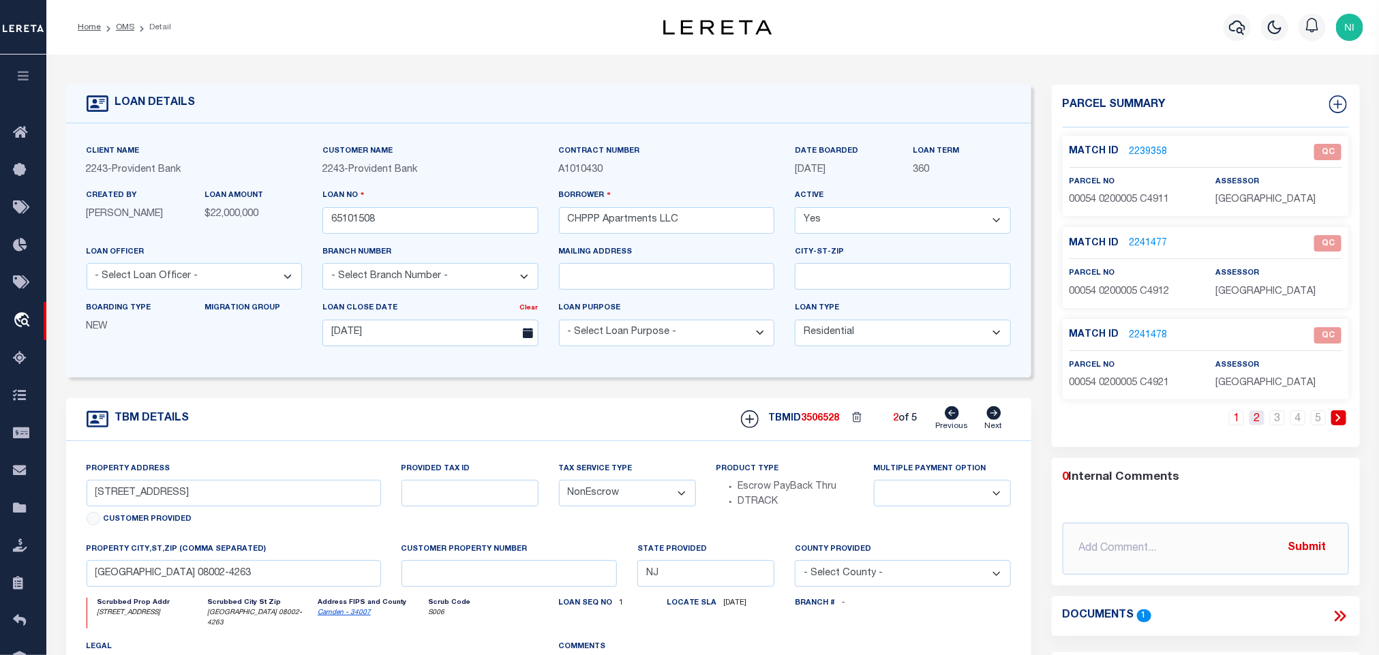
click at [1262, 423] on link "2" at bounding box center [1257, 417] width 15 height 15
click at [1278, 425] on link "3" at bounding box center [1277, 417] width 15 height 15
click at [1301, 421] on link "4" at bounding box center [1297, 417] width 15 height 15
click at [1319, 423] on link "5" at bounding box center [1318, 417] width 15 height 15
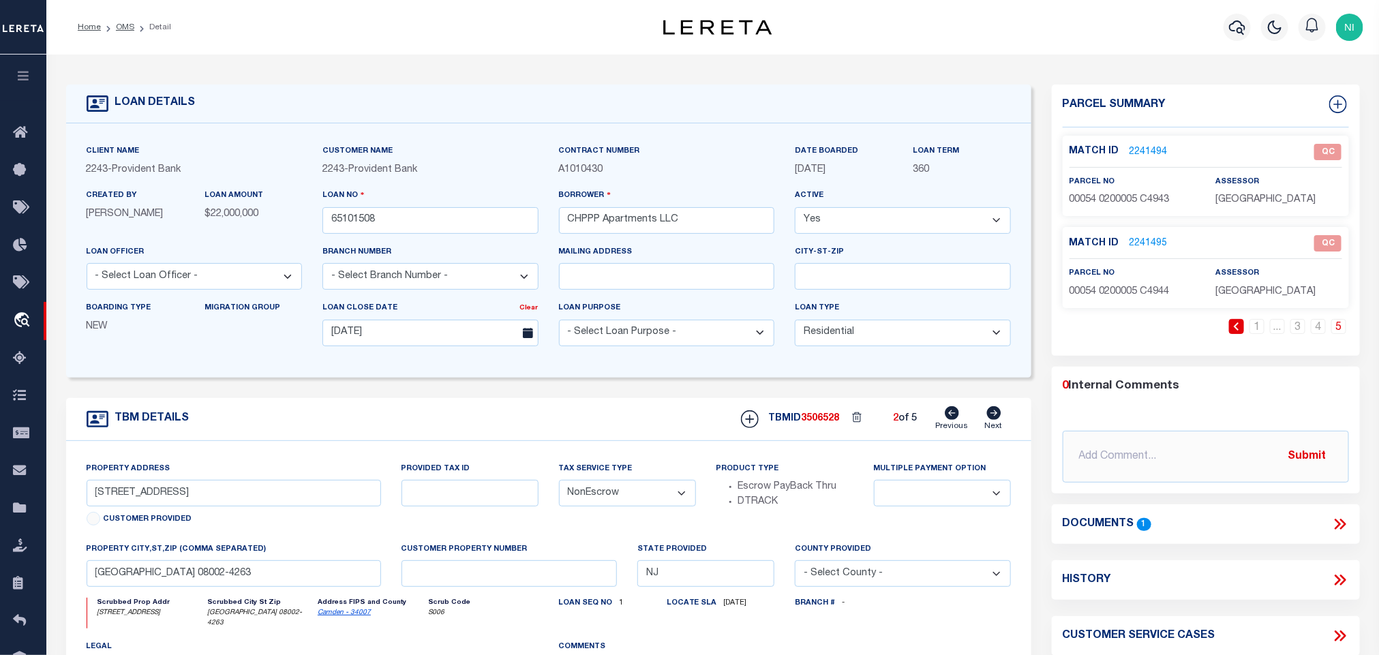
click at [992, 429] on link "Next" at bounding box center [994, 419] width 18 height 26
type input "5111 STIRRUP CT # 5146"
select select
type input "CHERRY HILL NJ 08002-4259"
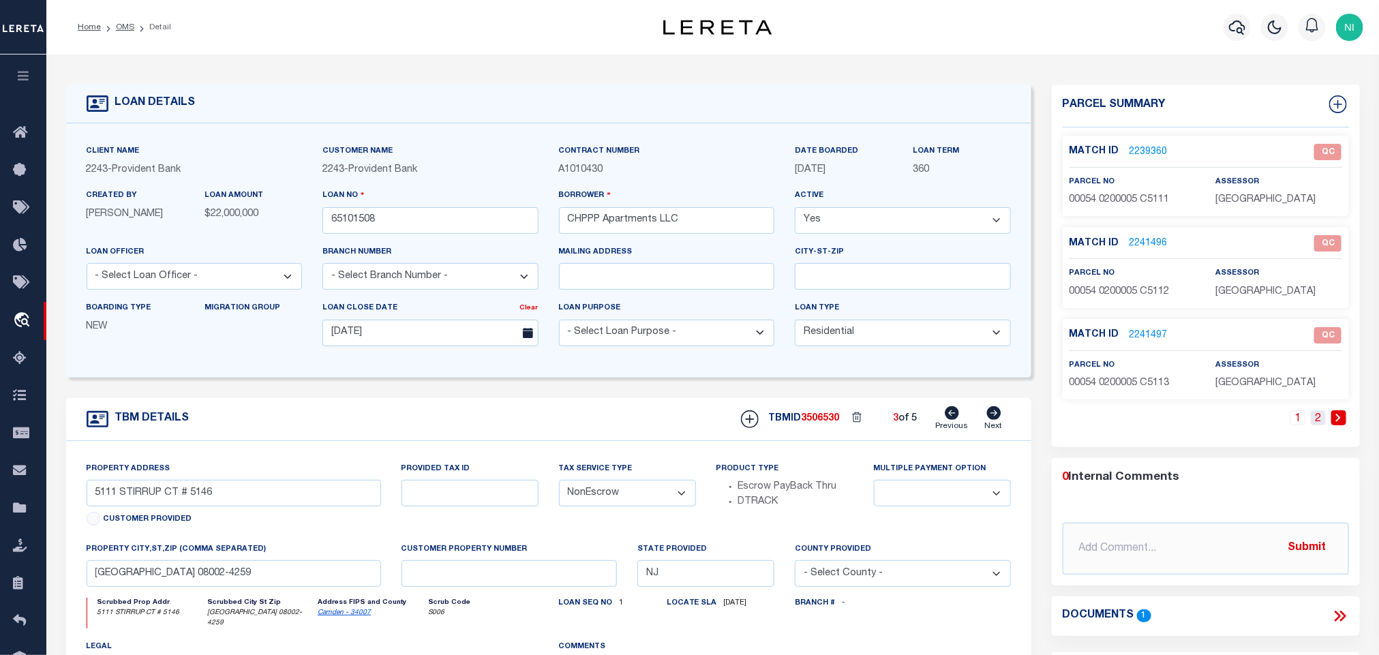
click at [1316, 420] on link "2" at bounding box center [1318, 417] width 15 height 15
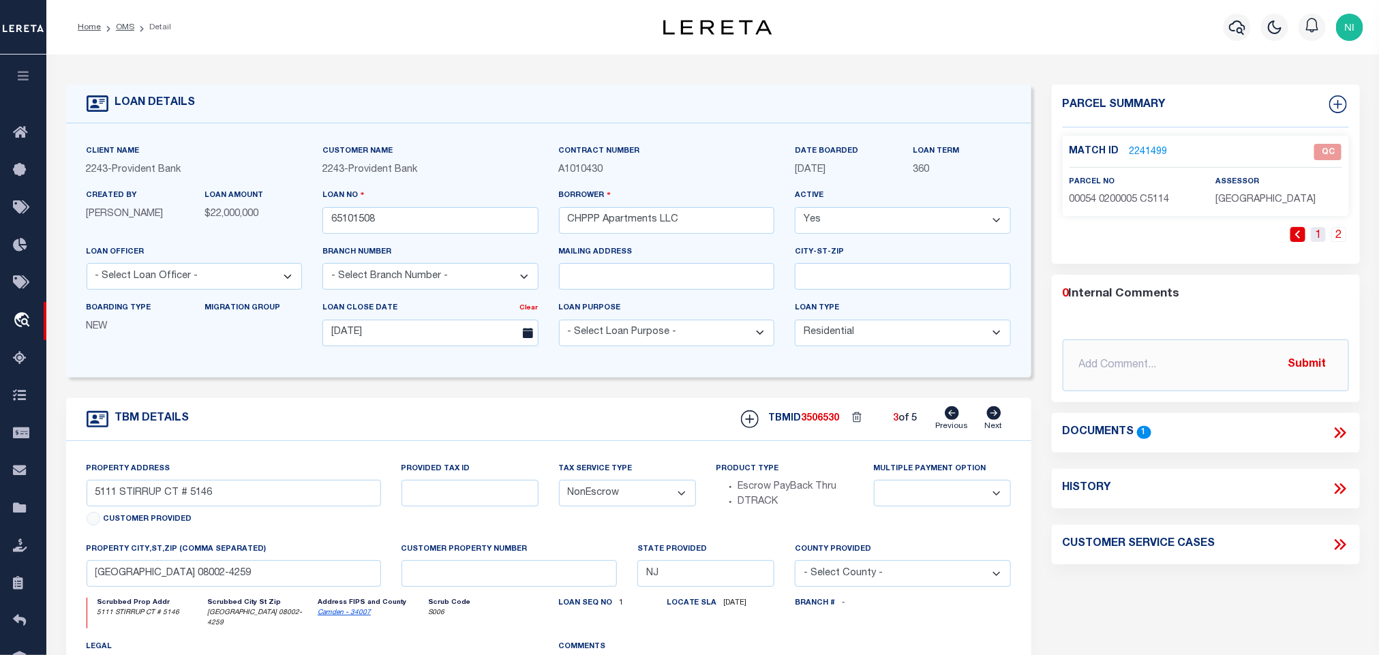
click at [1322, 237] on link "1" at bounding box center [1318, 234] width 15 height 15
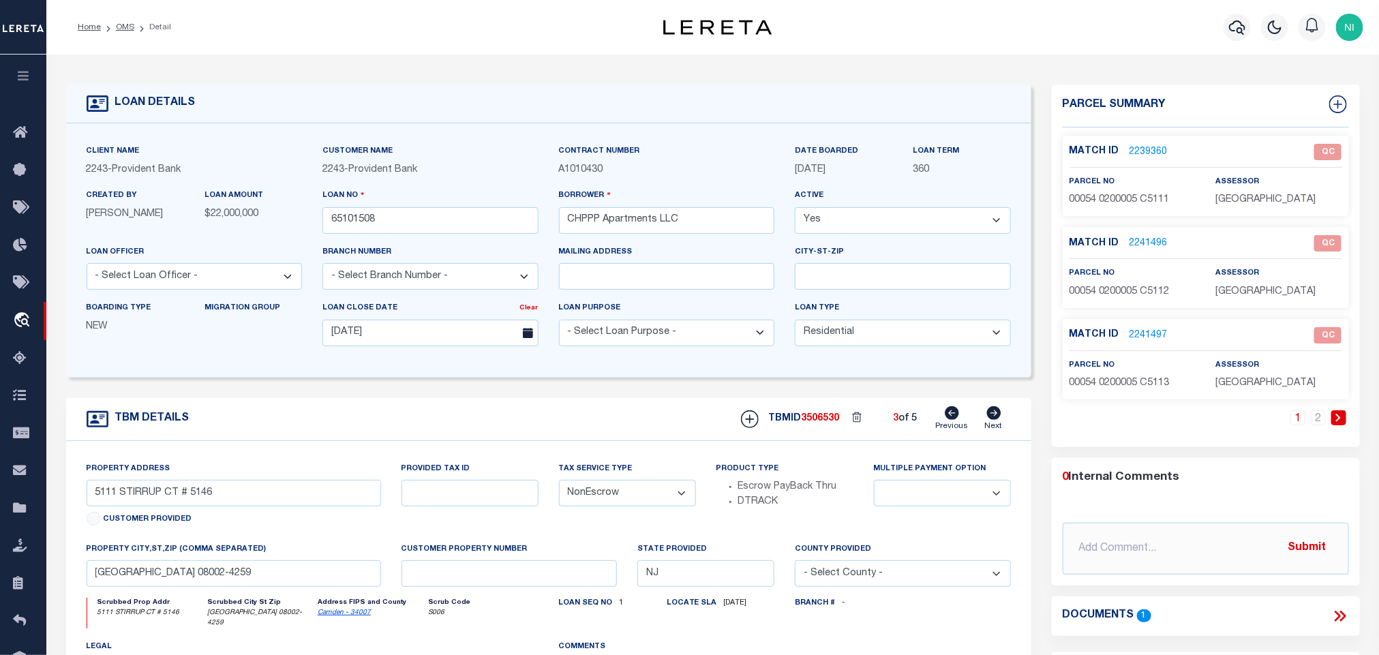
click at [1299, 420] on link "1" at bounding box center [1297, 417] width 15 height 15
click at [953, 419] on icon at bounding box center [952, 413] width 14 height 14
type input "4911 OMAHA RD # 4944"
select select
type input "CHERRY HILL NJ 08002-4263"
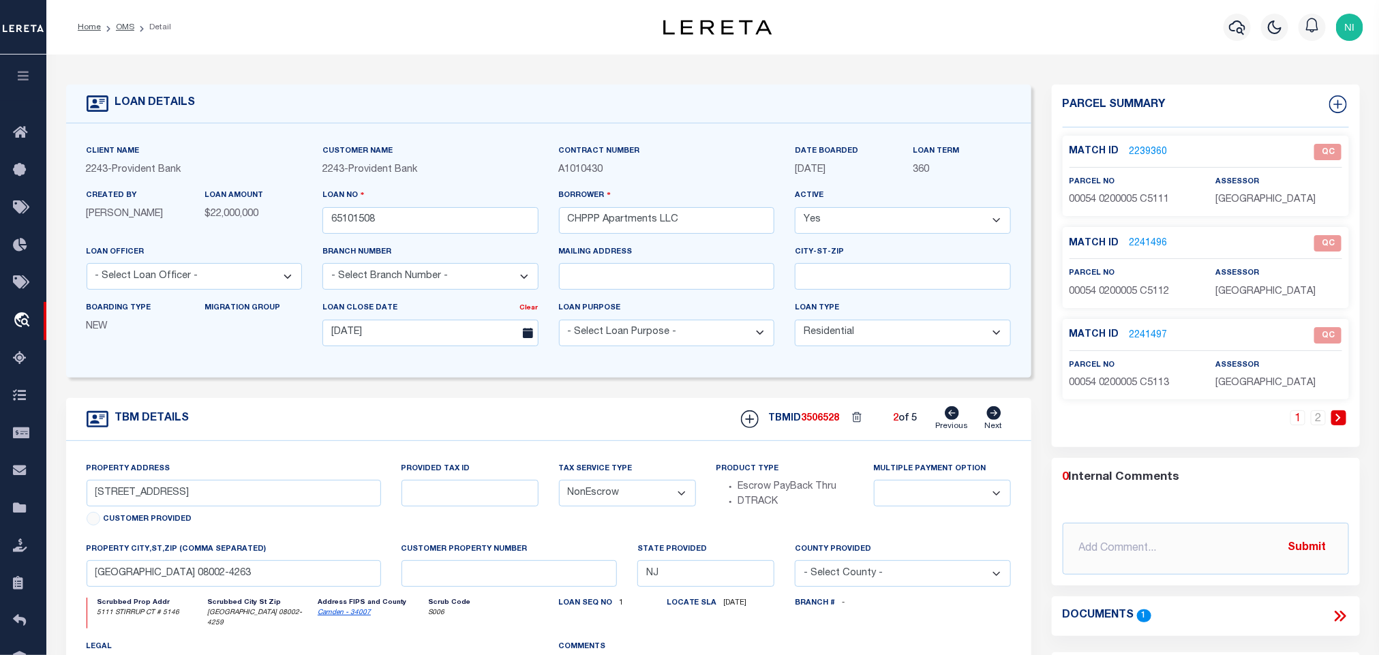
click at [953, 419] on icon at bounding box center [952, 413] width 14 height 14
type input "111 BREEDERS CUP DR # 144"
select select
type input "CHERRY HILL NJ 08002-4041"
click at [999, 420] on icon at bounding box center [993, 413] width 14 height 14
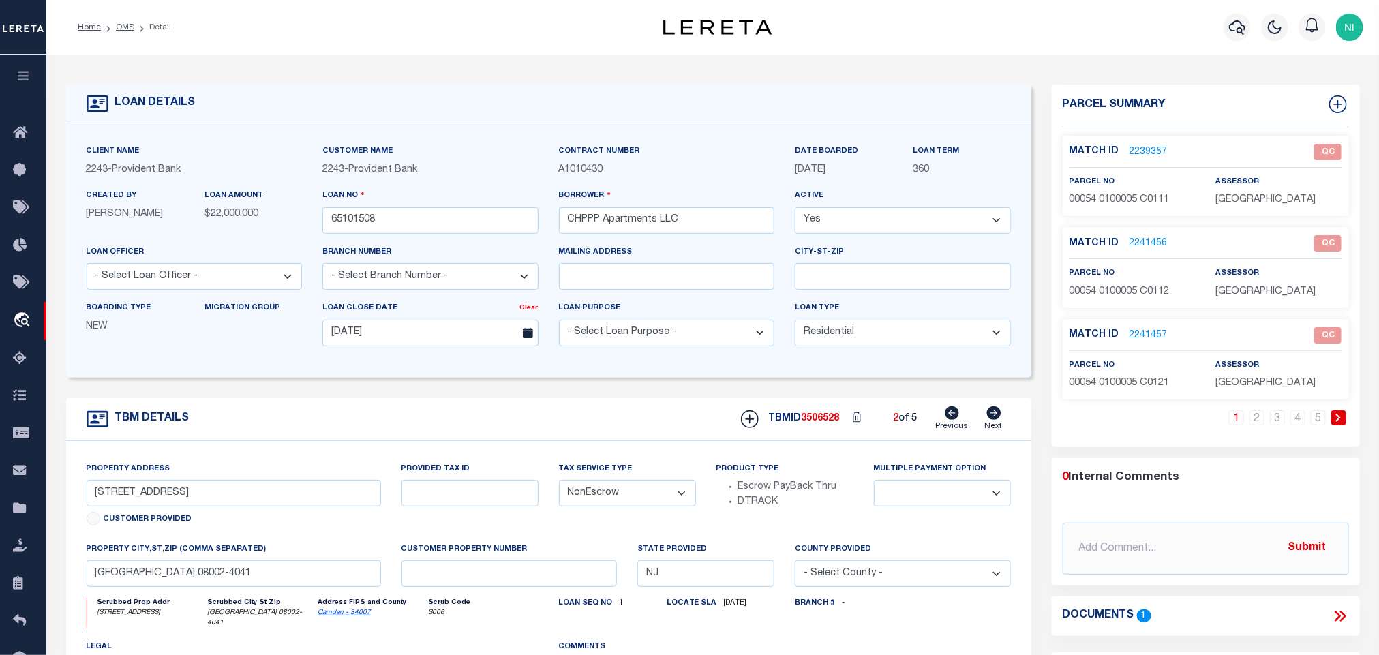
type input "4911 OMAHA RD # 4944"
select select
type input "CHERRY HILL NJ 08002-4263"
click at [999, 420] on icon at bounding box center [993, 413] width 14 height 14
type input "5111 STIRRUP CT # 5146"
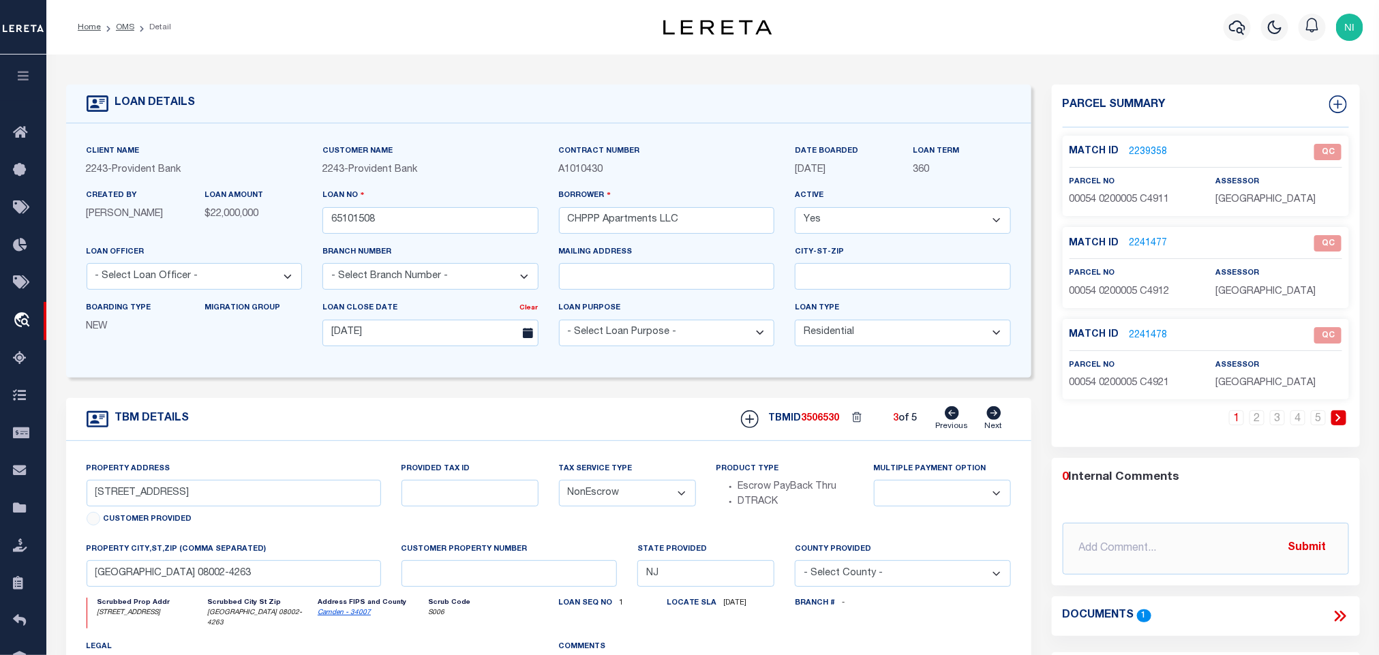
select select
type input "CHERRY HILL NJ 08002-4259"
click at [1315, 425] on link "2" at bounding box center [1318, 417] width 15 height 15
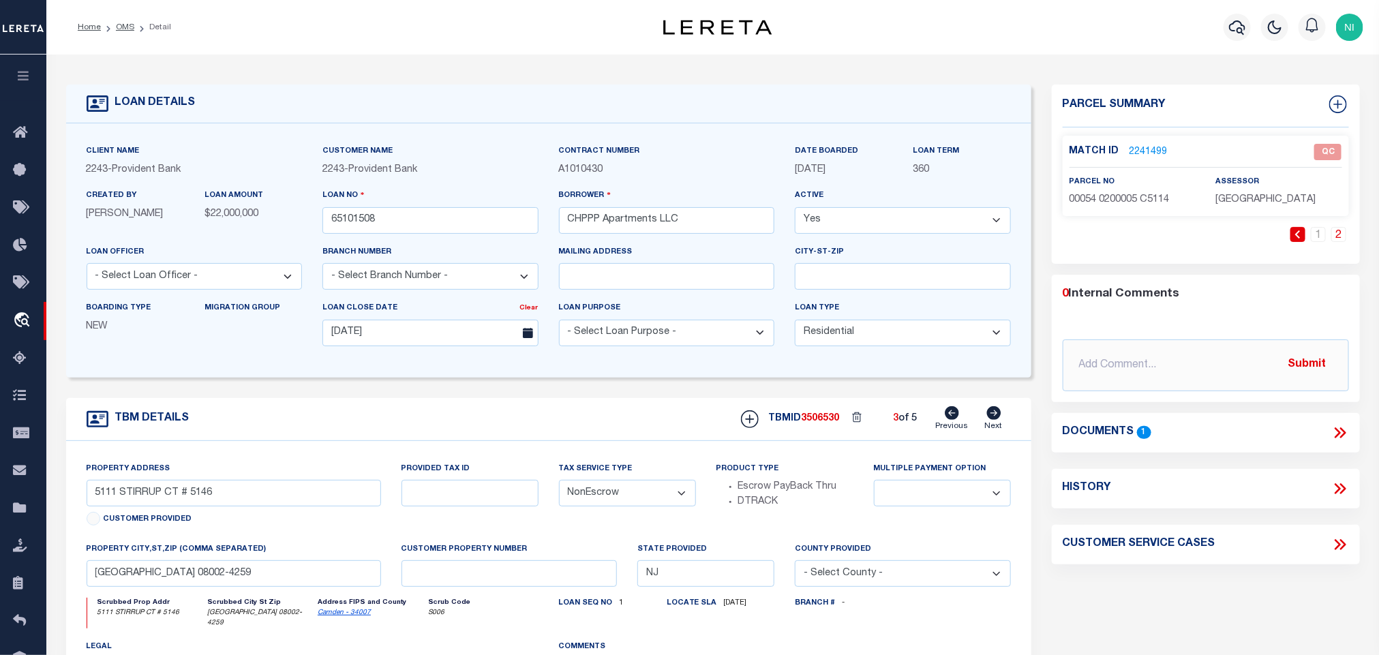
click at [993, 419] on icon at bounding box center [993, 413] width 15 height 14
type input "5211 PALOMINO CT # 5246"
select select
type input "CHERRY HILL NJ 08002-3875"
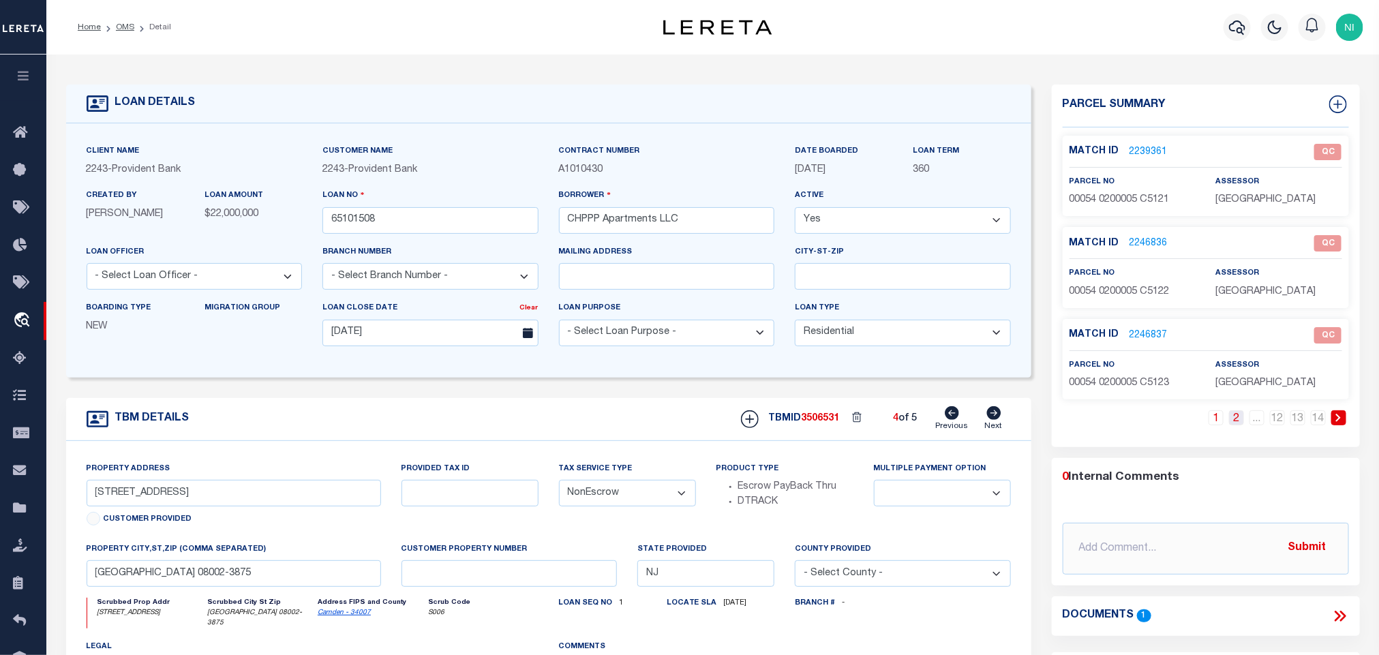
click at [1239, 419] on link "2" at bounding box center [1236, 417] width 15 height 15
click at [1238, 421] on link "3" at bounding box center [1236, 417] width 15 height 15
click at [1237, 423] on link "4" at bounding box center [1236, 417] width 15 height 15
click at [1239, 422] on link "5" at bounding box center [1236, 417] width 15 height 15
click at [1238, 422] on link "6" at bounding box center [1236, 417] width 15 height 15
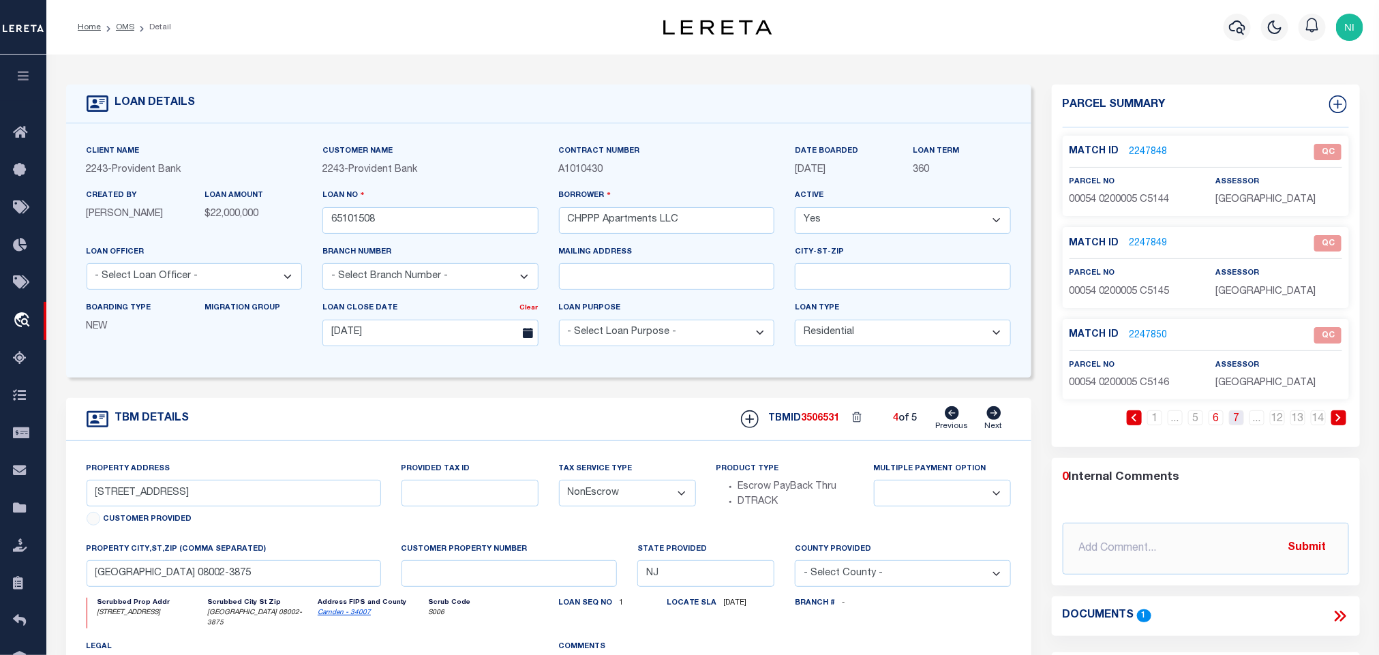
click at [1237, 420] on link "7" at bounding box center [1236, 417] width 15 height 15
click at [1240, 421] on link "8" at bounding box center [1236, 417] width 15 height 15
drag, startPoint x: 1238, startPoint y: 422, endPoint x: 1264, endPoint y: 458, distance: 44.5
click at [1238, 422] on link "9" at bounding box center [1236, 417] width 15 height 15
click at [1238, 425] on link "10" at bounding box center [1236, 417] width 15 height 15
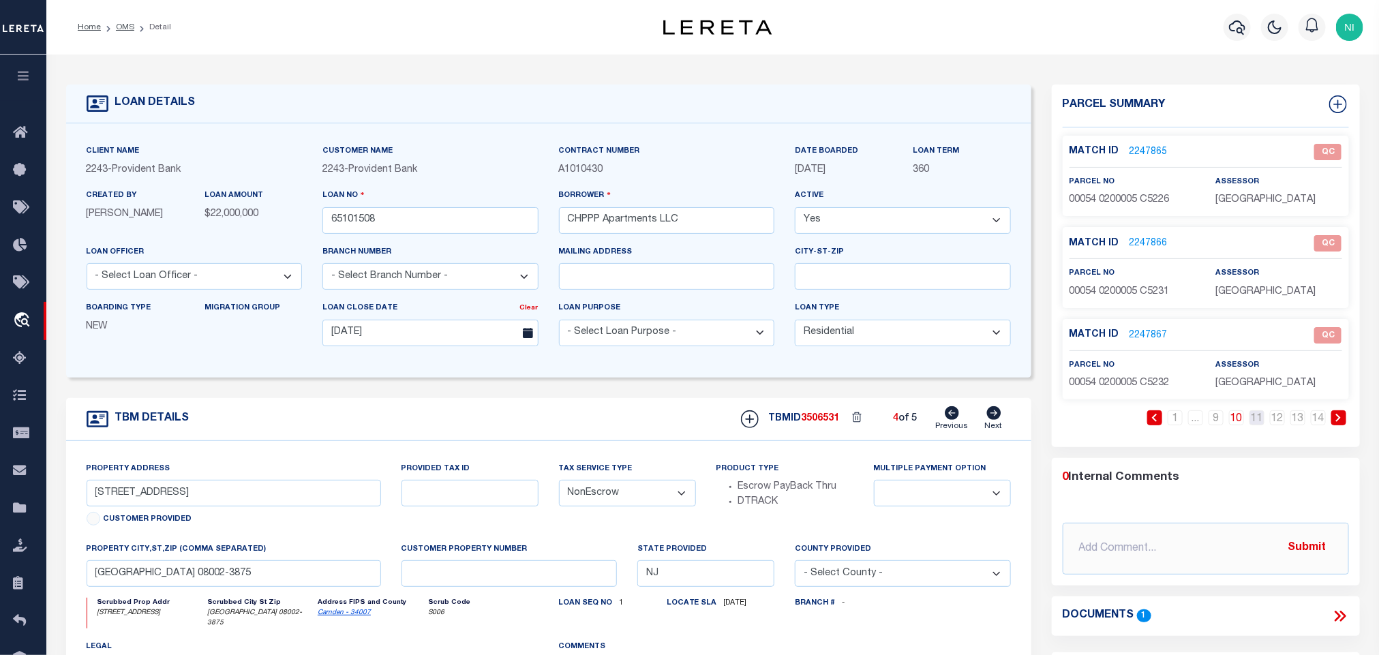
click at [1258, 423] on link "11" at bounding box center [1257, 417] width 15 height 15
click at [1279, 424] on link "12" at bounding box center [1277, 417] width 15 height 15
click at [1301, 420] on link "13" at bounding box center [1297, 417] width 15 height 15
click at [1318, 424] on link "14" at bounding box center [1318, 417] width 15 height 15
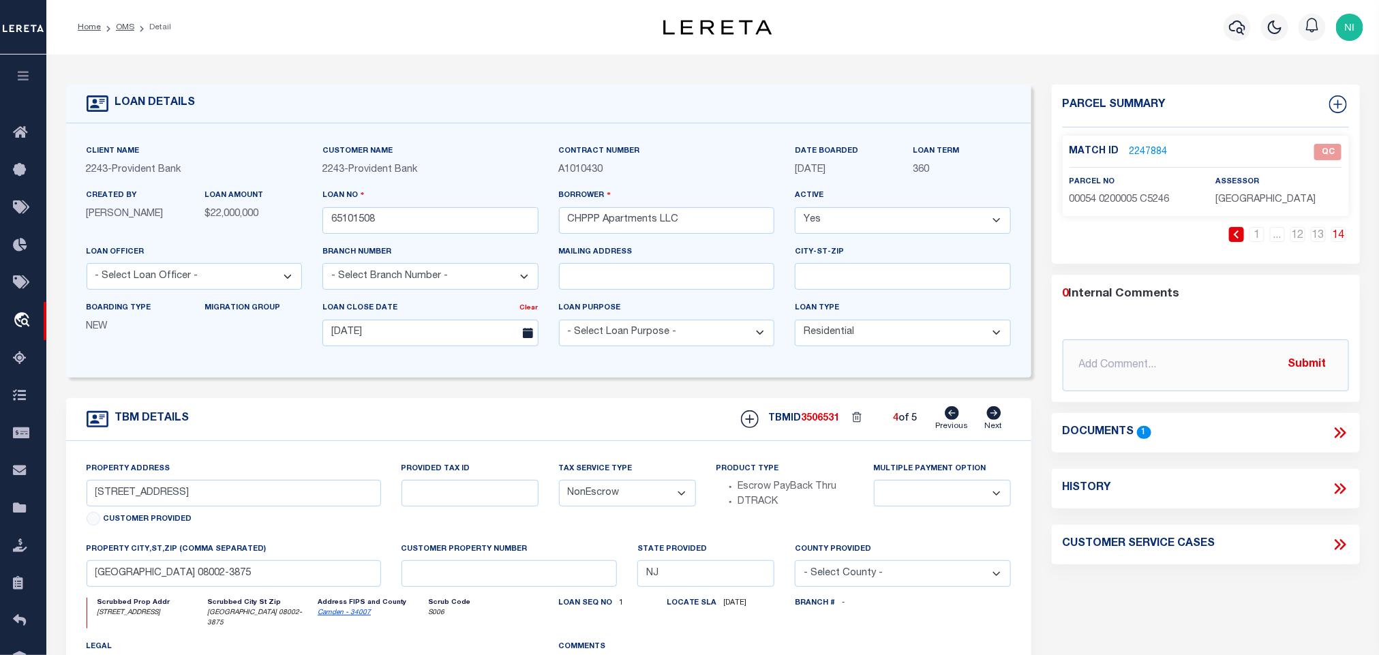
click at [990, 425] on link "Next" at bounding box center [994, 419] width 18 height 26
type input "5011 OMAHA RD # 5044"
select select
type input "CHERRY HILL NJ 08002-4261"
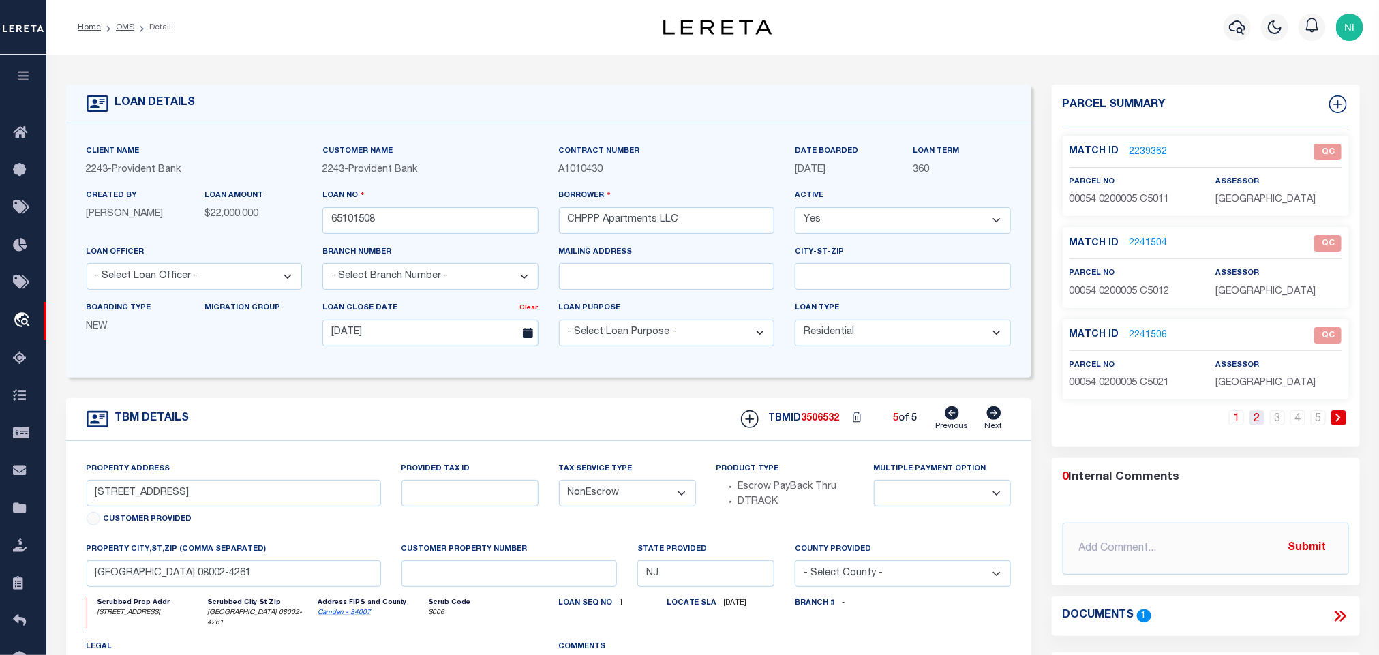
click at [1258, 425] on link "2" at bounding box center [1257, 417] width 15 height 15
click at [1275, 420] on link "3" at bounding box center [1277, 417] width 15 height 15
click at [1297, 420] on link "4" at bounding box center [1297, 417] width 15 height 15
click at [1317, 420] on link "5" at bounding box center [1318, 417] width 15 height 15
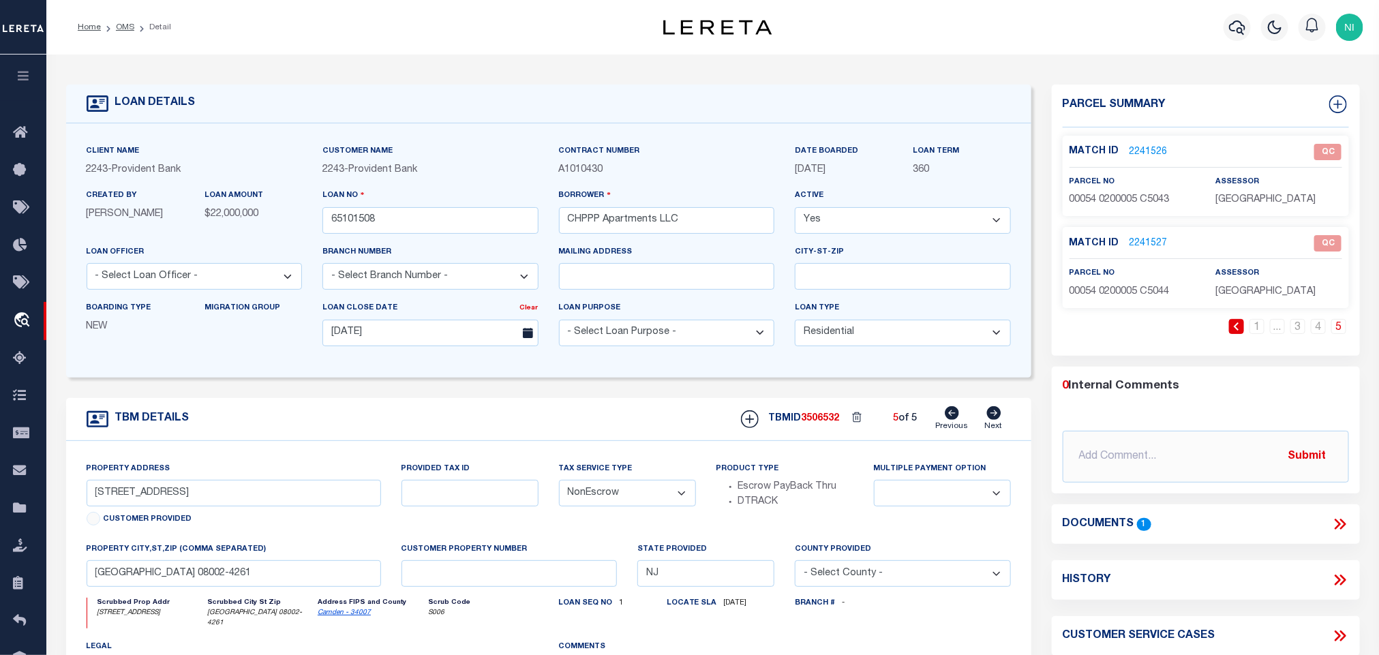
click at [954, 420] on icon at bounding box center [952, 413] width 14 height 14
type input "5211 PALOMINO CT # 5246"
select select
type input "CHERRY HILL NJ 08002-3875"
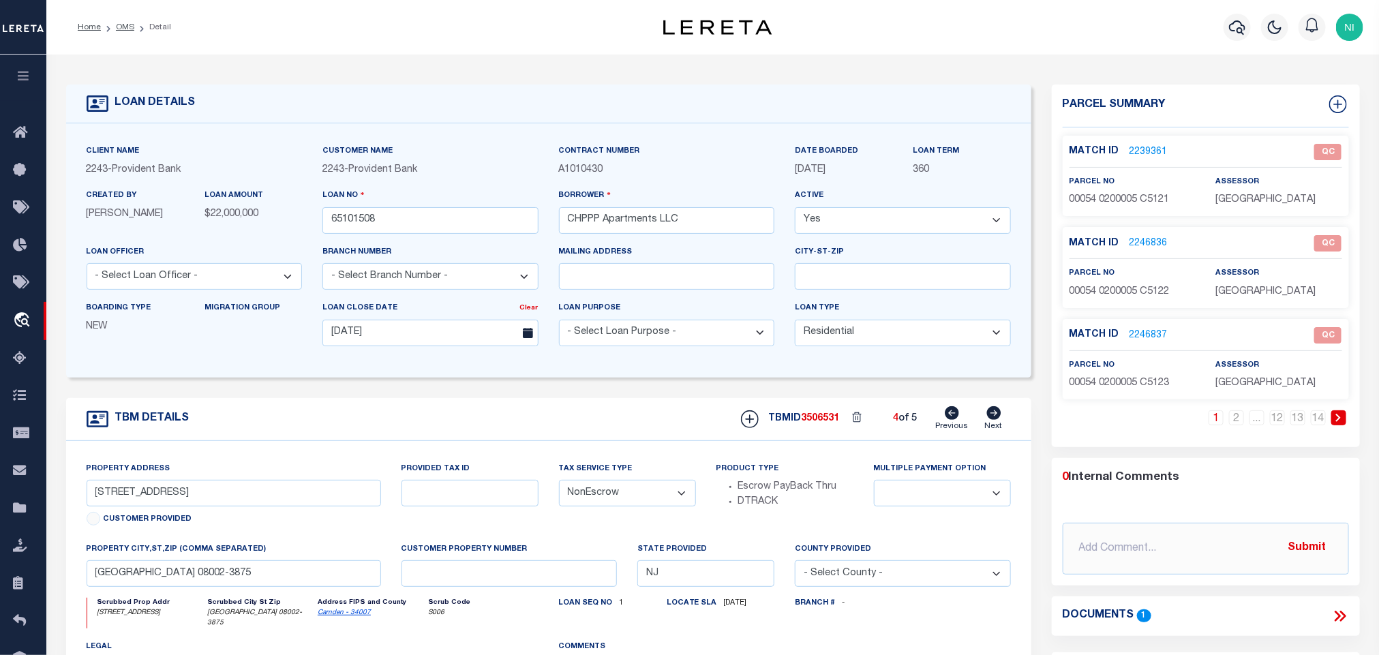
click at [954, 420] on icon at bounding box center [952, 413] width 14 height 14
type input "5111 STIRRUP CT # 5146"
select select
type input "CHERRY HILL NJ 08002-4259"
click at [954, 420] on icon at bounding box center [952, 413] width 14 height 14
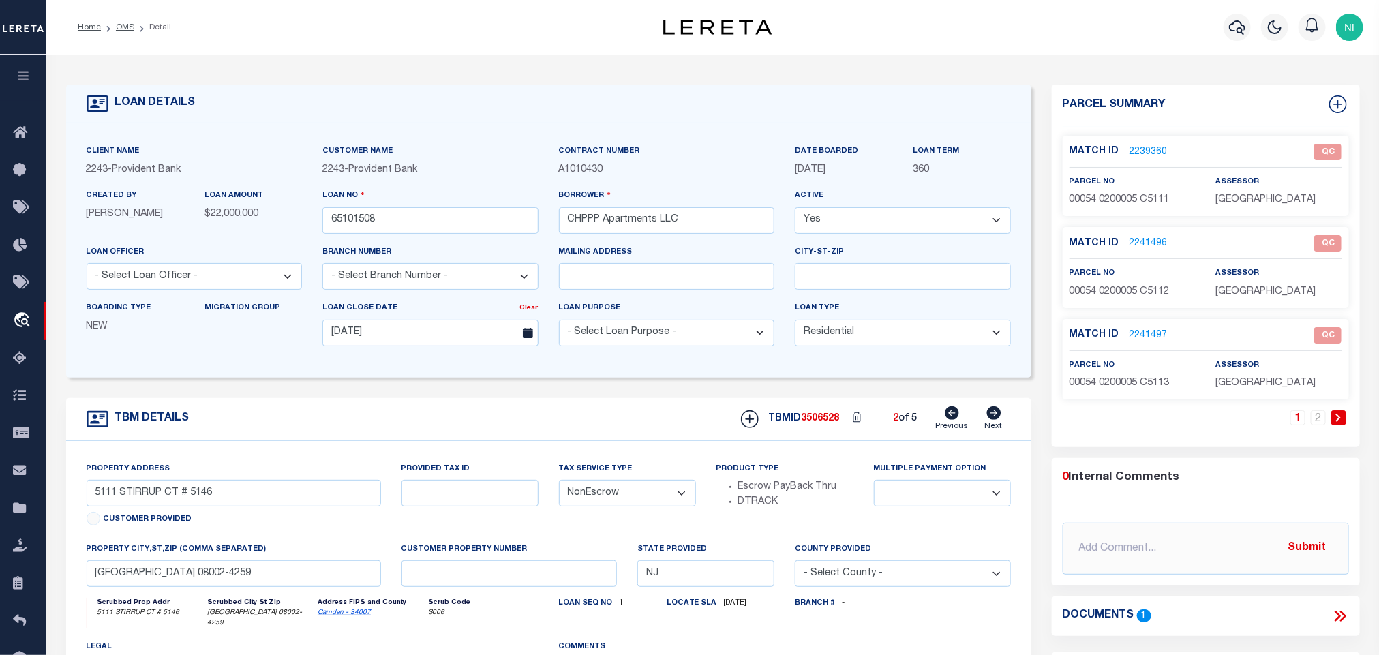
type input "4911 OMAHA RD # 4944"
select select
type input "CHERRY HILL NJ 08002-4263"
click at [954, 420] on icon at bounding box center [952, 413] width 14 height 14
type input "111 BREEDERS CUP DR # 144"
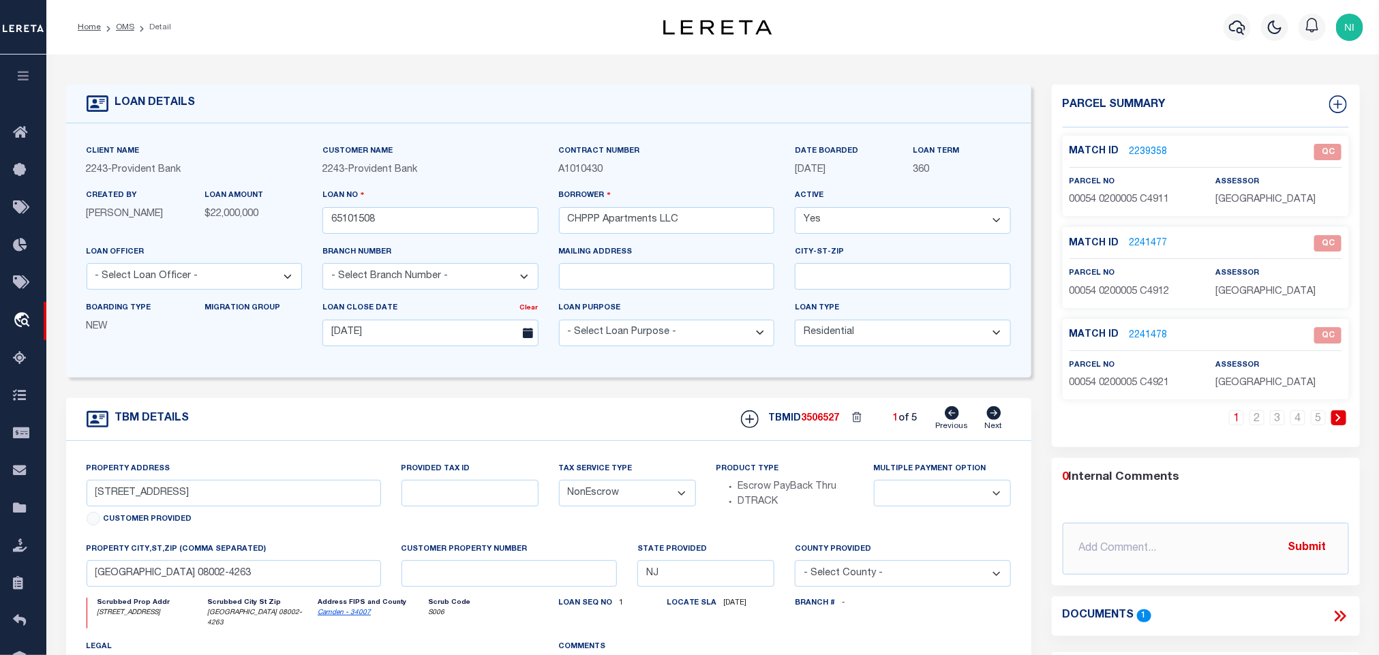
select select
type input "CHERRY HILL NJ 08002-4041"
click at [312, 80] on div "LOAN DETAILS Client Name 2243 - Provident Bank 2243 -" at bounding box center [713, 454] width 1314 height 772
